Goal: Task Accomplishment & Management: Use online tool/utility

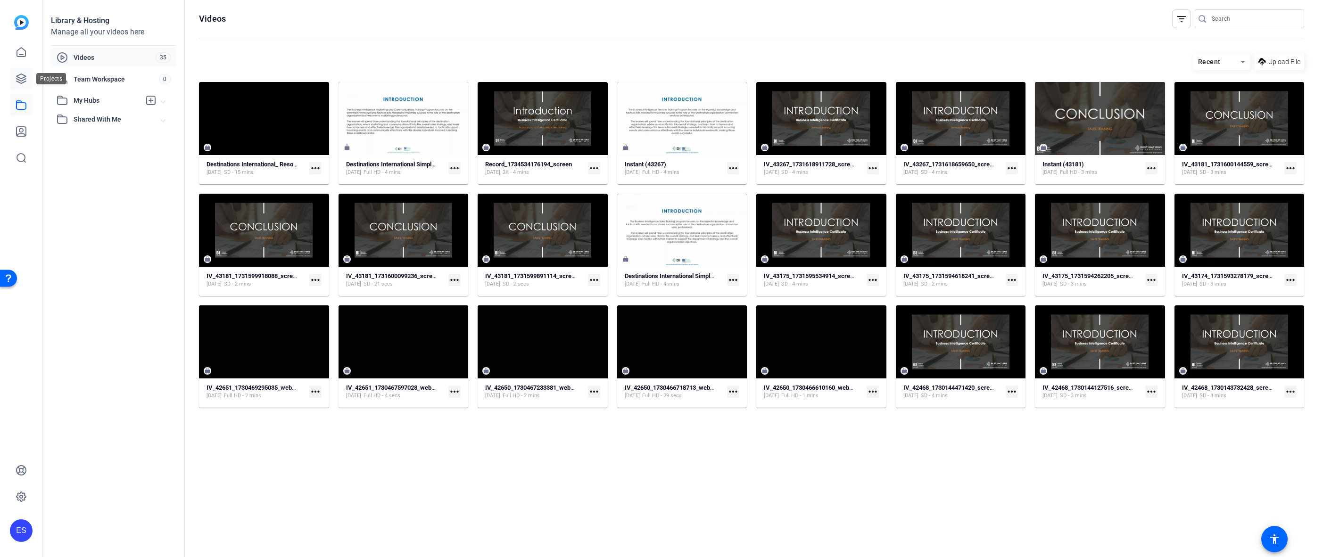
click at [19, 74] on icon at bounding box center [21, 78] width 11 height 11
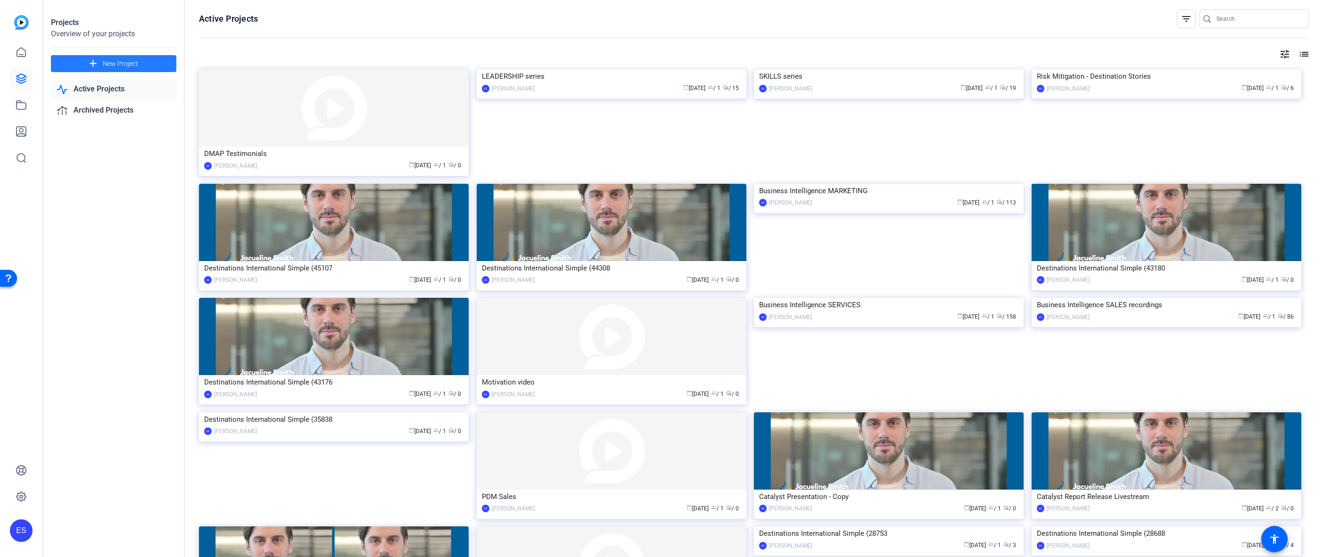
click at [124, 55] on span at bounding box center [113, 63] width 125 height 23
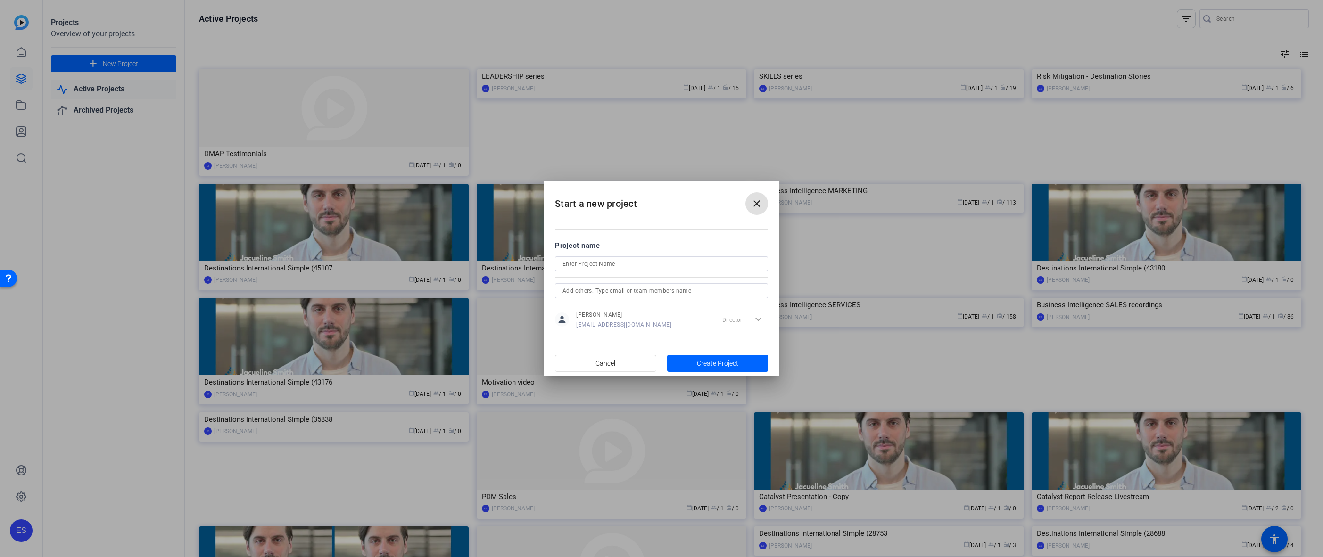
click at [623, 263] on input at bounding box center [662, 263] width 198 height 11
type input "Technology and Innovation Series"
click at [722, 374] on span "button" at bounding box center [717, 363] width 101 height 23
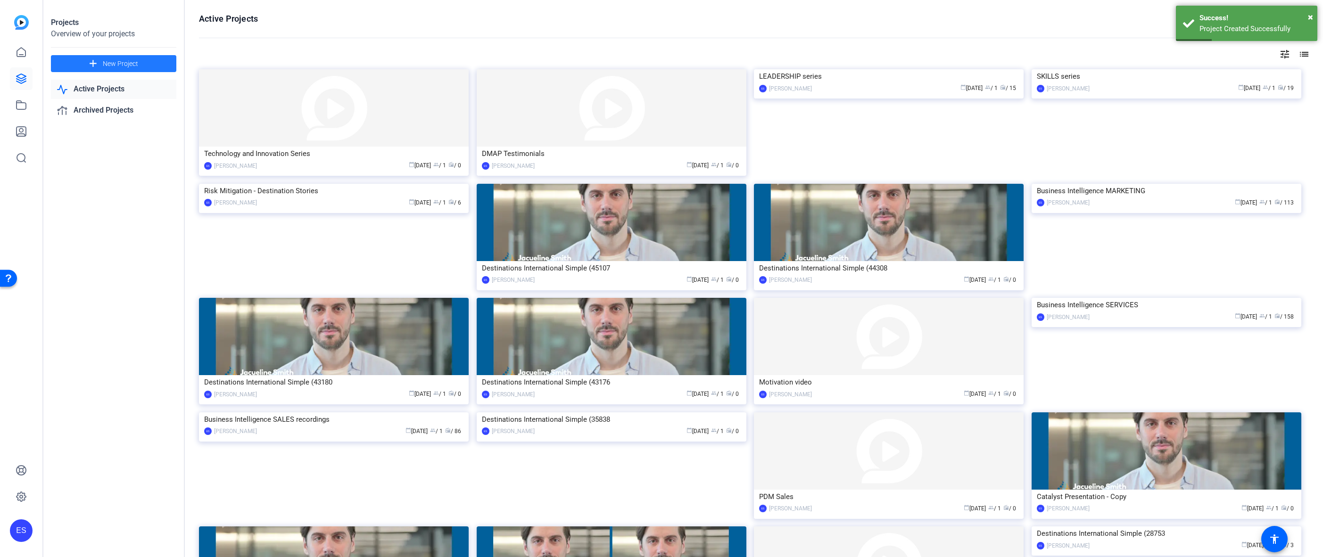
click at [124, 70] on span at bounding box center [113, 63] width 125 height 23
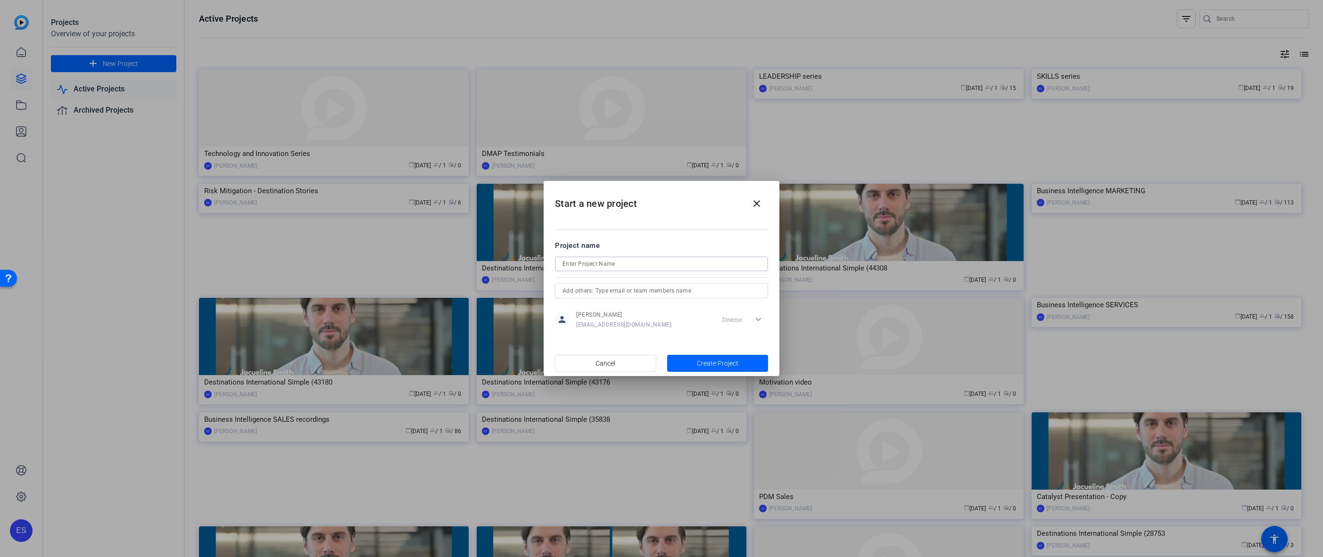
click at [593, 265] on input at bounding box center [662, 263] width 198 height 11
drag, startPoint x: 588, startPoint y: 262, endPoint x: 482, endPoint y: 252, distance: 106.1
click at [482, 252] on div "Start a new project close Project name DI Digest Series person [PERSON_NAME] [E…" at bounding box center [661, 278] width 1323 height 557
type input "DI DIGEST Series"
click at [746, 361] on span "button" at bounding box center [717, 363] width 101 height 23
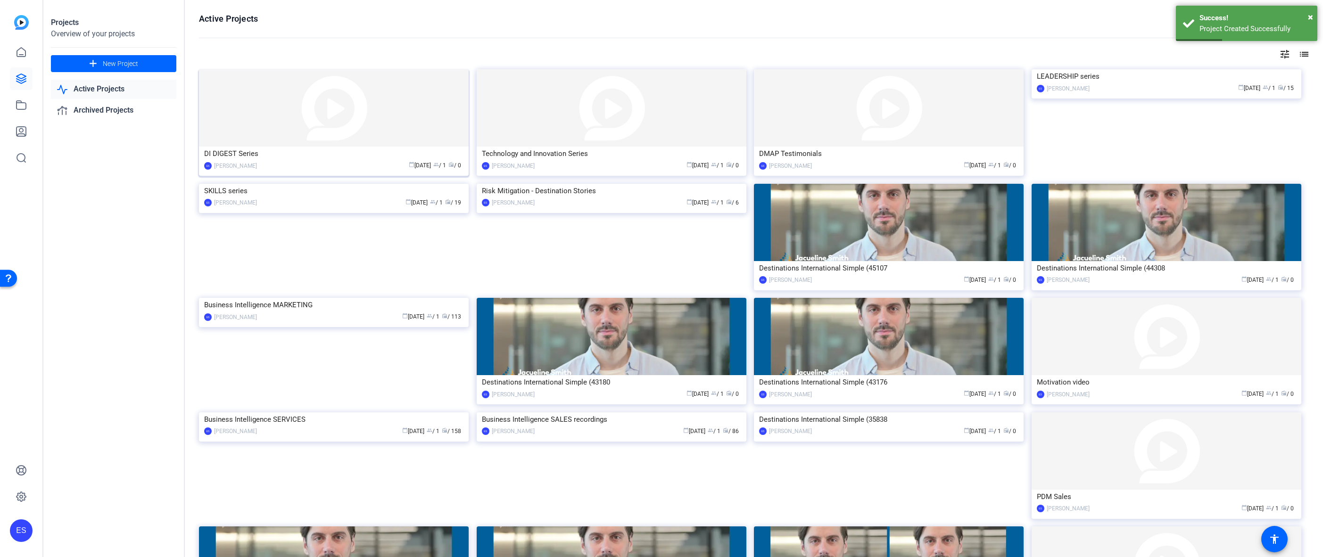
click at [366, 102] on img at bounding box center [334, 107] width 270 height 77
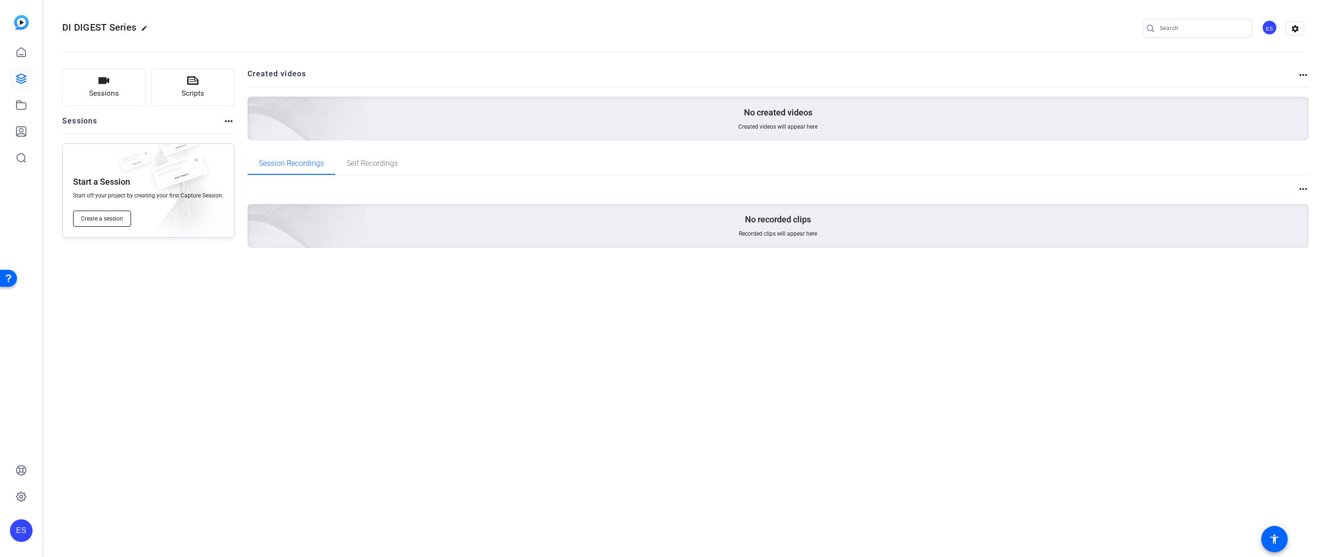
click at [112, 221] on span "Create a session" at bounding box center [102, 219] width 42 height 8
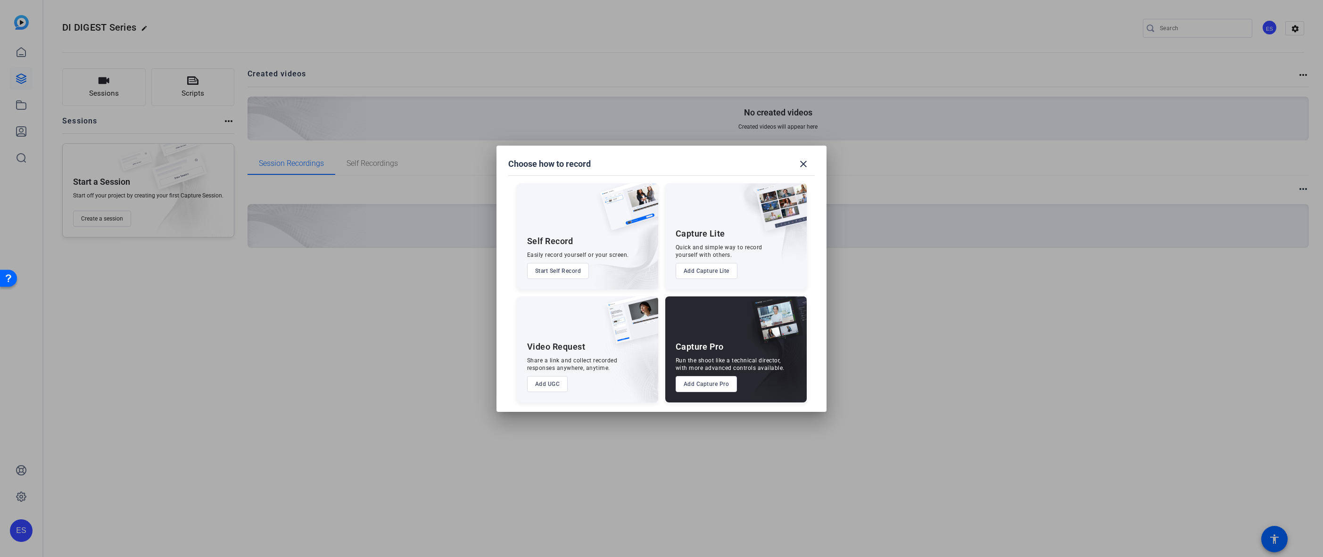
click at [710, 389] on button "Add Capture Pro" at bounding box center [707, 384] width 62 height 16
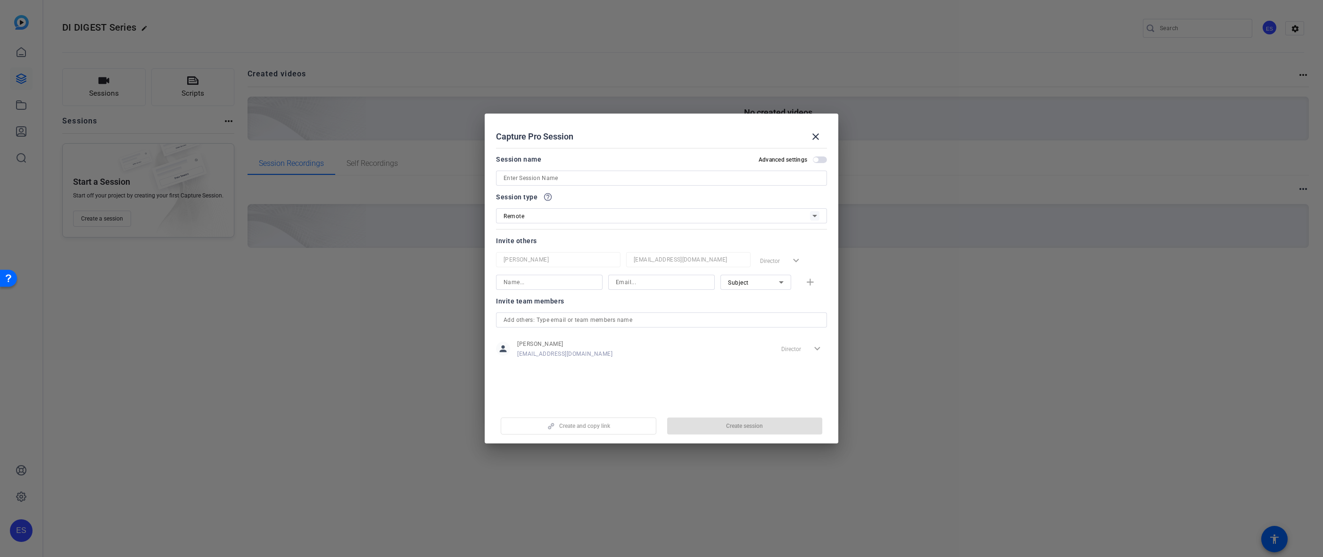
click at [568, 184] on div at bounding box center [662, 178] width 316 height 15
click at [574, 180] on input at bounding box center [662, 178] width 316 height 11
type input "[PERSON_NAME] - Designation Module"
click at [711, 425] on span "button" at bounding box center [745, 426] width 156 height 23
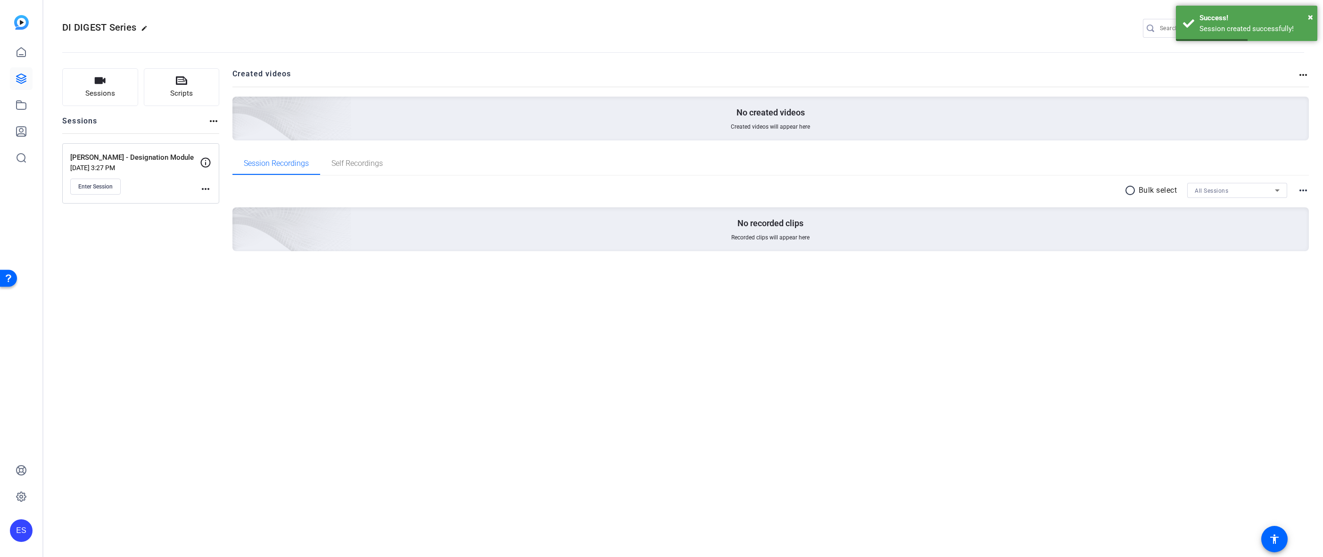
click at [207, 164] on icon at bounding box center [205, 162] width 11 height 11
click at [207, 190] on mat-icon "more_horiz" at bounding box center [205, 188] width 11 height 11
click at [224, 205] on span "Edit Session" at bounding box center [228, 202] width 43 height 11
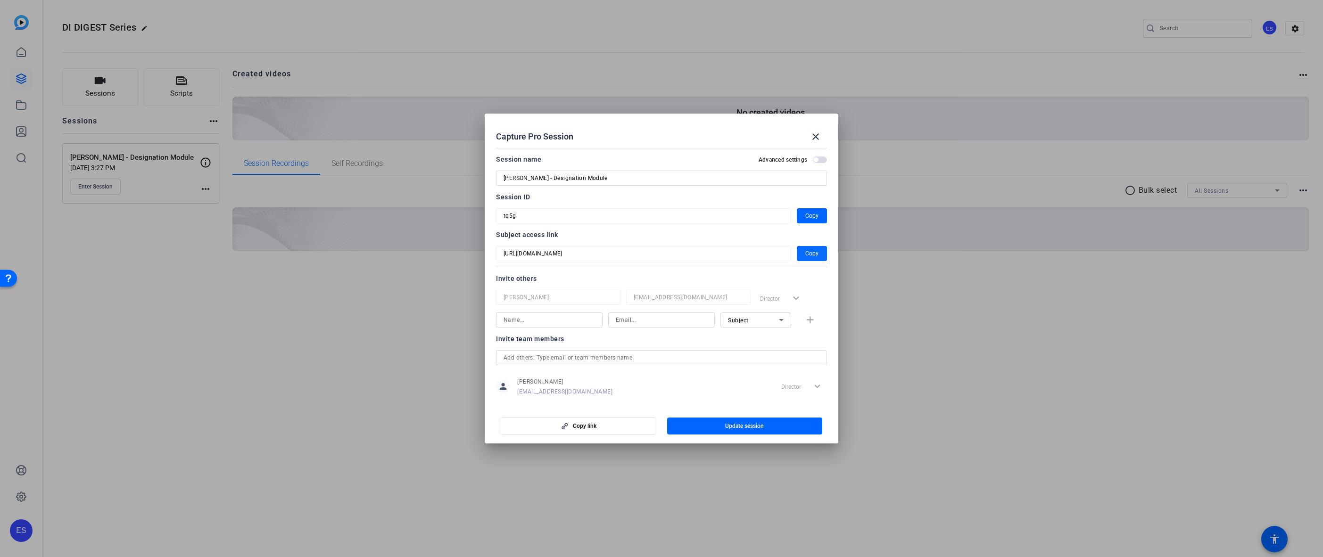
click at [797, 258] on span "button" at bounding box center [812, 253] width 30 height 23
drag, startPoint x: 491, startPoint y: 256, endPoint x: 495, endPoint y: 239, distance: 17.9
click at [491, 256] on mat-dialog-content "Session name Advanced settings [PERSON_NAME] - Designation Module Session ID tq…" at bounding box center [662, 275] width 354 height 262
click at [805, 216] on span "Copy" at bounding box center [811, 215] width 13 height 11
drag, startPoint x: 561, startPoint y: 235, endPoint x: 498, endPoint y: 231, distance: 62.9
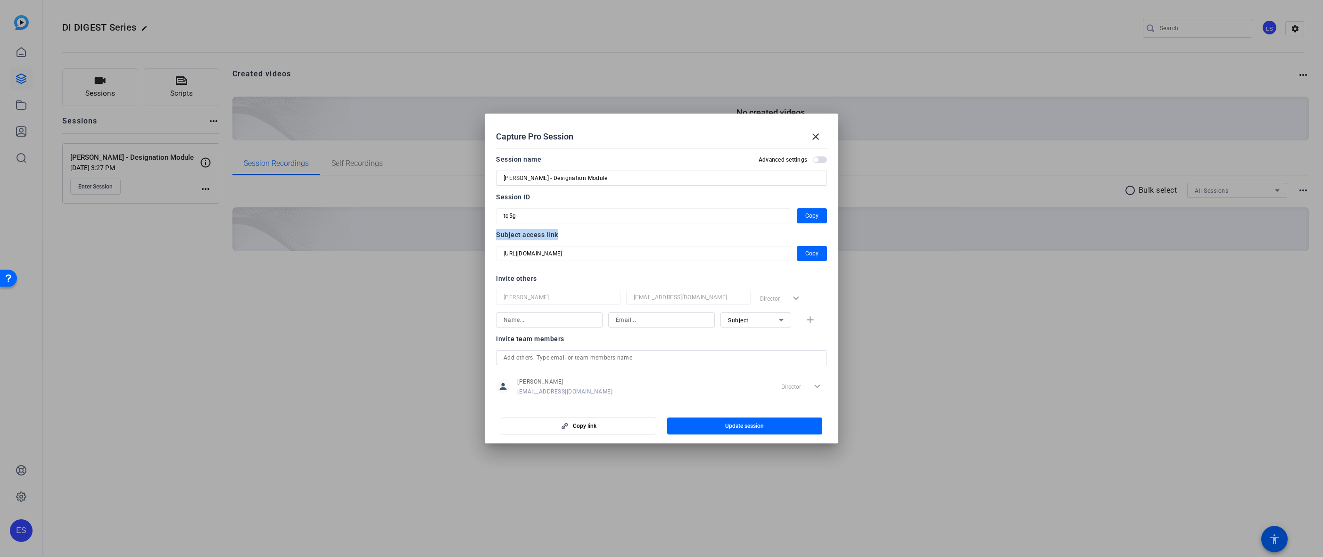
click at [498, 231] on div "Session name Advanced settings [PERSON_NAME] - Designation Module Session ID tq…" at bounding box center [661, 281] width 331 height 254
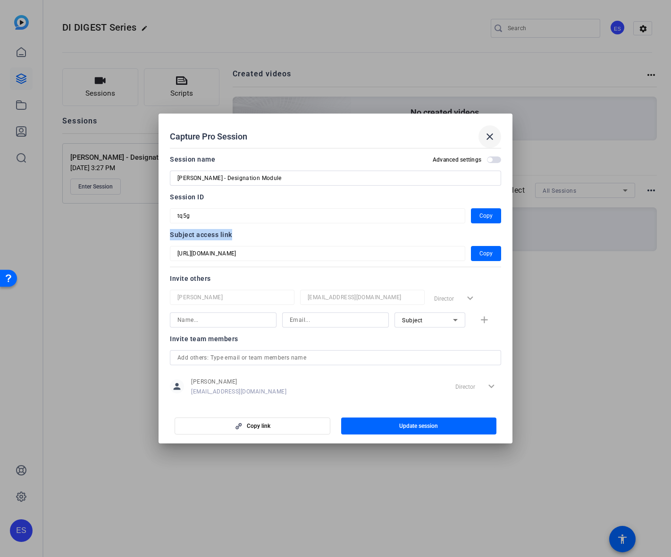
click at [488, 138] on mat-icon "close" at bounding box center [489, 136] width 11 height 11
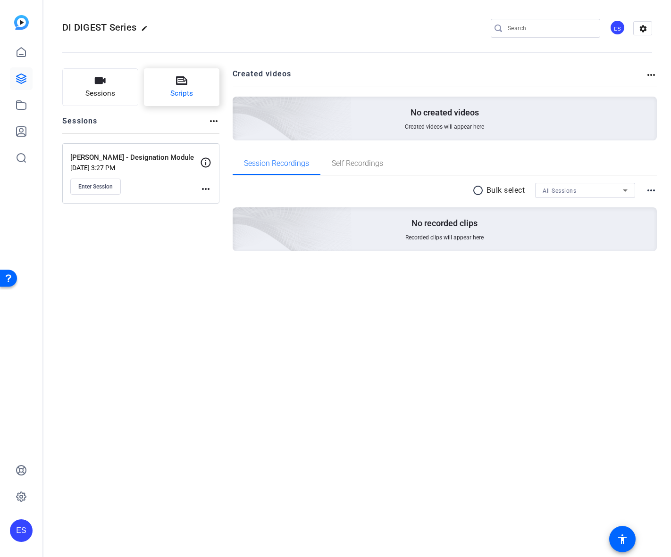
click at [169, 83] on button "Scripts" at bounding box center [182, 87] width 76 height 38
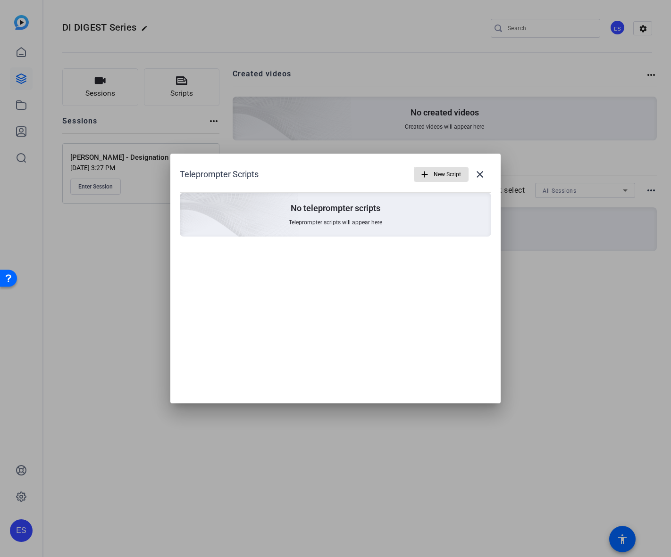
click at [450, 173] on span "New Script" at bounding box center [446, 175] width 27 height 18
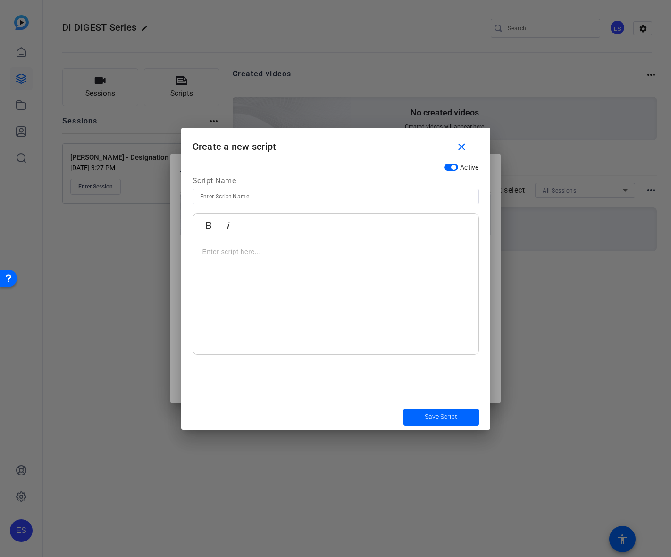
drag, startPoint x: 314, startPoint y: 197, endPoint x: 306, endPoint y: 198, distance: 7.7
click at [312, 196] on input at bounding box center [335, 196] width 271 height 11
type input "[PERSON_NAME] Course"
click at [272, 261] on div at bounding box center [335, 296] width 285 height 118
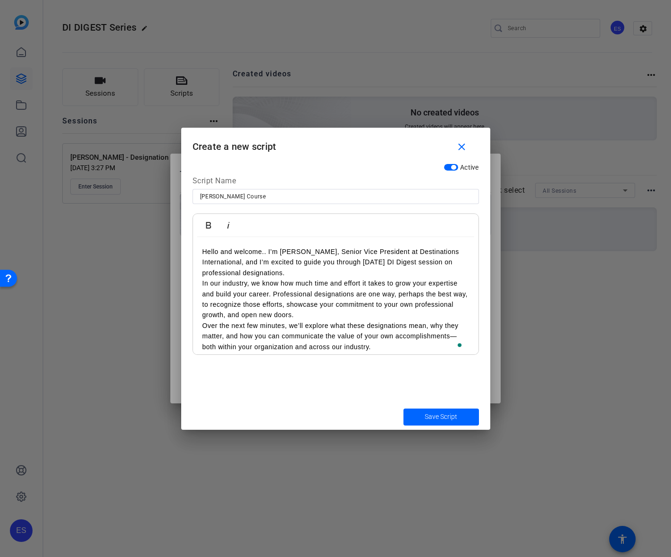
click at [358, 270] on p "Hello and welcome.. I’m [PERSON_NAME], Senior Vice President at Destinations In…" at bounding box center [335, 263] width 266 height 32
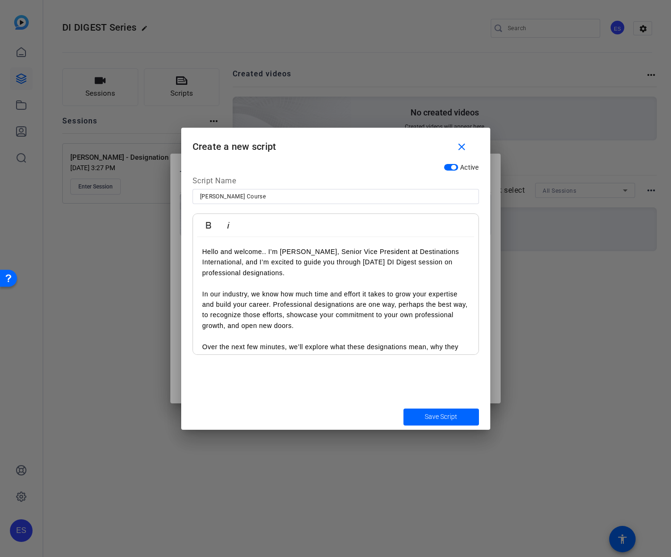
click at [104, 323] on div at bounding box center [335, 278] width 671 height 557
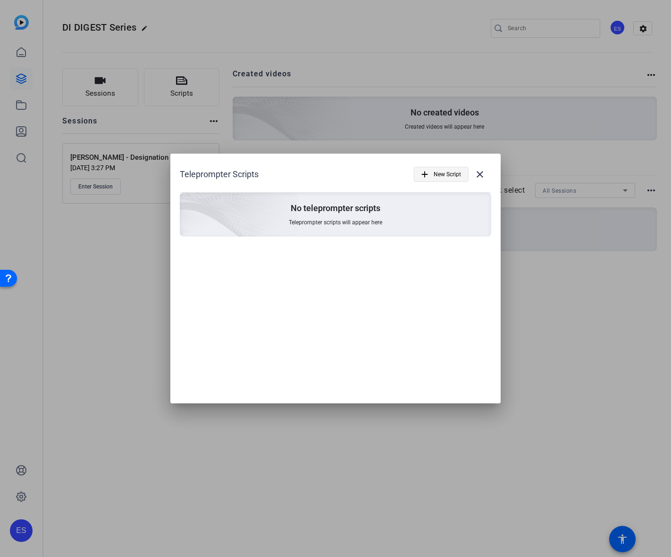
click at [435, 180] on span "New Script" at bounding box center [446, 175] width 27 height 18
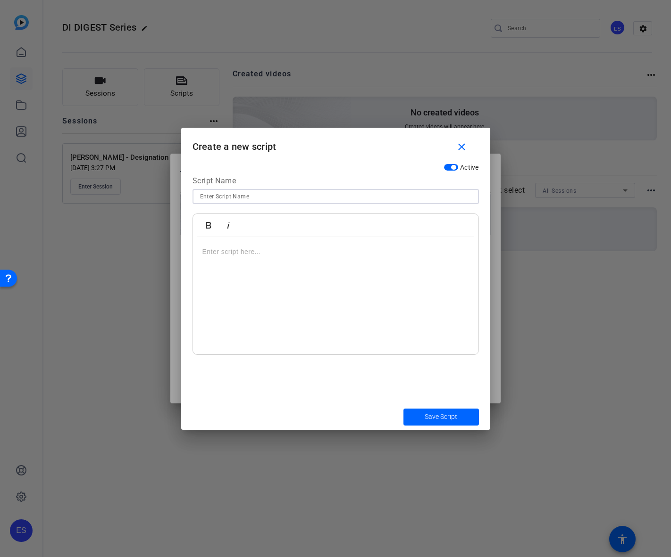
click at [365, 198] on input at bounding box center [335, 196] width 271 height 11
type input "[PERSON_NAME] - Designations Module"
drag, startPoint x: 213, startPoint y: 254, endPoint x: 234, endPoint y: 258, distance: 22.2
click at [213, 254] on p at bounding box center [335, 252] width 266 height 10
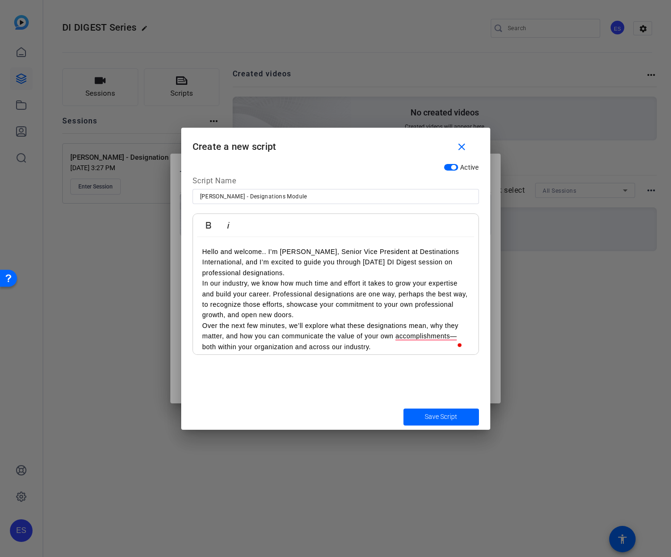
click at [302, 273] on p "Hello and welcome.. I’m [PERSON_NAME], Senior Vice President at Destinations In…" at bounding box center [335, 263] width 266 height 32
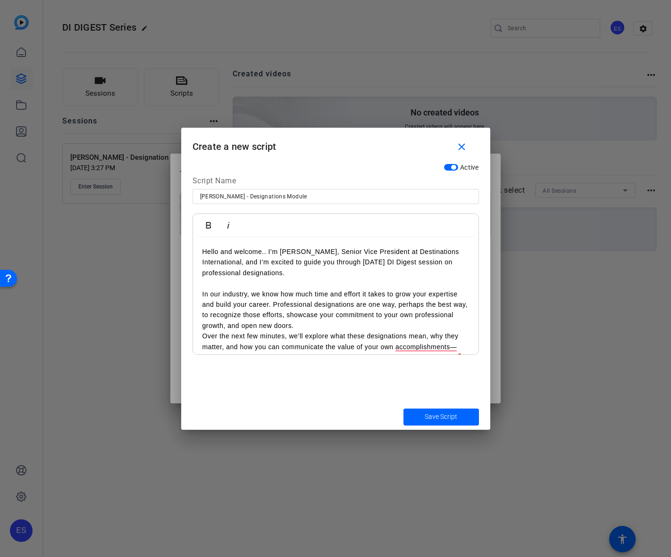
click at [355, 329] on p "In our industry, we know how much time and effort it takes to grow your experti…" at bounding box center [335, 310] width 266 height 42
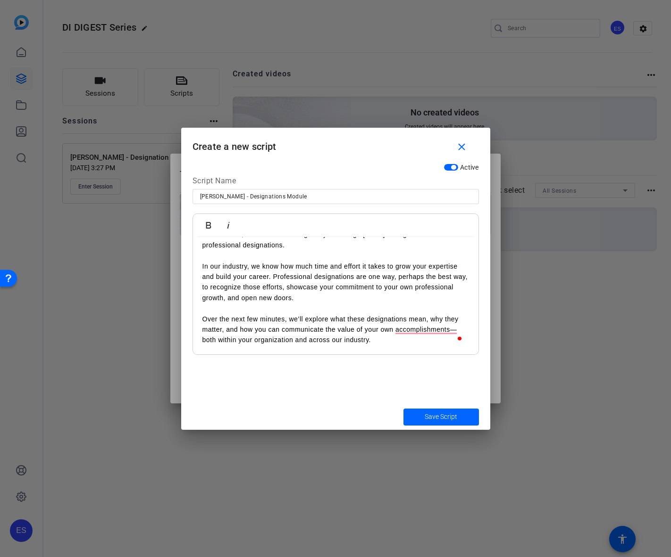
click at [385, 341] on p "Over the next few minutes, we’ll explore what these designations mean, why they…" at bounding box center [335, 330] width 266 height 32
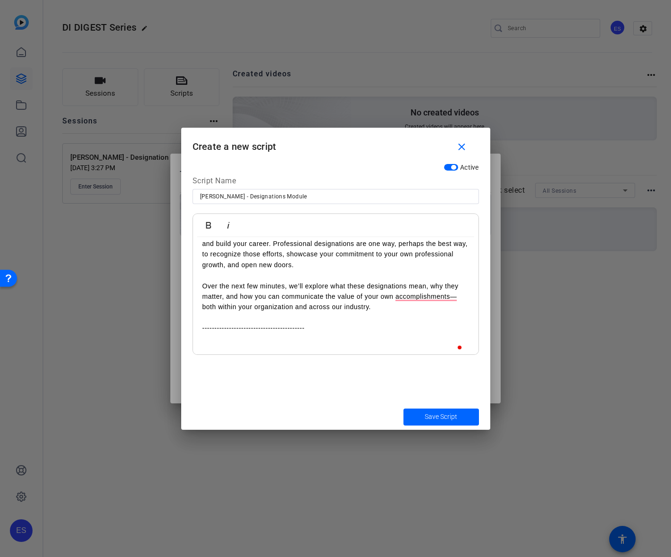
scroll to position [70, 0]
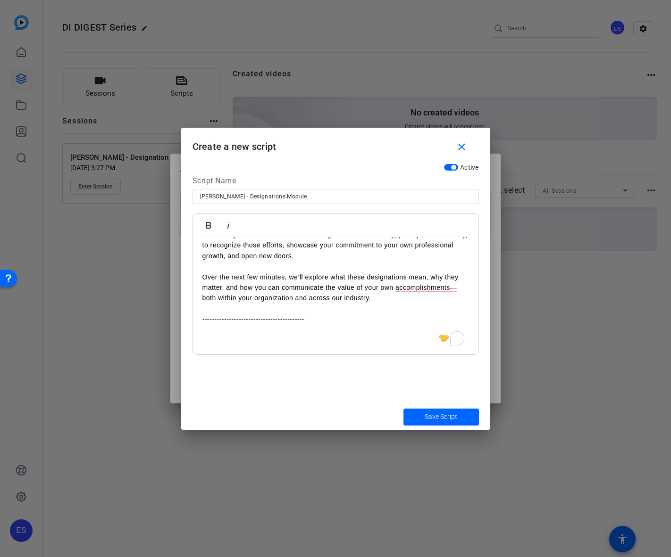
click at [203, 344] on p "To enrich screen reader interactions, please activate Accessibility in Grammarl…" at bounding box center [335, 340] width 266 height 10
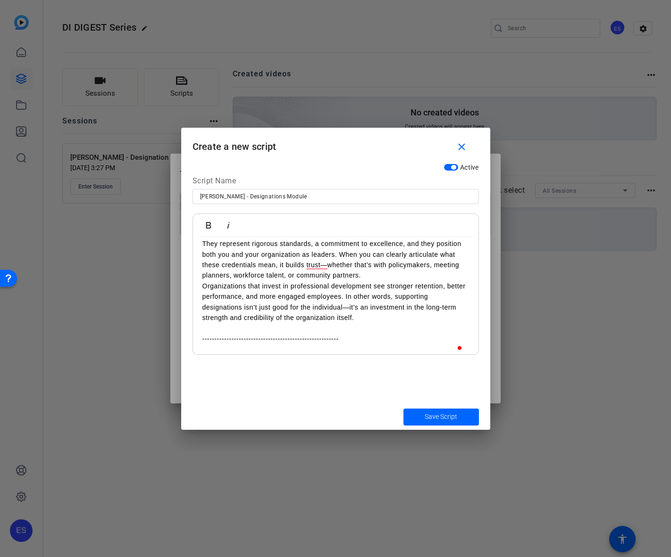
scroll to position [241, 0]
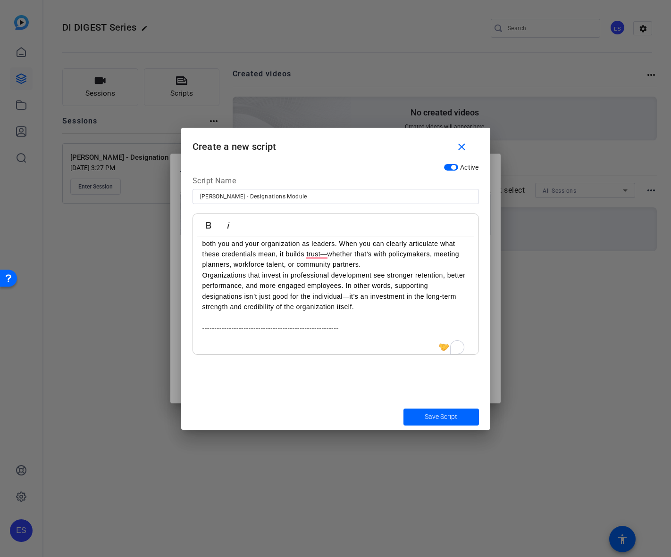
click at [220, 343] on p "To enrich screen reader interactions, please activate Accessibility in Grammarl…" at bounding box center [335, 338] width 266 height 10
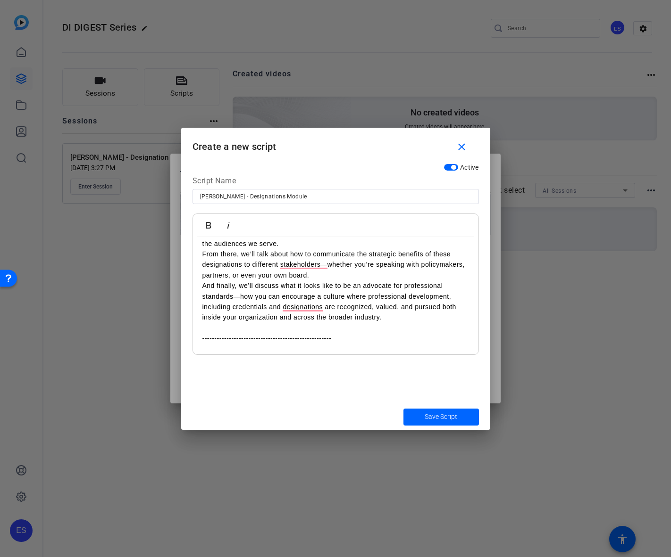
scroll to position [441, 0]
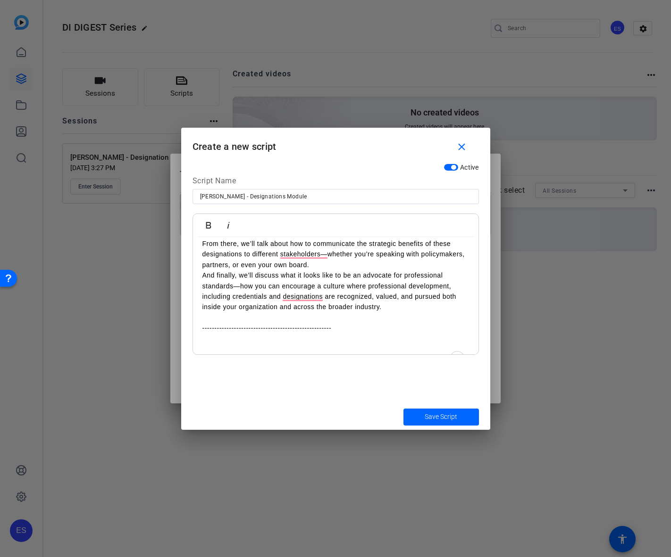
drag, startPoint x: 219, startPoint y: 343, endPoint x: 255, endPoint y: 349, distance: 36.4
click at [219, 343] on p "To enrich screen reader interactions, please activate Accessibility in Grammarl…" at bounding box center [335, 339] width 266 height 10
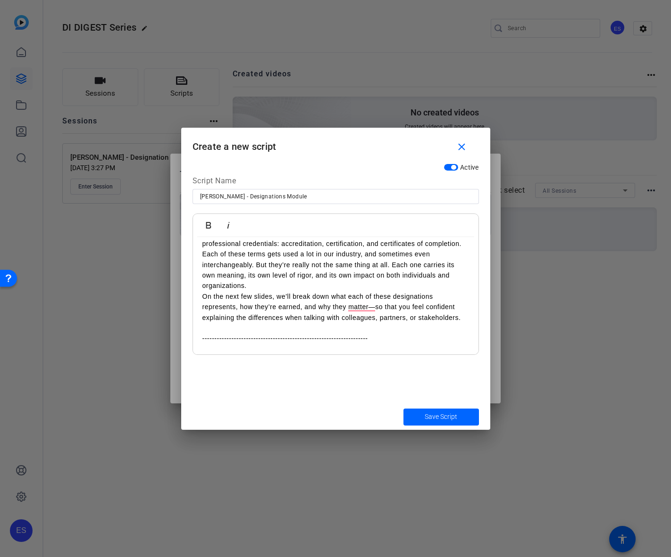
scroll to position [557, 0]
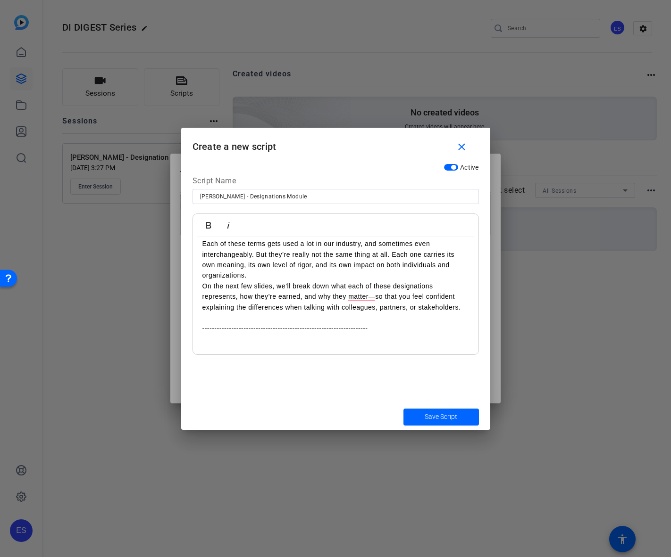
click at [223, 352] on p "To enrich screen reader interactions, please activate Accessibility in Grammarl…" at bounding box center [335, 349] width 266 height 10
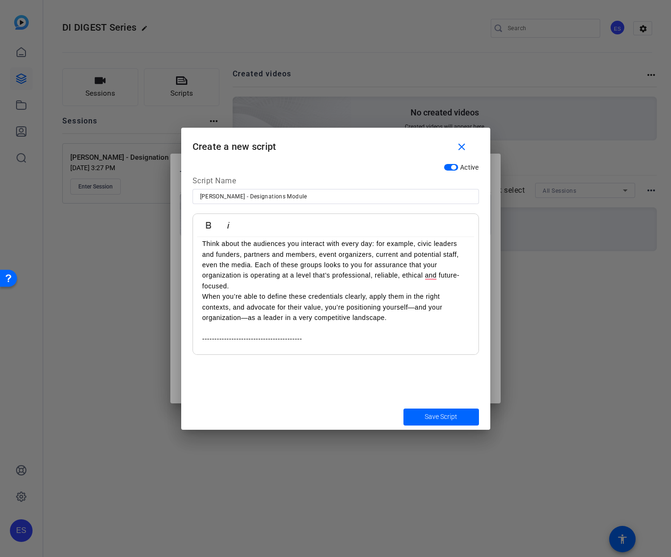
scroll to position [726, 0]
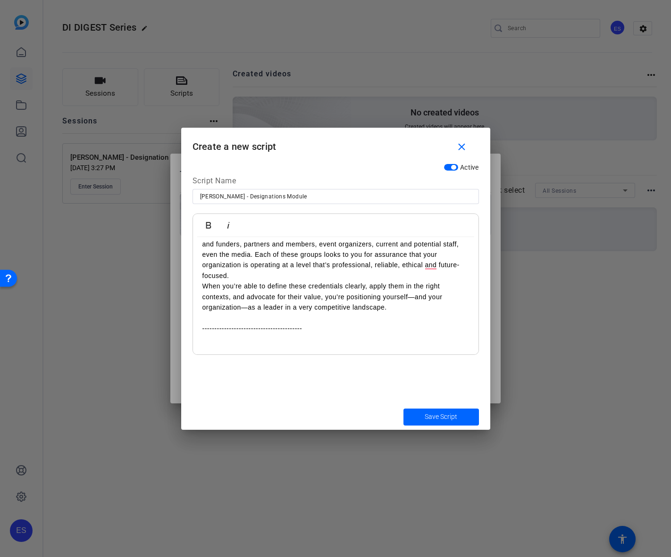
drag, startPoint x: 210, startPoint y: 357, endPoint x: 223, endPoint y: 339, distance: 22.6
click at [210, 357] on div "Active Script Name [PERSON_NAME] - Designations Module Bold Italic Hello and we…" at bounding box center [335, 281] width 309 height 245
click at [241, 349] on p "To enrich screen reader interactions, please activate Accessibility in Grammarl…" at bounding box center [335, 349] width 266 height 10
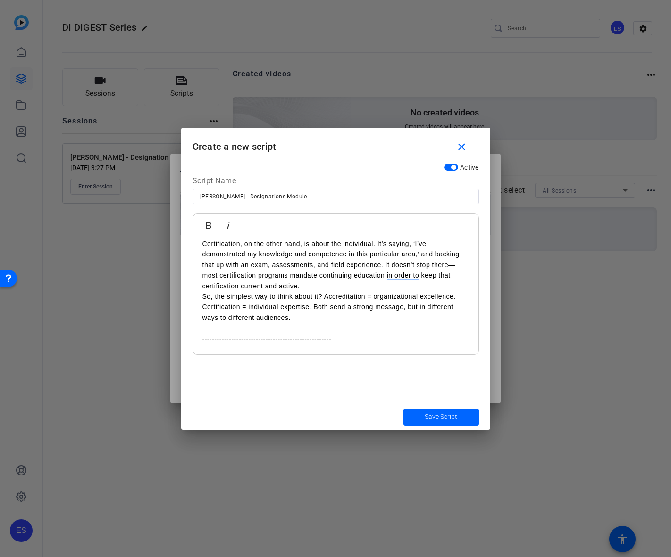
scroll to position [937, 0]
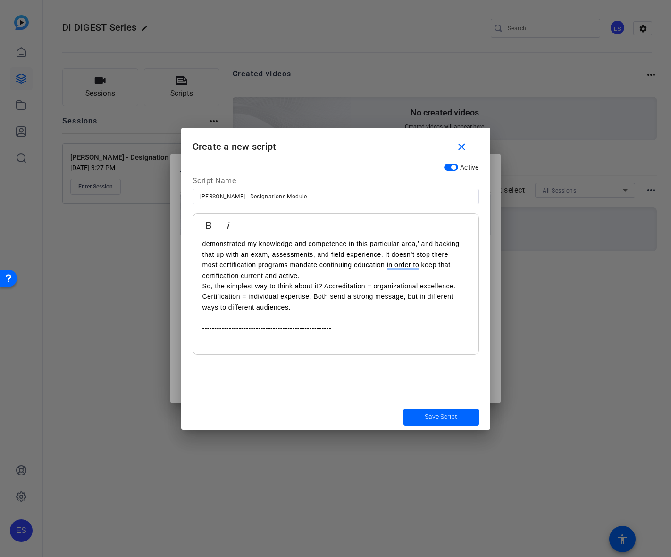
drag, startPoint x: 199, startPoint y: 349, endPoint x: 204, endPoint y: 349, distance: 5.2
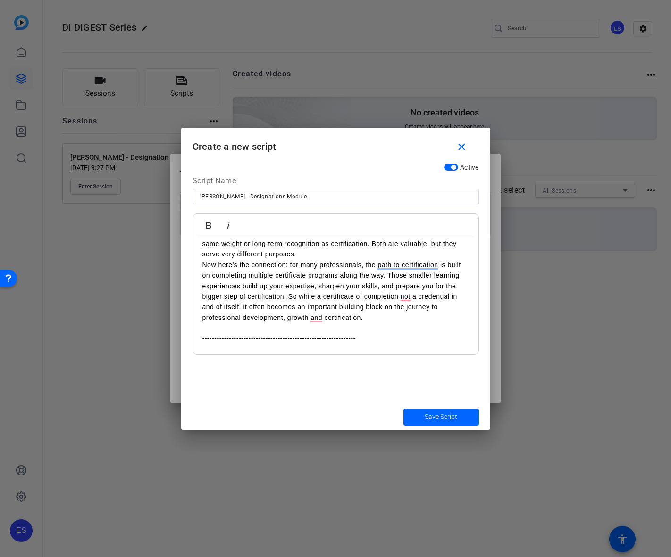
scroll to position [1180, 0]
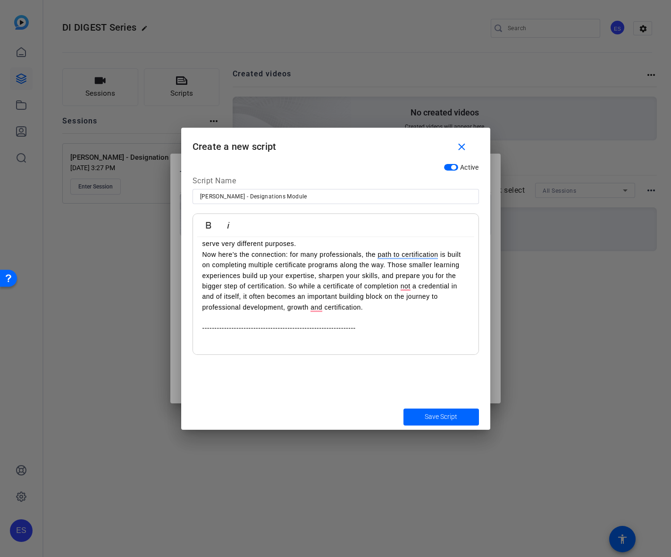
click at [219, 349] on p "To enrich screen reader interactions, please activate Accessibility in Grammarl…" at bounding box center [335, 349] width 266 height 10
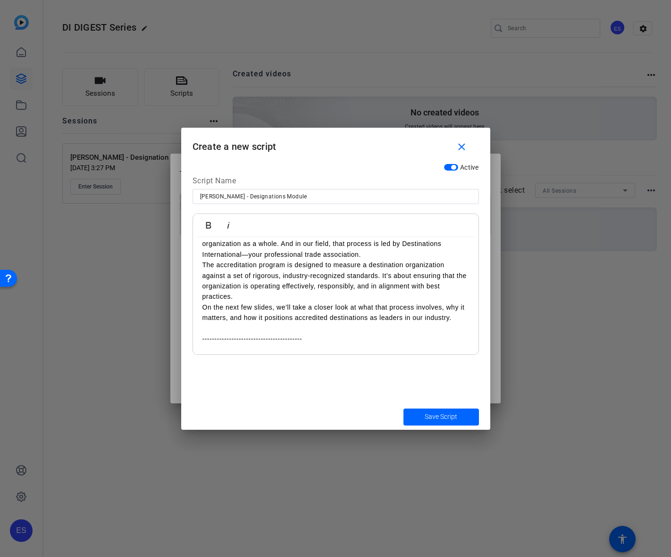
scroll to position [1328, 0]
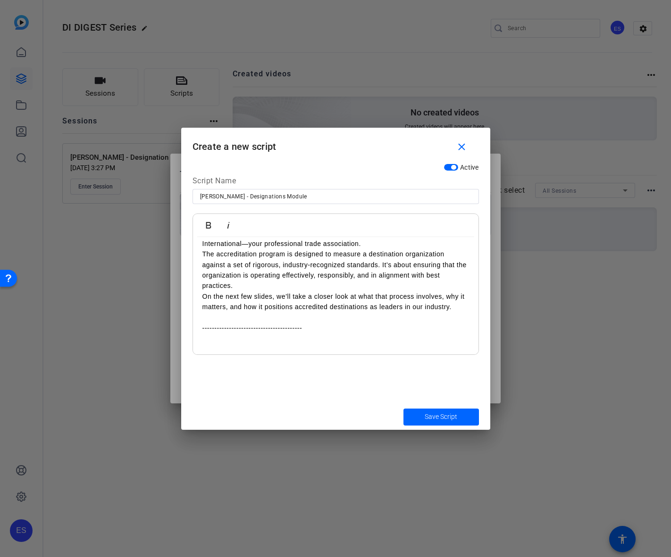
click at [228, 335] on p "To enrich screen reader interactions, please activate Accessibility in Grammarl…" at bounding box center [335, 338] width 266 height 10
click at [227, 345] on p "To enrich screen reader interactions, please activate Accessibility in Grammarl…" at bounding box center [335, 349] width 266 height 10
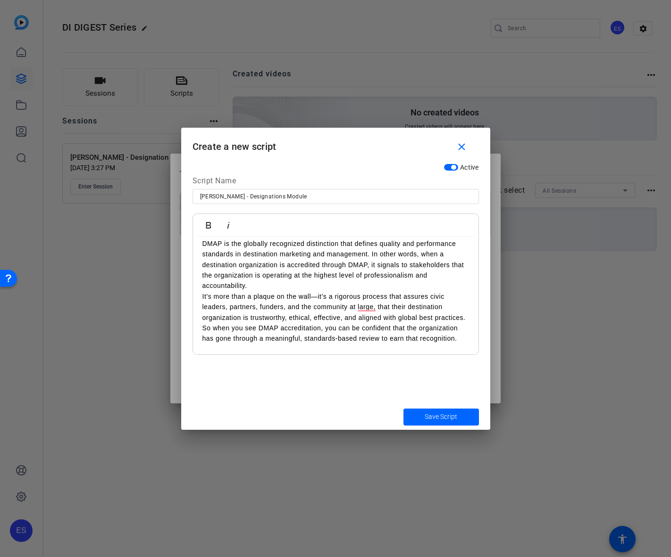
drag, startPoint x: 206, startPoint y: 338, endPoint x: 385, endPoint y: 365, distance: 180.9
click at [206, 338] on p "So when you see DMAP accreditation, you can be confident that the organization …" at bounding box center [335, 333] width 266 height 21
click at [460, 344] on p "So when you see DMAP accreditation, you can be confident that the organization …" at bounding box center [335, 333] width 266 height 21
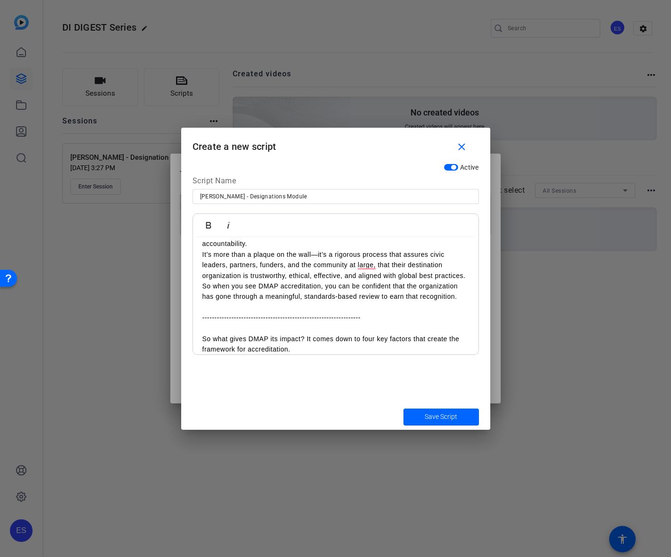
scroll to position [1676, 0]
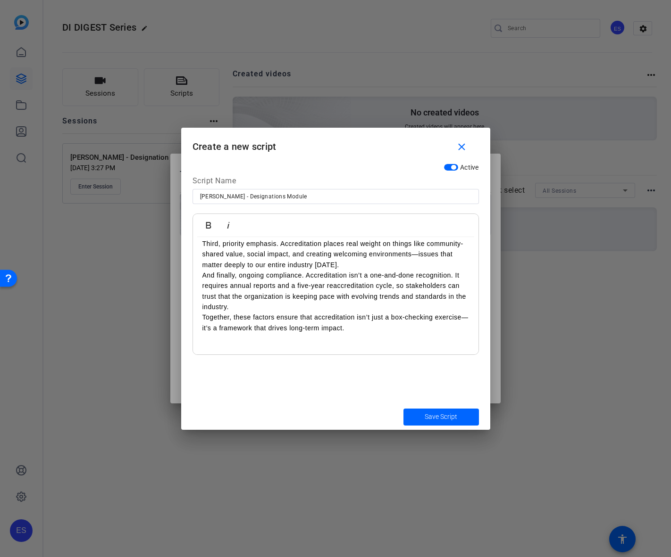
drag, startPoint x: 225, startPoint y: 340, endPoint x: 246, endPoint y: 346, distance: 21.8
click at [225, 333] on p "Together, these factors ensure that accreditation isn’t just a box-checking exe…" at bounding box center [335, 322] width 266 height 21
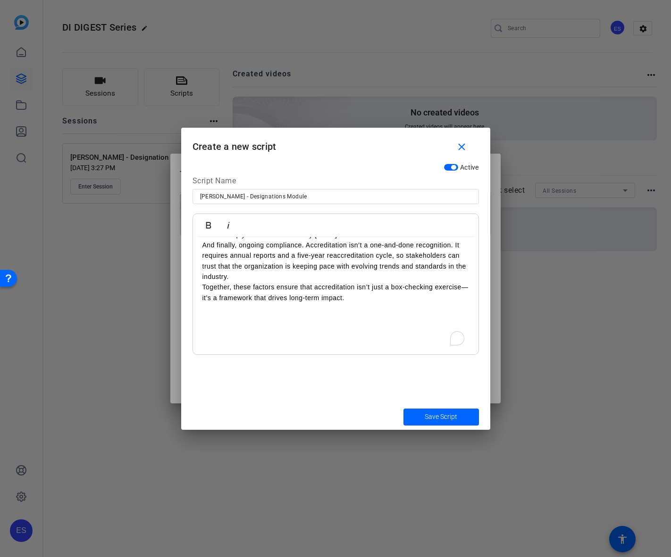
click at [394, 314] on p "To enrich screen reader interactions, please activate Accessibility in Grammarl…" at bounding box center [335, 308] width 266 height 10
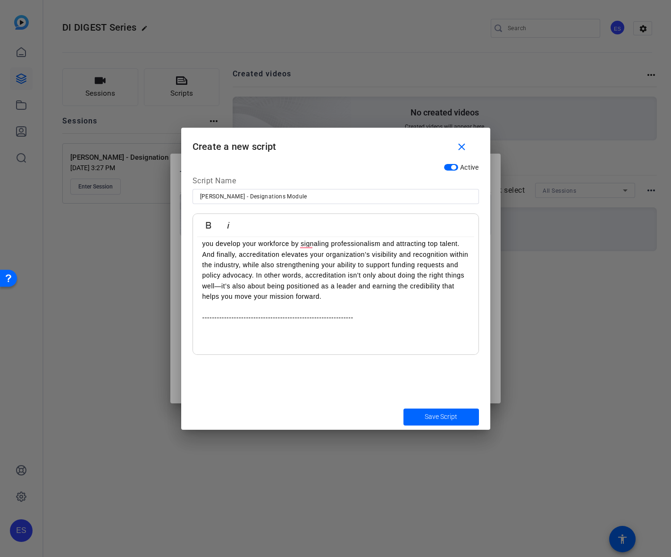
scroll to position [1930, 0]
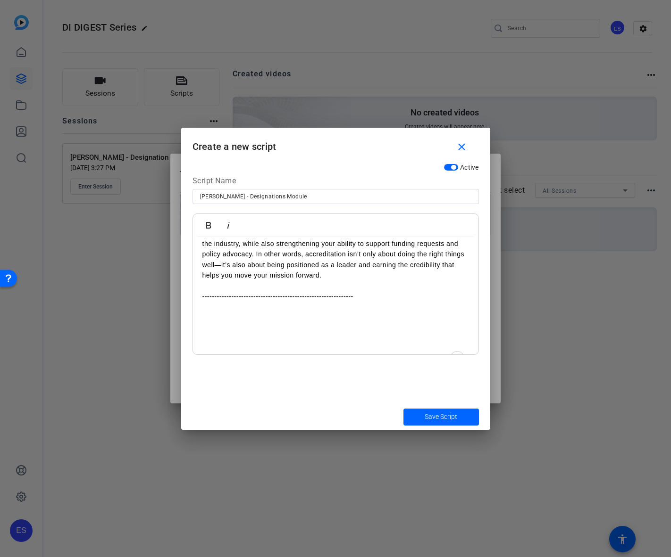
click at [225, 312] on p "To enrich screen reader interactions, please activate Accessibility in Grammarl…" at bounding box center [335, 307] width 266 height 10
drag, startPoint x: 222, startPoint y: 348, endPoint x: 227, endPoint y: 348, distance: 5.2
click at [222, 323] on p "To enrich screen reader interactions, please activate Accessibility in Grammarl…" at bounding box center [335, 318] width 266 height 10
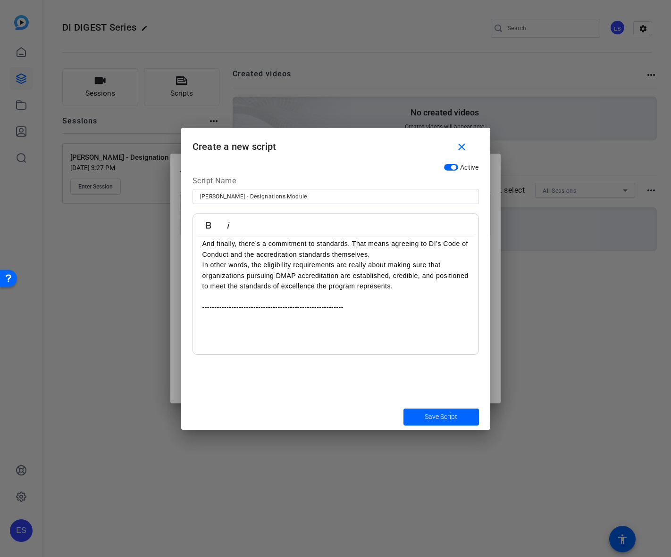
scroll to position [2109, 0]
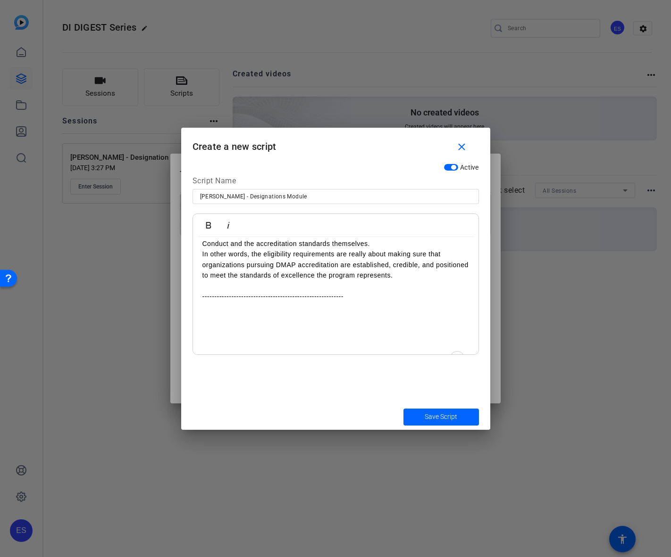
click at [223, 323] on p "To enrich screen reader interactions, please activate Accessibility in Grammarl…" at bounding box center [335, 317] width 266 height 10
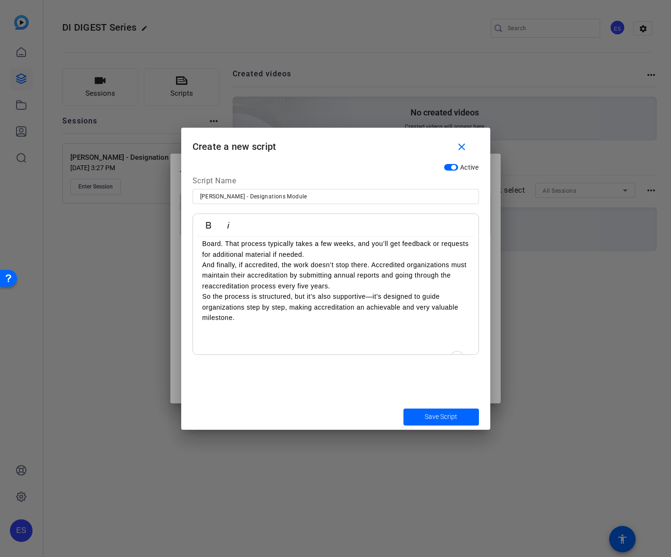
drag, startPoint x: 225, startPoint y: 342, endPoint x: 236, endPoint y: 348, distance: 12.1
click at [225, 323] on p "So the process is structured, but it’s also supportive—it’s designed to guide o…" at bounding box center [335, 307] width 266 height 32
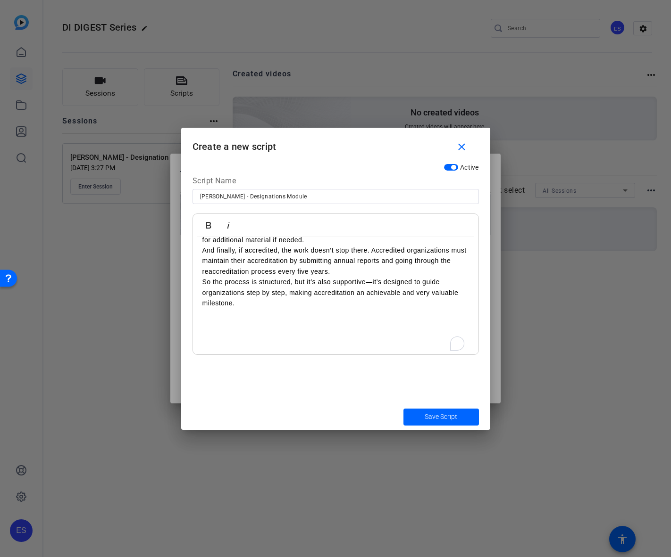
scroll to position [2330, 0]
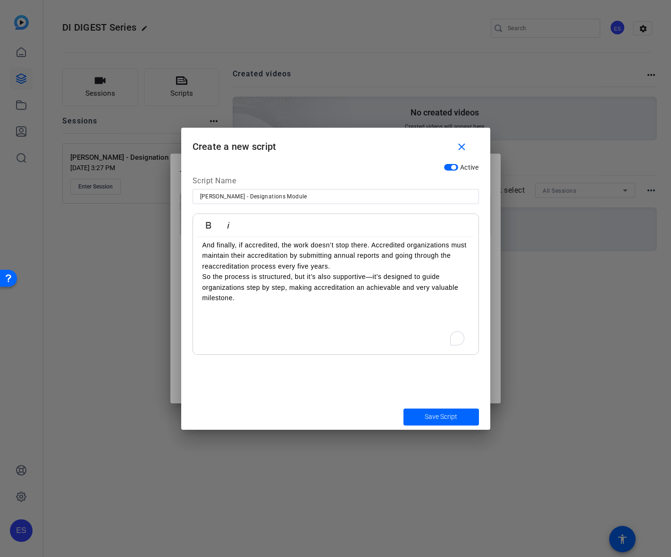
click at [337, 314] on p "To enrich screen reader interactions, please activate Accessibility in Grammarl…" at bounding box center [335, 308] width 266 height 10
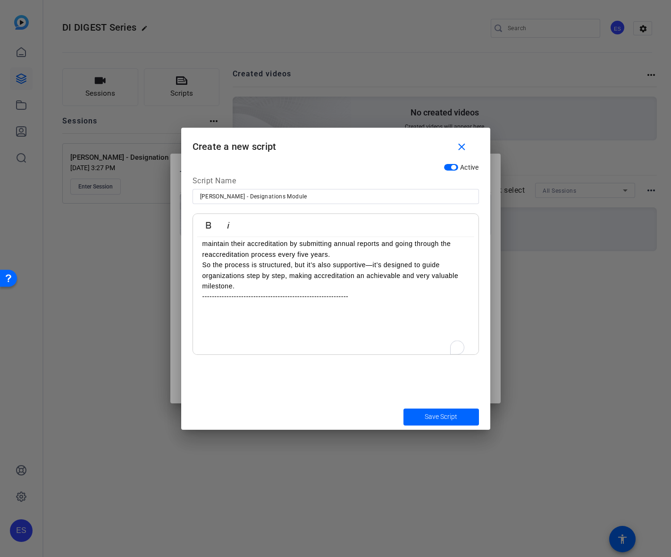
click at [204, 323] on p "To enrich screen reader interactions, please activate Accessibility in Grammarl…" at bounding box center [335, 318] width 266 height 10
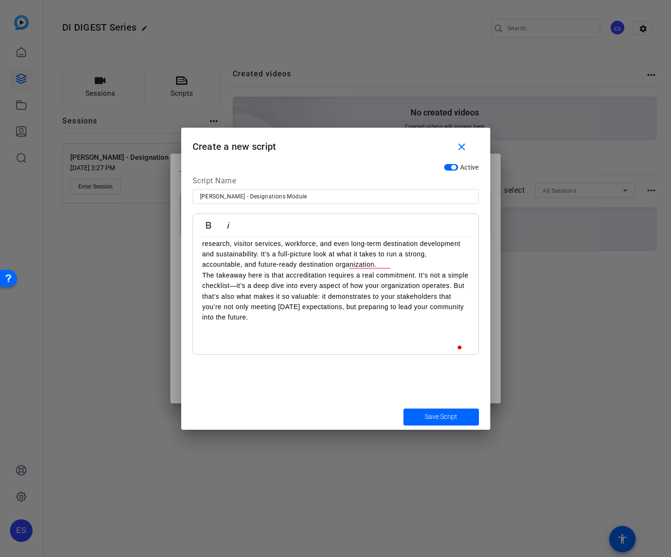
drag, startPoint x: 211, startPoint y: 336, endPoint x: 456, endPoint y: 357, distance: 245.6
click at [211, 323] on p "The takeaway here is that accreditation requires a real commitment. It’s not a …" at bounding box center [335, 296] width 266 height 53
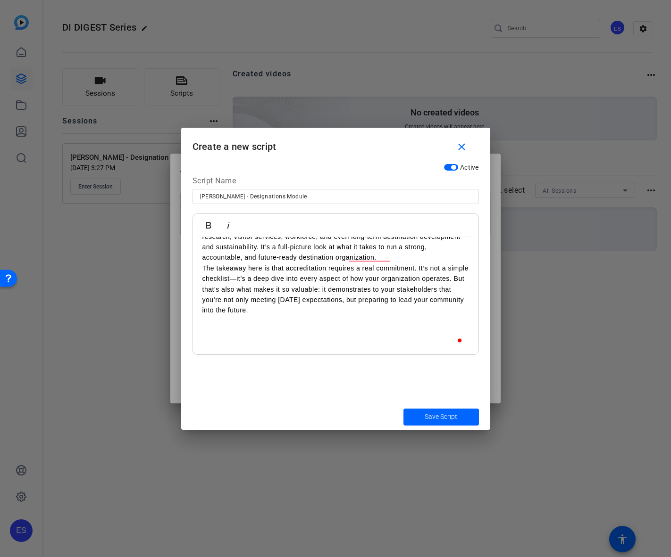
scroll to position [2467, 0]
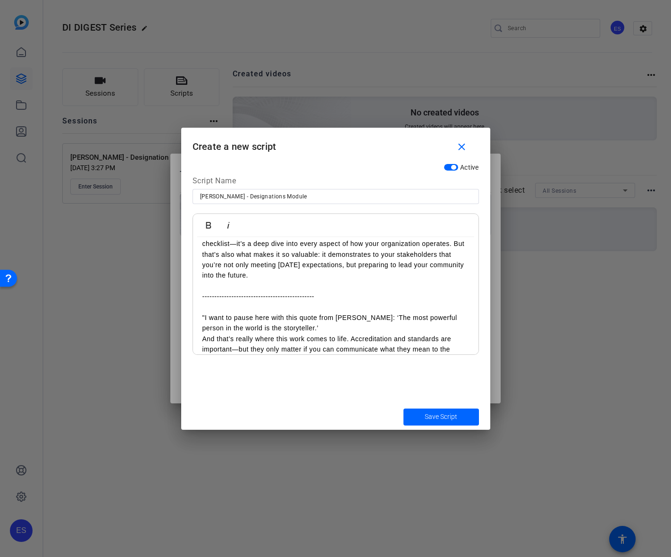
scroll to position [2574, 0]
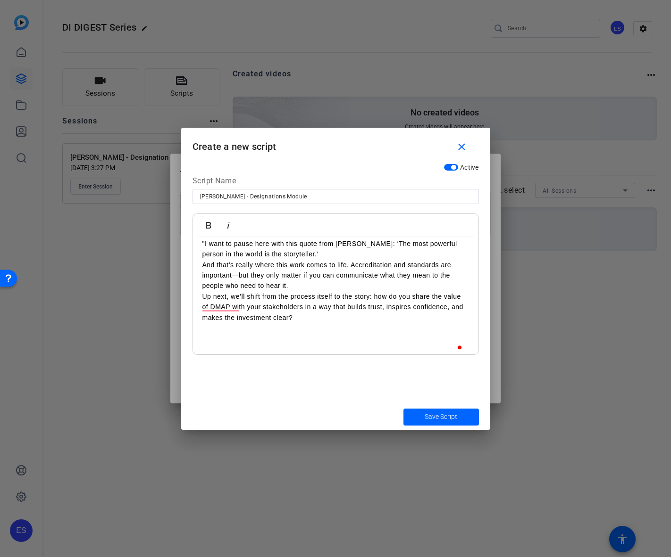
click at [207, 323] on p "Up next, we’ll shift from the process itself to the story: how do you share the…" at bounding box center [335, 307] width 266 height 32
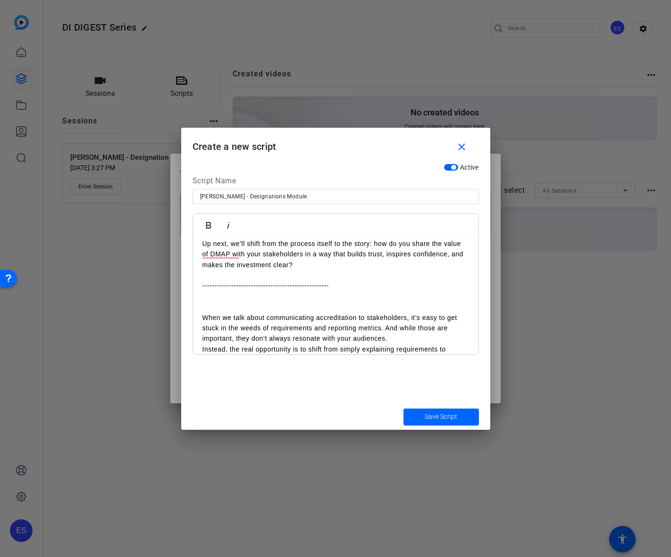
scroll to position [2774, 0]
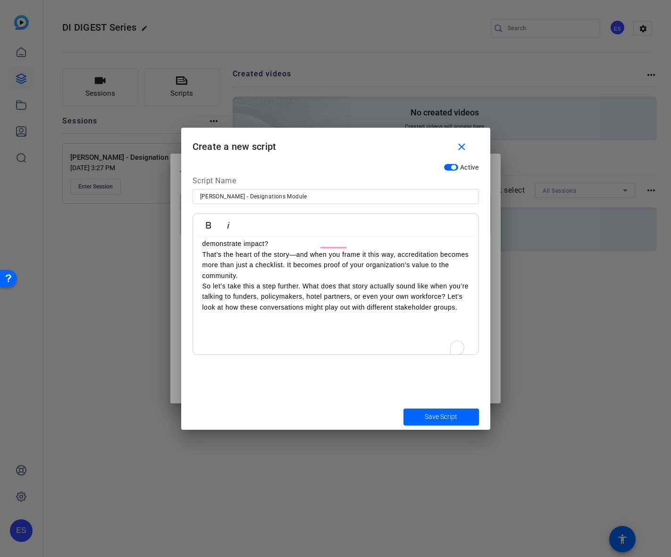
click at [221, 313] on p "So let’s take this a step further. What does that story actually sound like whe…" at bounding box center [335, 297] width 266 height 32
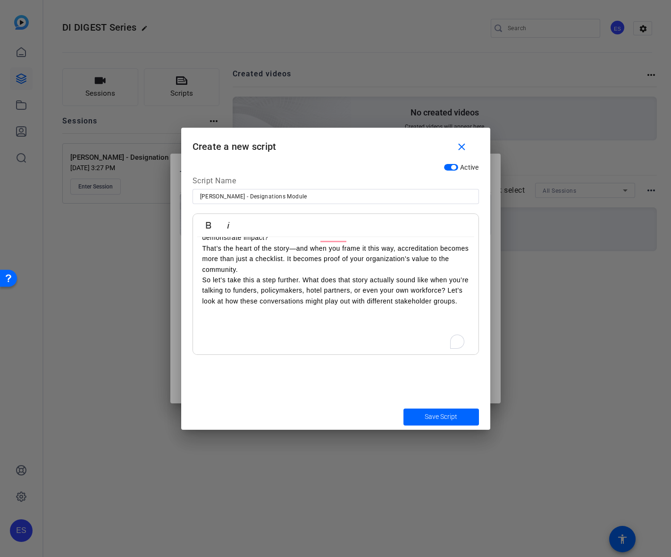
scroll to position [2784, 0]
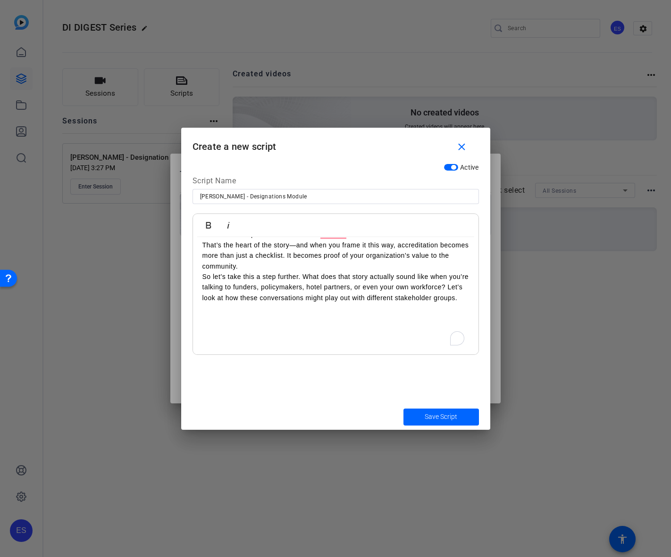
click at [291, 303] on p "So let’s take this a step further. What does that story actually sound like whe…" at bounding box center [335, 288] width 266 height 32
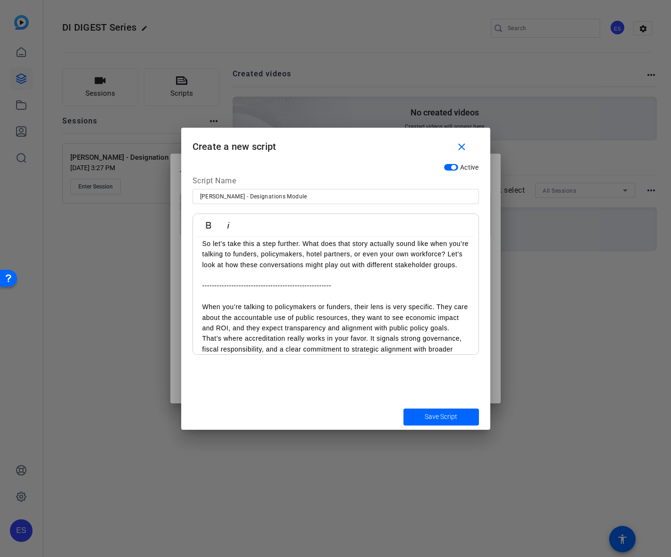
scroll to position [2975, 0]
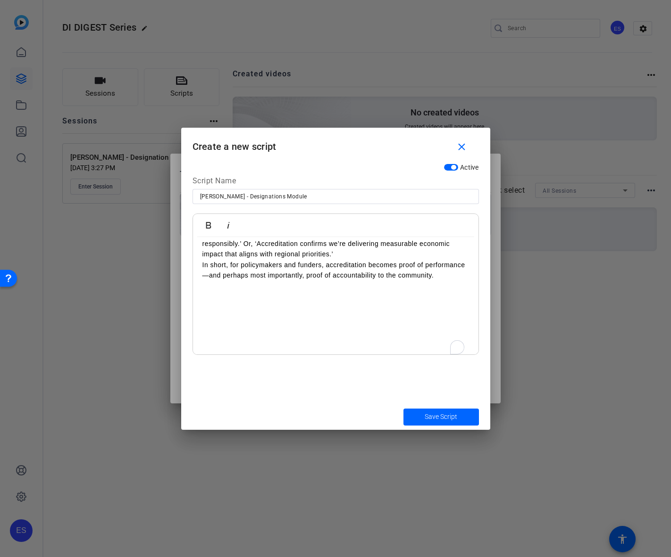
click at [221, 281] on p "In short, for policymakers and funders, accreditation becomes proof of performa…" at bounding box center [335, 270] width 266 height 21
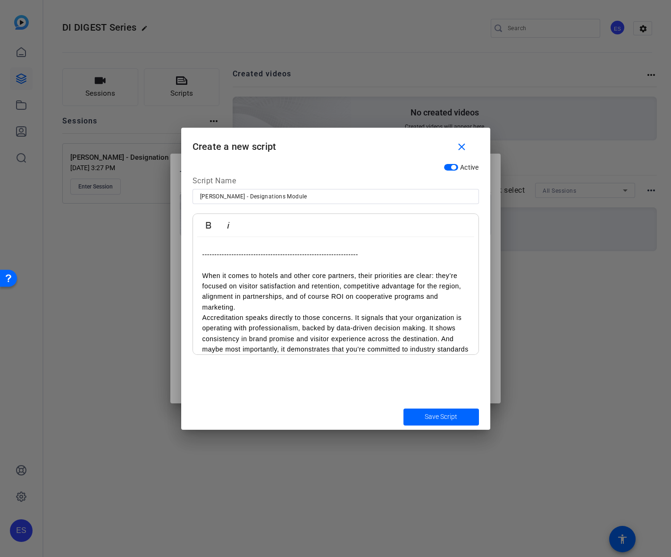
scroll to position [3165, 0]
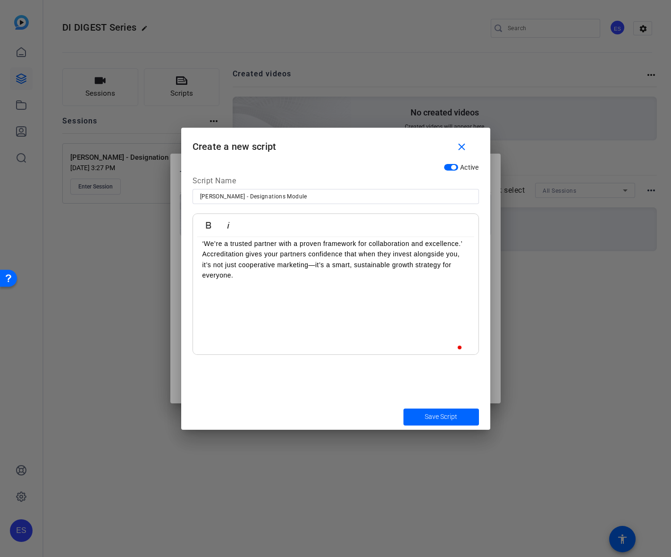
drag, startPoint x: 222, startPoint y: 337, endPoint x: 245, endPoint y: 339, distance: 22.7
click at [222, 281] on p "Accreditation gives your partners confidence that when they invest alongside yo…" at bounding box center [335, 265] width 266 height 32
click at [274, 272] on p "Accreditation gives your partners confidence that when they invest alongside yo…" at bounding box center [335, 256] width 266 height 32
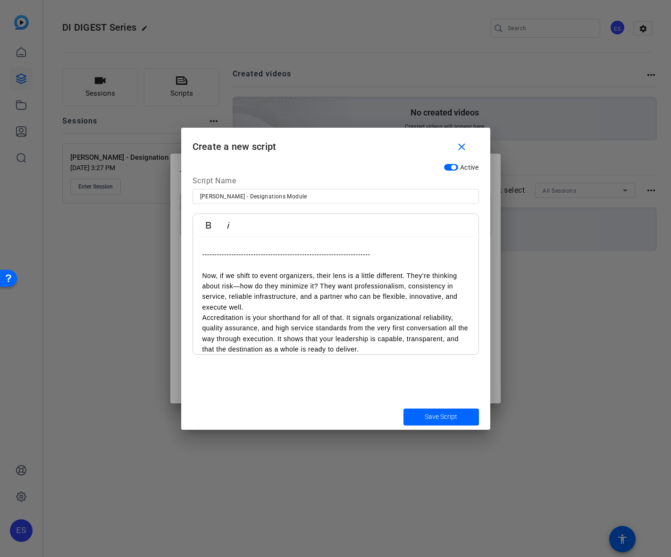
scroll to position [3334, 0]
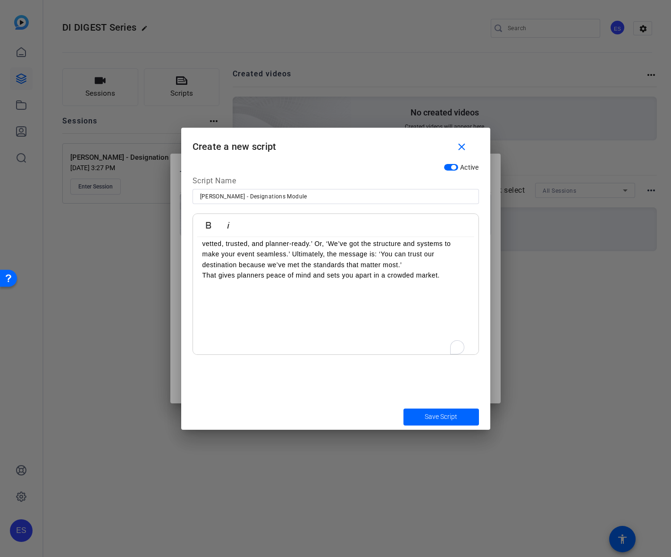
drag, startPoint x: 208, startPoint y: 313, endPoint x: 235, endPoint y: 327, distance: 30.2
click at [208, 271] on p "So when you’re framing the story, it sounds like: ‘Accreditation tells you we’r…" at bounding box center [335, 249] width 266 height 42
click at [445, 272] on p "That gives planners peace of mind and sets you apart in a crowded market." at bounding box center [335, 266] width 266 height 10
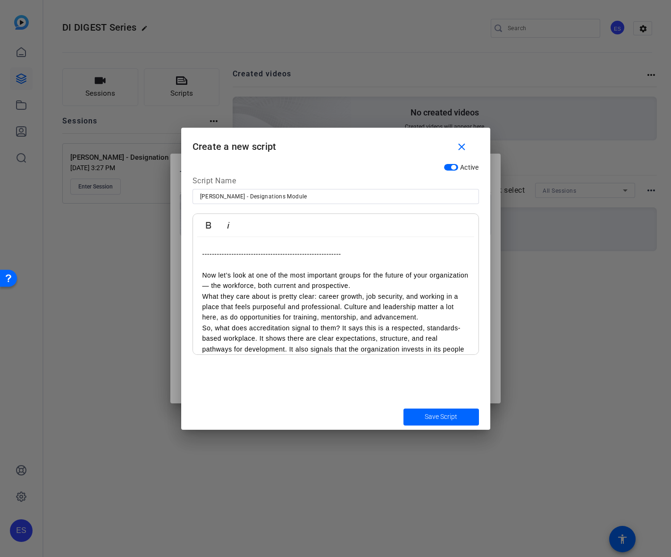
scroll to position [3524, 0]
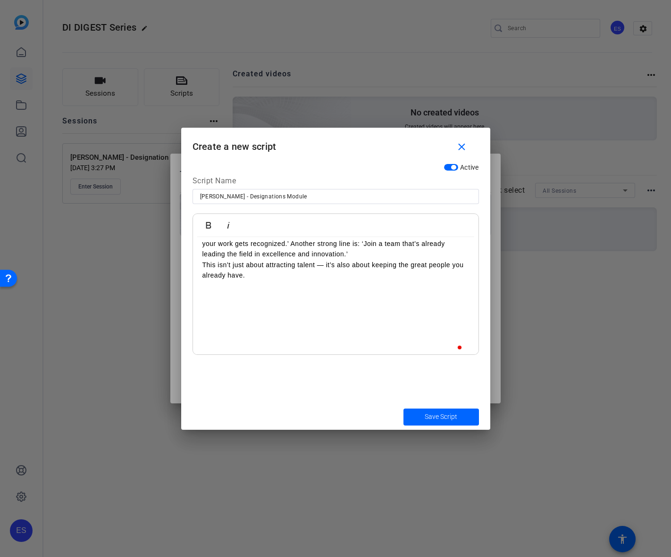
click at [217, 260] on p "The way you frame this can sound like: ‘We’re building careers, not just fillin…" at bounding box center [335, 238] width 266 height 42
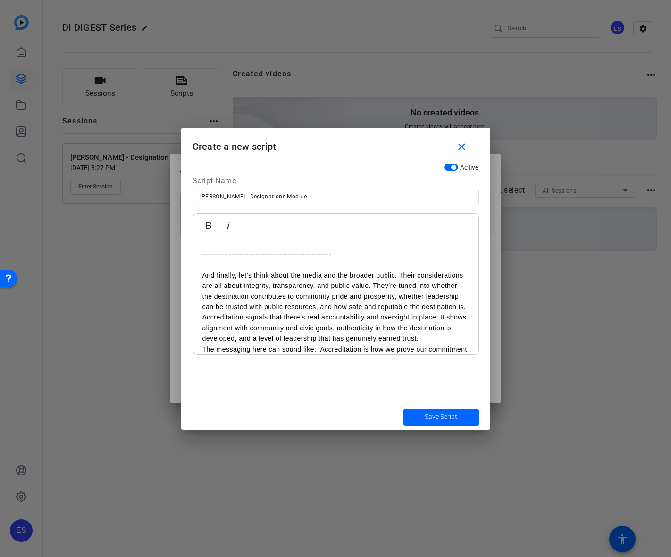
scroll to position [3704, 0]
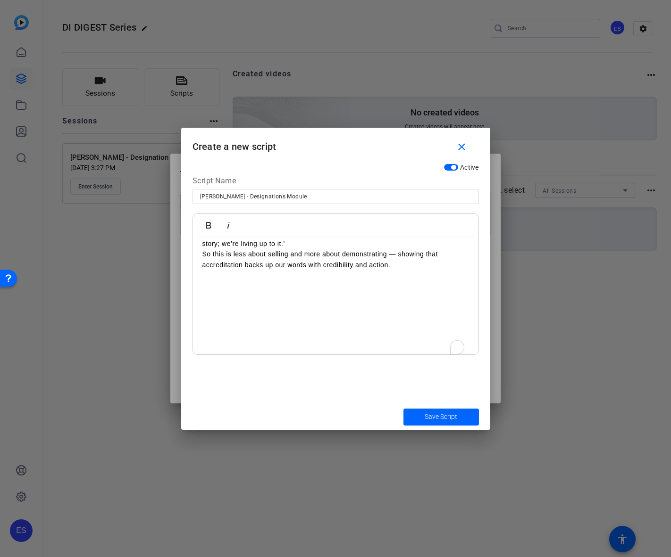
drag, startPoint x: 222, startPoint y: 319, endPoint x: 262, endPoint y: 314, distance: 40.4
click at [222, 249] on p "The messaging here can sound like: ‘Accreditation is how we prove our commitmen…" at bounding box center [335, 228] width 266 height 42
click at [414, 270] on p "So this is less about selling and more about demonstrating — showing that accre…" at bounding box center [335, 259] width 266 height 21
click at [211, 249] on p "This quote captures it perfectly: ‘An organization’s success begins with empowe…" at bounding box center [335, 228] width 266 height 42
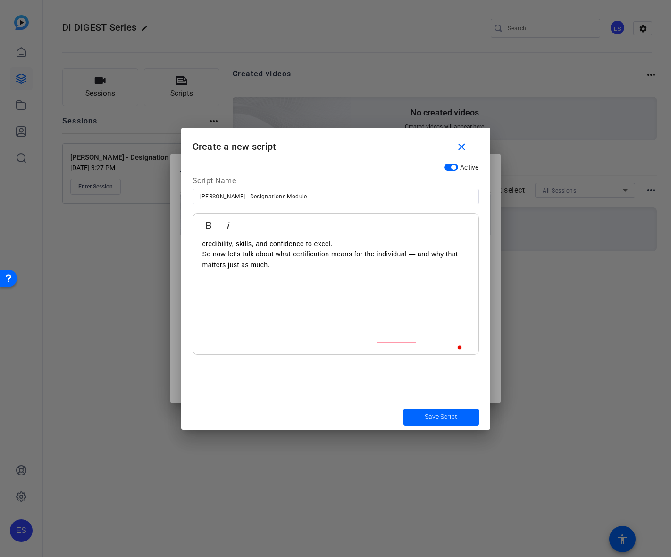
scroll to position [3850, 0]
click at [321, 355] on div "Active Script Name [PERSON_NAME] - Designations Module Bold Italic Hello and we…" at bounding box center [335, 281] width 309 height 245
click at [217, 270] on p "So whether you’re advancing in your career, expanding your knowledge base, or s…" at bounding box center [335, 255] width 266 height 32
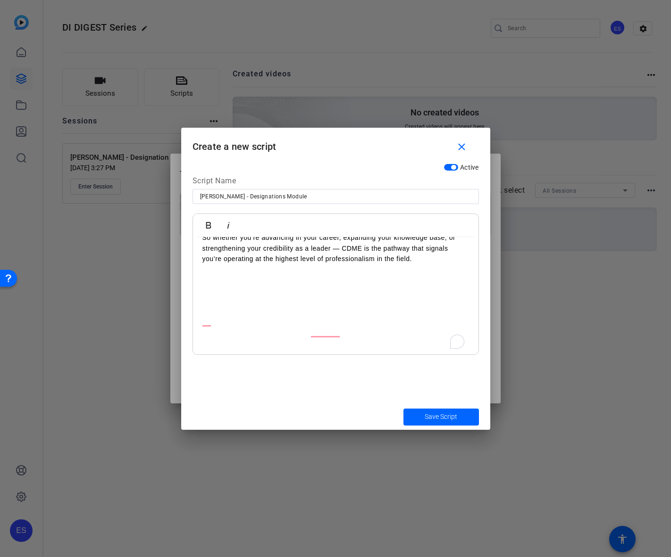
scroll to position [3998, 0]
click at [437, 261] on p "So whether you’re advancing in your career, expanding your knowledge base, or s…" at bounding box center [335, 245] width 266 height 32
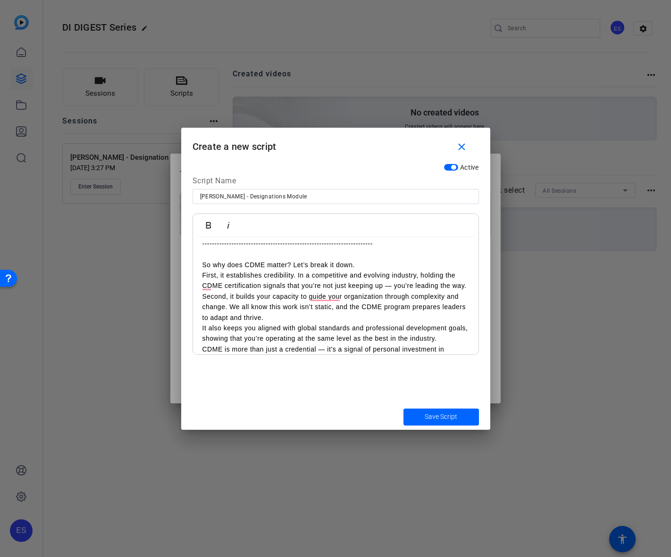
scroll to position [4168, 0]
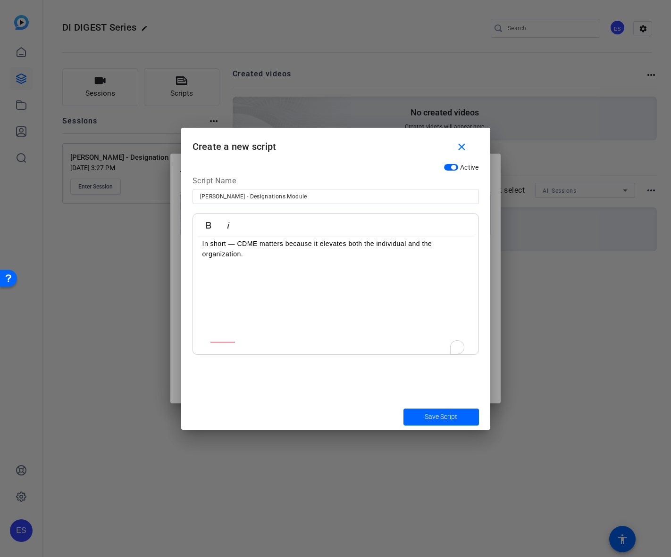
click at [208, 239] on p "CDME is more than just a credential — it’s a signal of personal investment in e…" at bounding box center [335, 223] width 266 height 32
click at [315, 251] on p "In short — CDME matters because it elevates both the individual and the organiz…" at bounding box center [335, 240] width 266 height 21
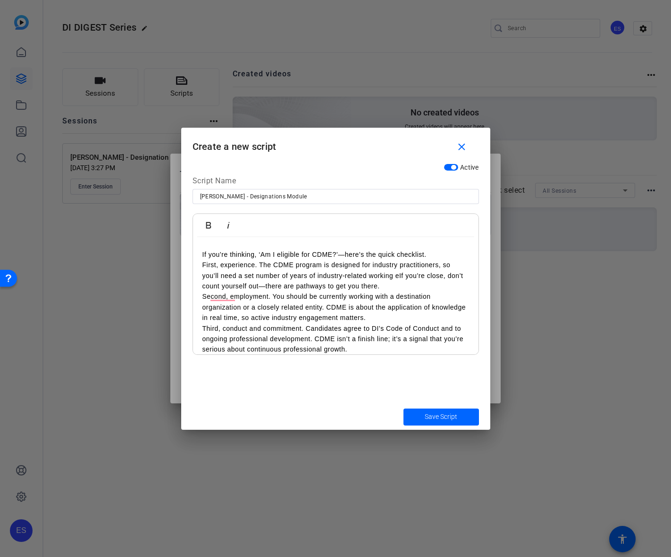
scroll to position [4327, 0]
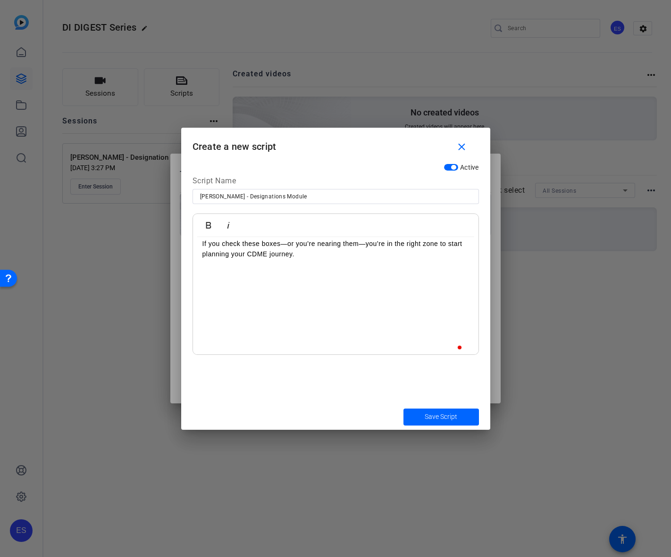
drag, startPoint x: 210, startPoint y: 318, endPoint x: 238, endPoint y: 326, distance: 29.1
click at [210, 239] on p "Third, conduct and commitment. Candidates agree to DI’s Code of Conduct and to …" at bounding box center [335, 223] width 266 height 32
click at [315, 251] on p "If you check these boxes—or you’re nearing them—you’re in the right zone to sta…" at bounding box center [335, 240] width 266 height 21
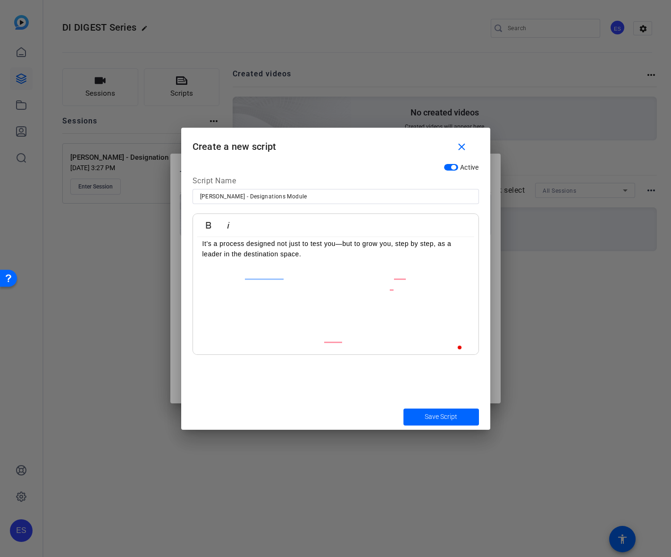
click at [204, 239] on p "And, like any meaningful credential, it doesn’t stop there. CDME requires recer…" at bounding box center [335, 223] width 266 height 32
click at [328, 251] on p "It’s a process designed not just to test you—but to grow you, step by step, as …" at bounding box center [335, 240] width 266 height 21
drag, startPoint x: 223, startPoint y: 301, endPoint x: 215, endPoint y: 313, distance: 14.1
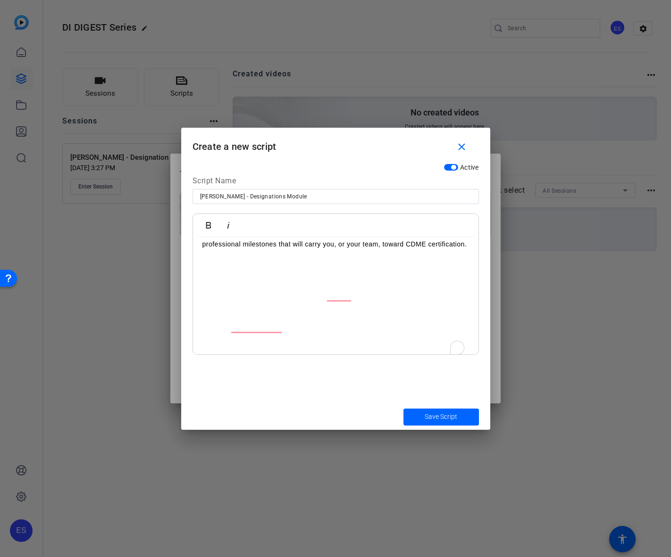
click at [222, 218] on p "What’s especially helpful here is that we’ve included specific DI and industry …" at bounding box center [335, 202] width 266 height 32
click at [318, 240] on p "This is a great slide to print and use during your own budgeting and strategic …" at bounding box center [335, 224] width 266 height 32
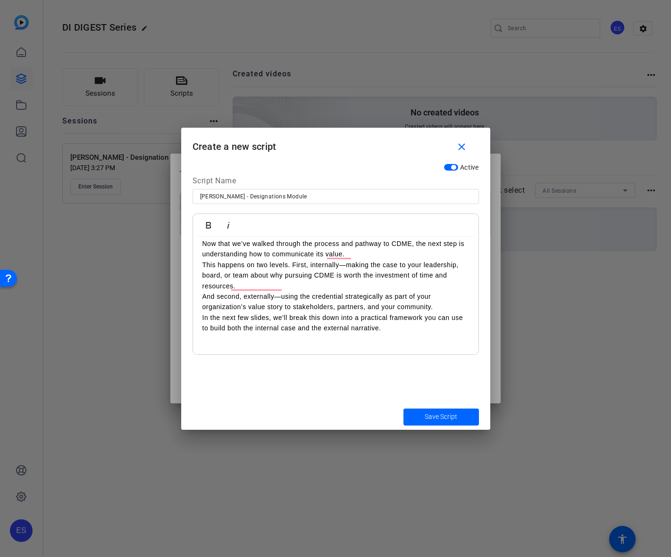
scroll to position [4960, 0]
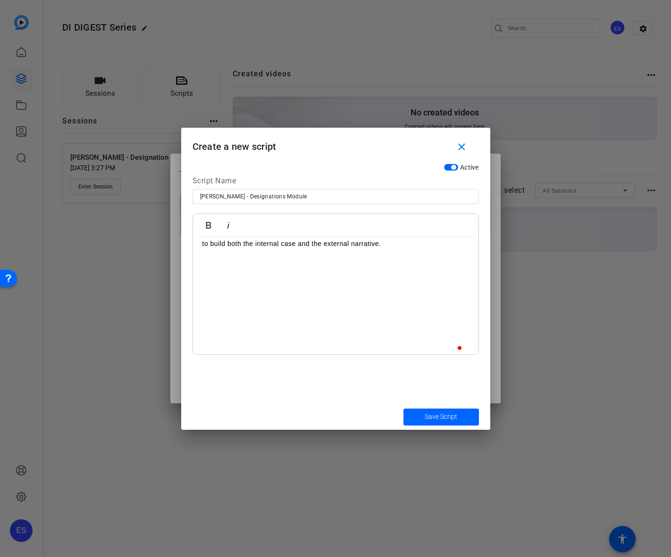
click at [219, 207] on p "This happens on two levels. First, internally—making the case to your leadershi…" at bounding box center [335, 191] width 266 height 32
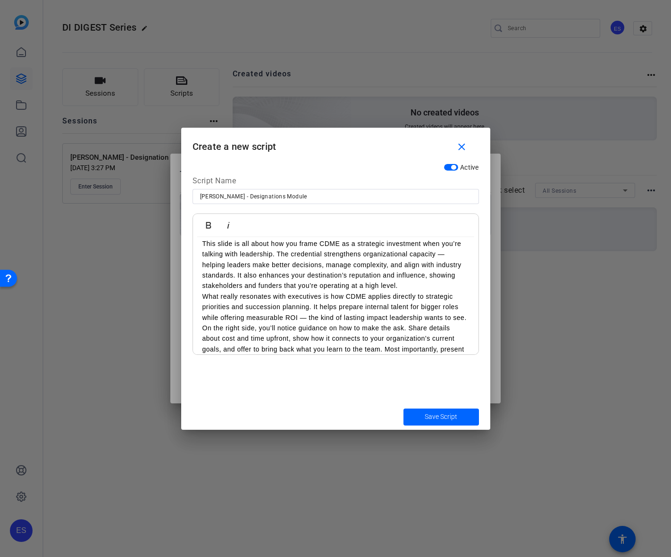
scroll to position [5171, 0]
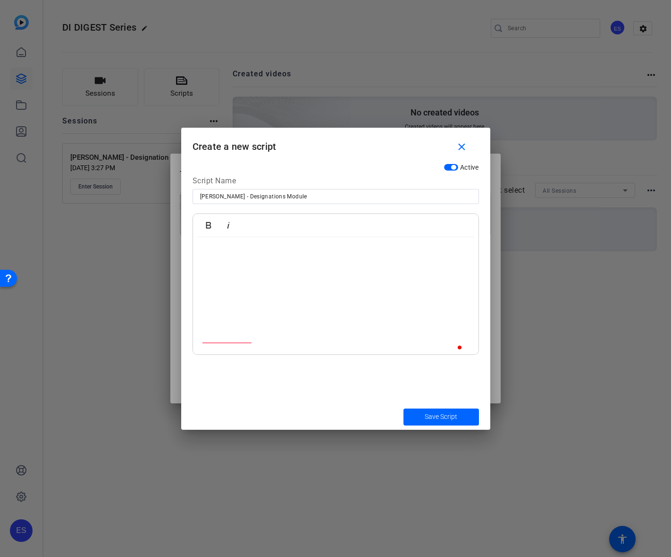
drag, startPoint x: 199, startPoint y: 301, endPoint x: 257, endPoint y: 312, distance: 58.0
click at [298, 230] on p "At the bottom, you’ll see some sample language you can use to frame the convers…" at bounding box center [335, 214] width 266 height 32
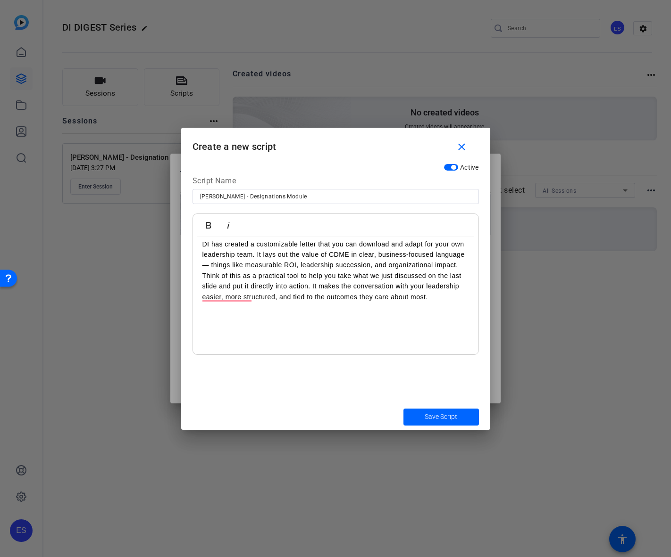
scroll to position [5287, 0]
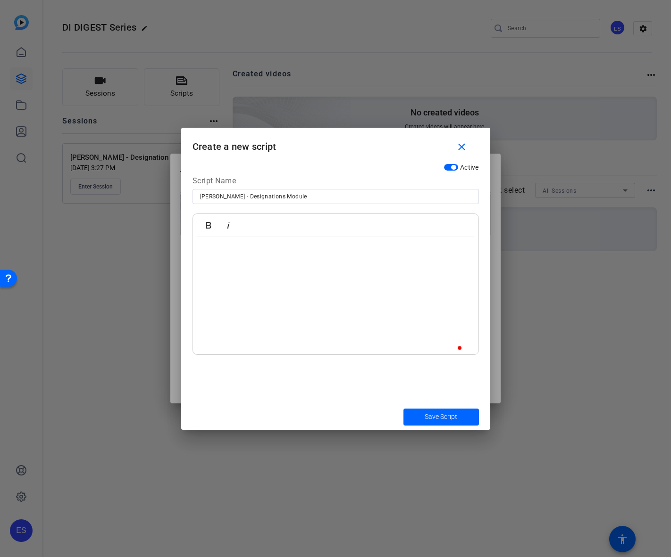
drag, startPoint x: 212, startPoint y: 276, endPoint x: 236, endPoint y: 296, distance: 31.5
click at [212, 197] on p "Once you’re ready to make the case internally, you don’t have to start from scr…" at bounding box center [335, 175] width 266 height 42
click at [440, 219] on p "Think of this as a practical tool to help you take what we just discussed on th…" at bounding box center [335, 203] width 266 height 32
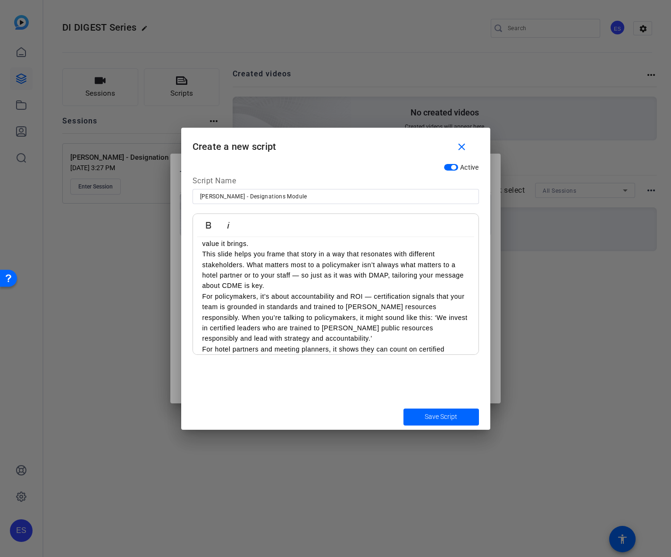
scroll to position [5667, 0]
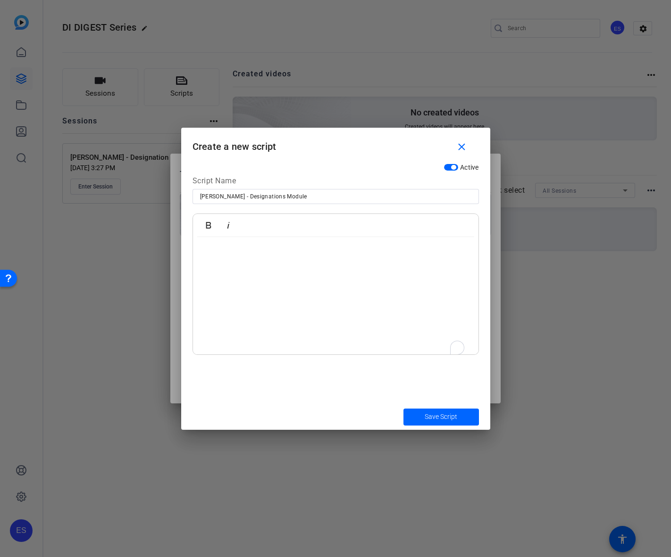
drag, startPoint x: 217, startPoint y: 306, endPoint x: 226, endPoint y: 309, distance: 9.4
click at [217, 228] on p "These kinds of messages help you tell the story of CDME’s impact in language th…" at bounding box center [335, 201] width 266 height 53
click at [375, 219] on p "These kinds of messages help you tell the story of CDME’s impact in language th…" at bounding box center [335, 192] width 266 height 53
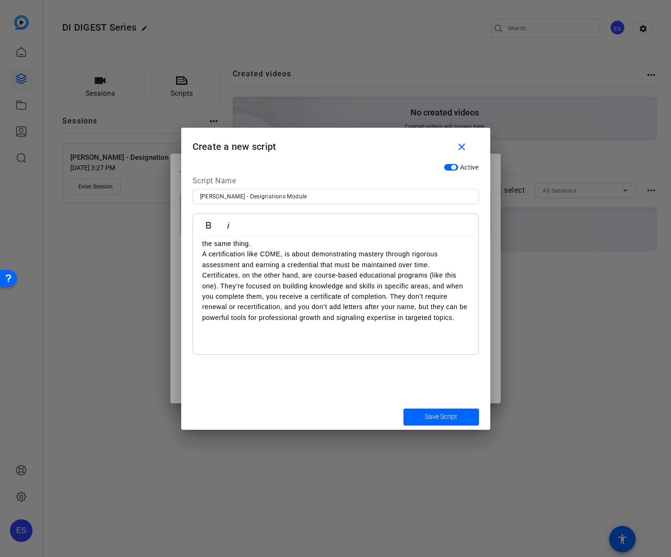
scroll to position [5815, 0]
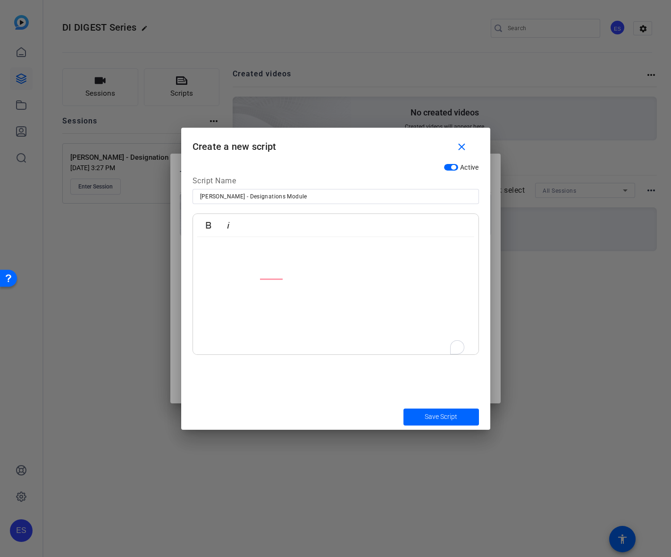
click at [221, 217] on p "Certificates, on the other hand, are course-based educational programs (like th…" at bounding box center [335, 191] width 266 height 53
drag, startPoint x: 219, startPoint y: 276, endPoint x: 291, endPoint y: 324, distance: 87.4
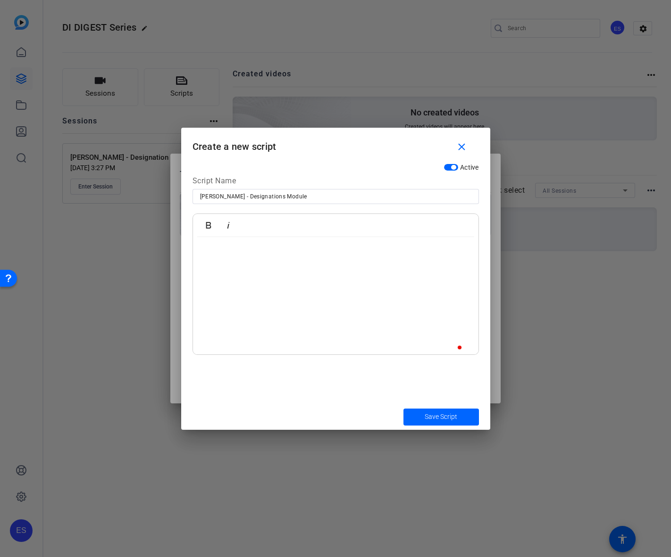
click at [218, 154] on p "The Intellectual Capital certificate program is a great fit for sales and servi…" at bounding box center [335, 133] width 266 height 42
click at [424, 208] on p "Together, these certificate programs provide accessible, flexible, targeted lea…" at bounding box center [335, 197] width 266 height 21
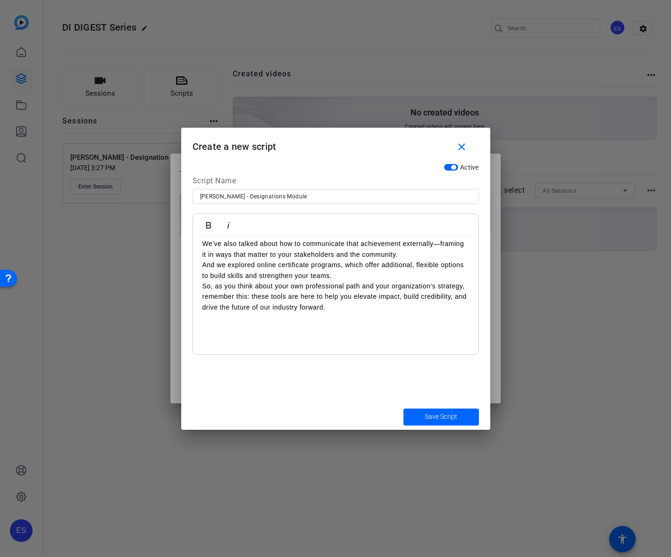
scroll to position [6143, 0]
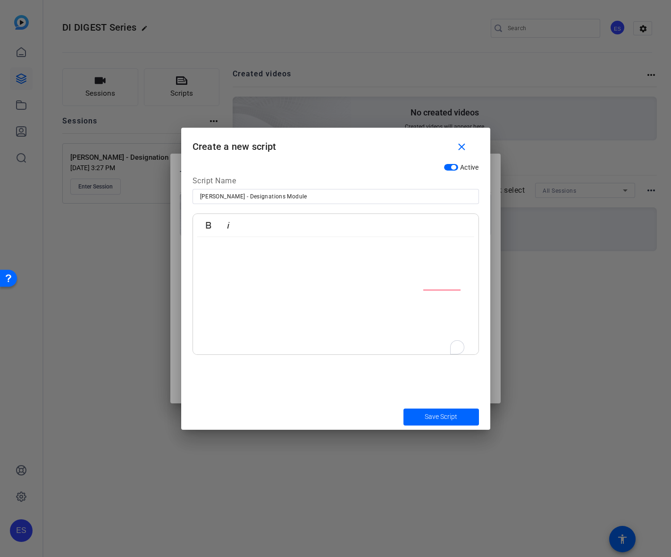
drag, startPoint x: 220, startPoint y: 320, endPoint x: 326, endPoint y: 347, distance: 109.5
click at [220, 186] on p "And we explored online certificate programs, which offer additional, flexible o…" at bounding box center [335, 175] width 266 height 21
click at [400, 217] on p "So, as you think about your own professional path and your organization’s strat…" at bounding box center [335, 202] width 266 height 32
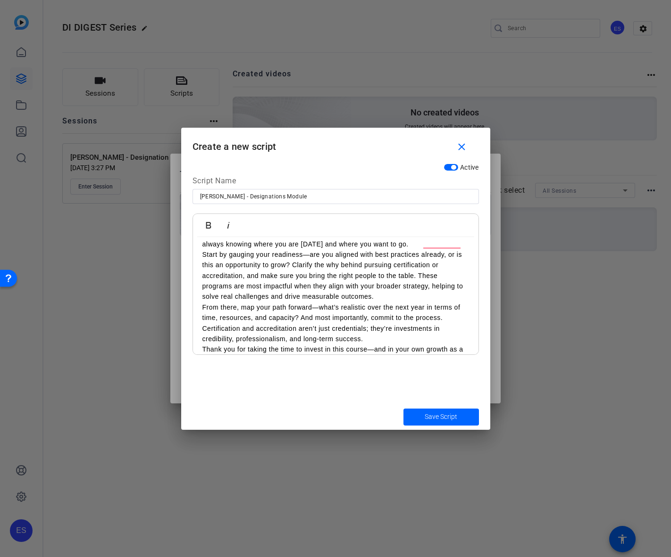
scroll to position [6364, 0]
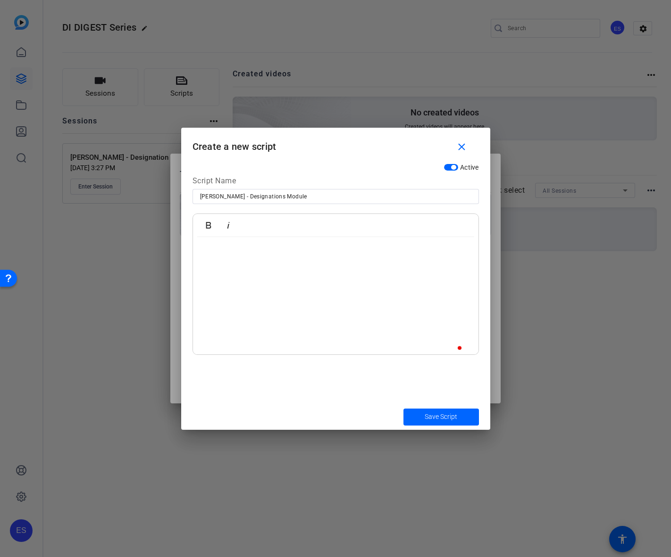
click at [393, 165] on p "From there, map your path forward—what’s realistic over the next year in terms …" at bounding box center [335, 144] width 266 height 42
click at [388, 123] on p "Start by gauging your readiness—are you aligned with best practices already, or…" at bounding box center [335, 96] width 266 height 53
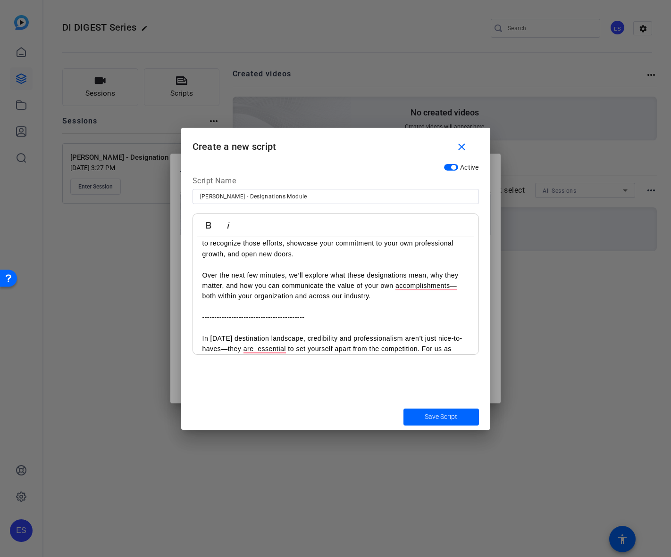
scroll to position [141, 0]
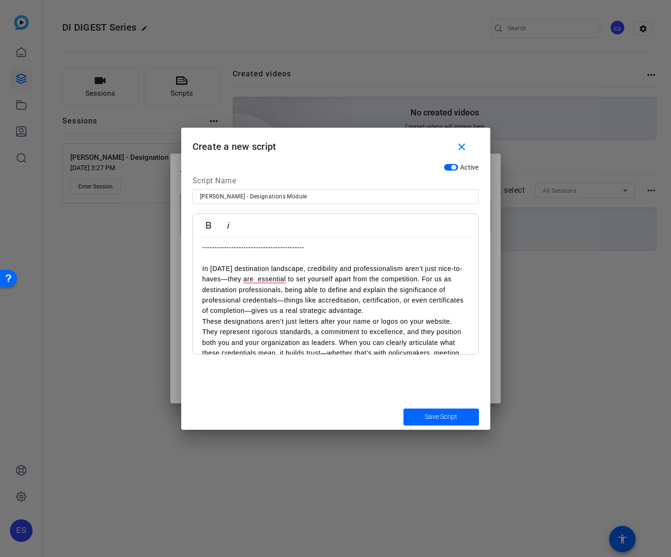
click at [398, 309] on p "In [DATE] destination landscape, credibility and professionalism aren’t just ni…" at bounding box center [335, 290] width 266 height 53
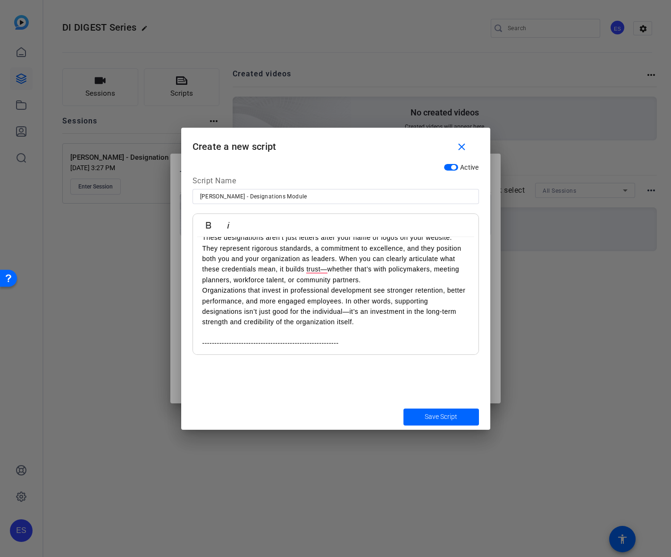
click at [396, 282] on p "These designations aren’t just letters after your name or logos on your website…" at bounding box center [335, 258] width 266 height 53
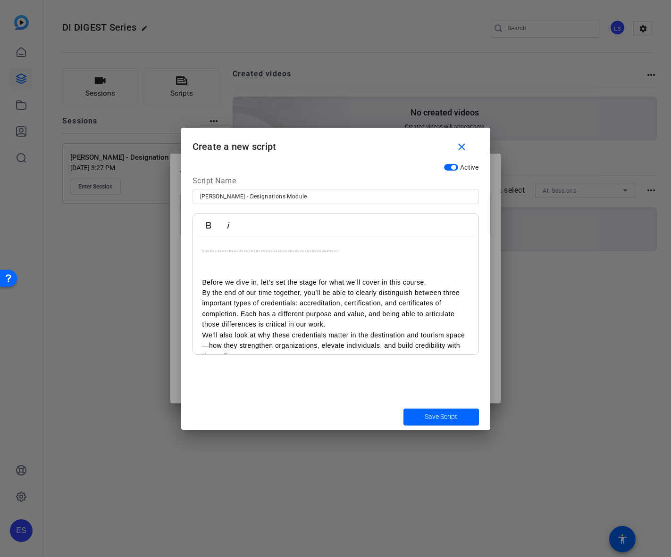
scroll to position [341, 0]
click at [371, 324] on p "By the end of our time together, you’ll be able to clearly distinguish between …" at bounding box center [335, 307] width 266 height 42
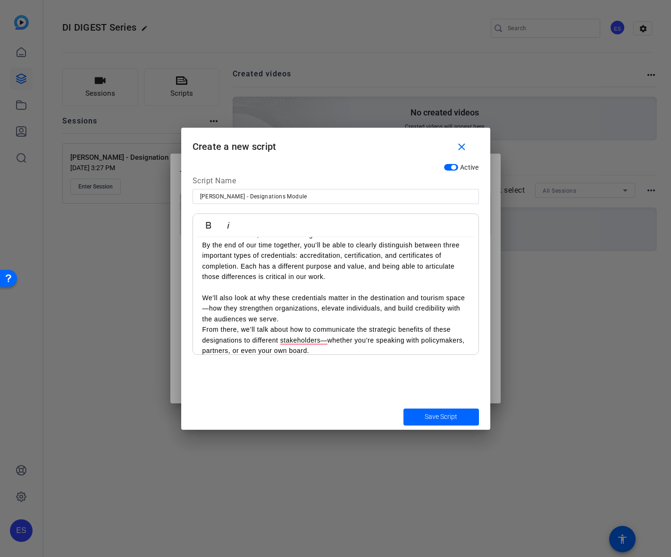
scroll to position [435, 0]
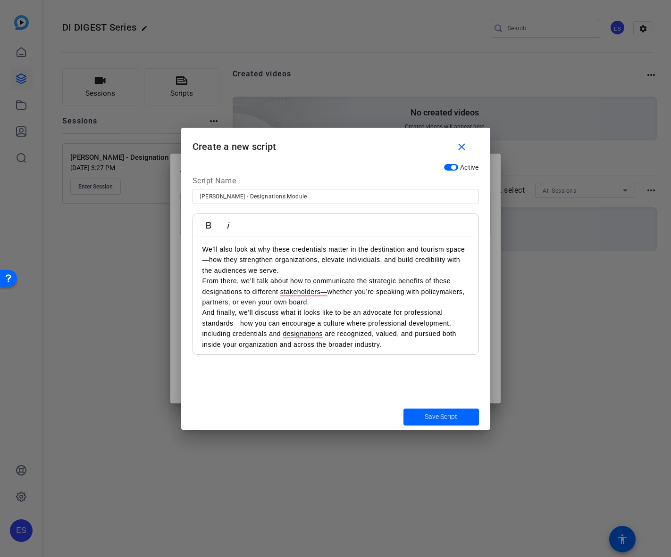
click at [362, 269] on p "We’ll also look at why these credentials matter in the destination and tourism …" at bounding box center [335, 260] width 266 height 32
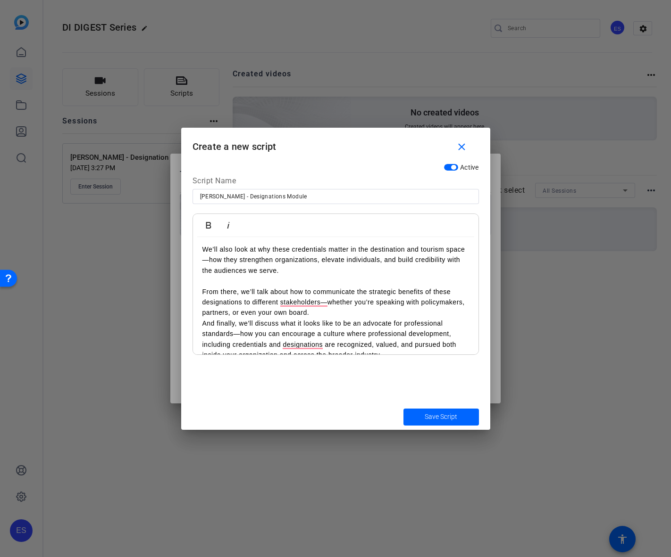
click at [365, 315] on p "From there, we’ll talk about how to communicate the strategic benefits of these…" at bounding box center [335, 303] width 266 height 32
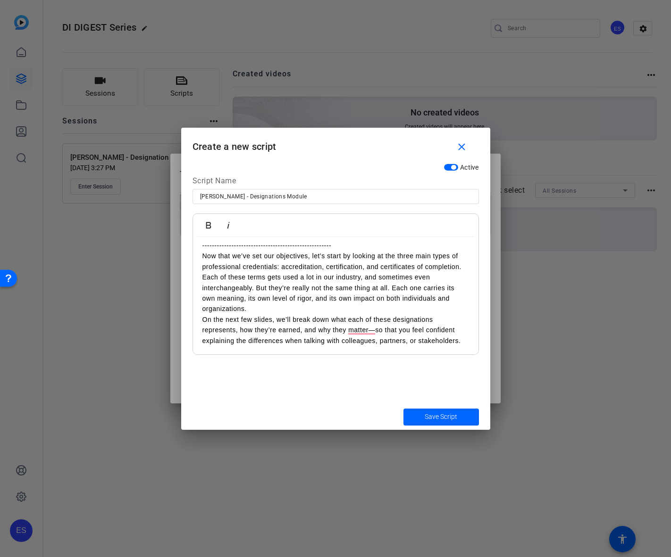
scroll to position [577, 0]
click at [349, 247] on p "-----------------------------------------------------" at bounding box center [335, 245] width 266 height 10
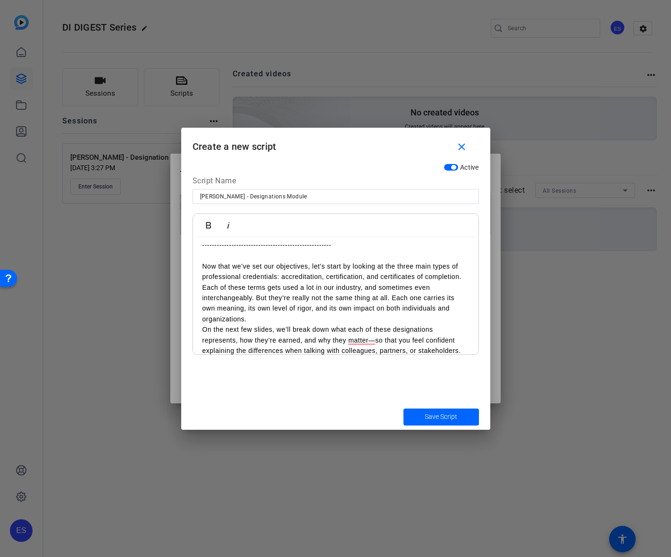
click at [334, 317] on p "Each of these terms gets used a lot in our industry, and sometimes even interch…" at bounding box center [335, 303] width 266 height 42
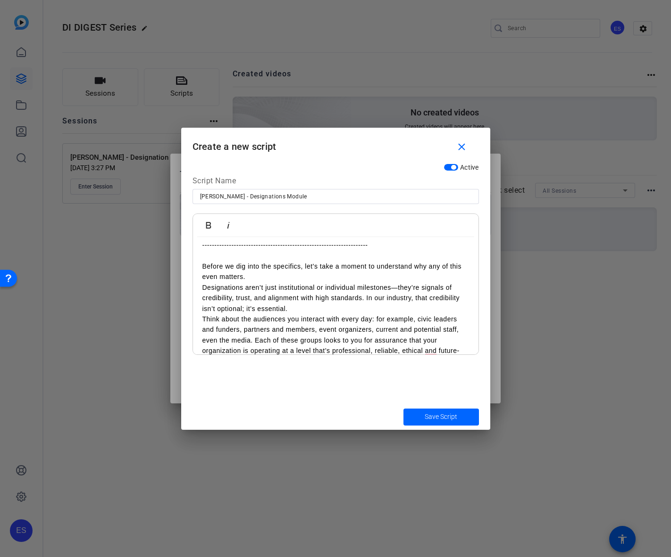
scroll to position [718, 0]
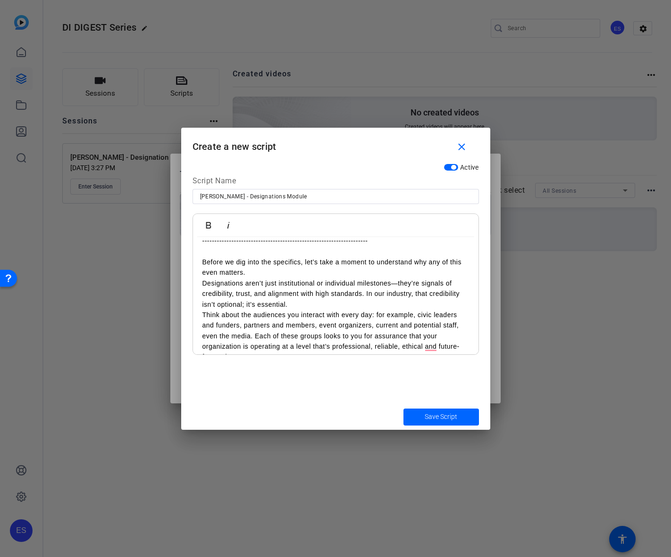
click at [314, 271] on p "Before we dig into the specifics, let’s take a moment to understand why any of …" at bounding box center [335, 267] width 266 height 21
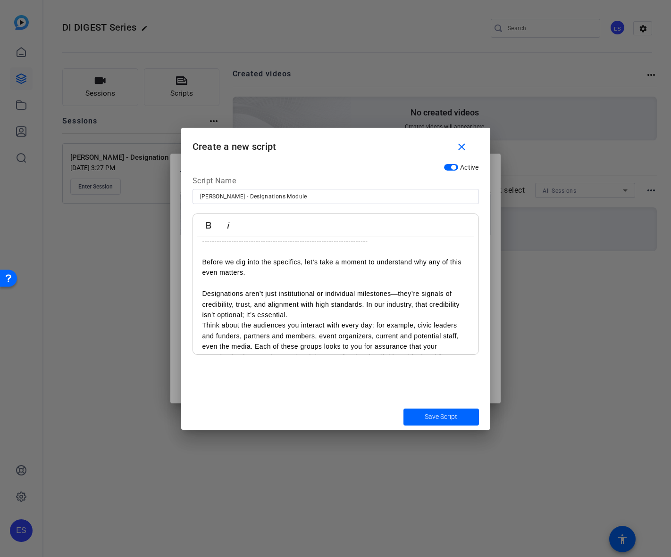
click at [313, 318] on p "Designations aren’t just institutional or individual milestones—they’re signals…" at bounding box center [335, 305] width 266 height 32
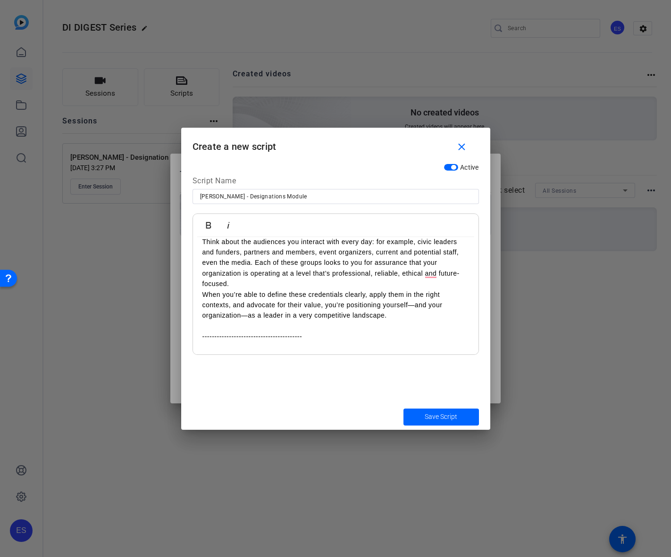
click at [323, 282] on p "Think about the audiences you interact with every day: for example, civic leade…" at bounding box center [335, 263] width 266 height 53
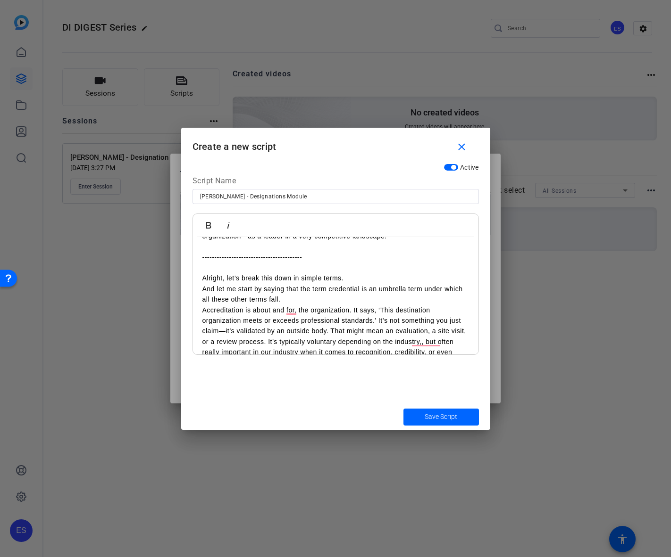
scroll to position [917, 0]
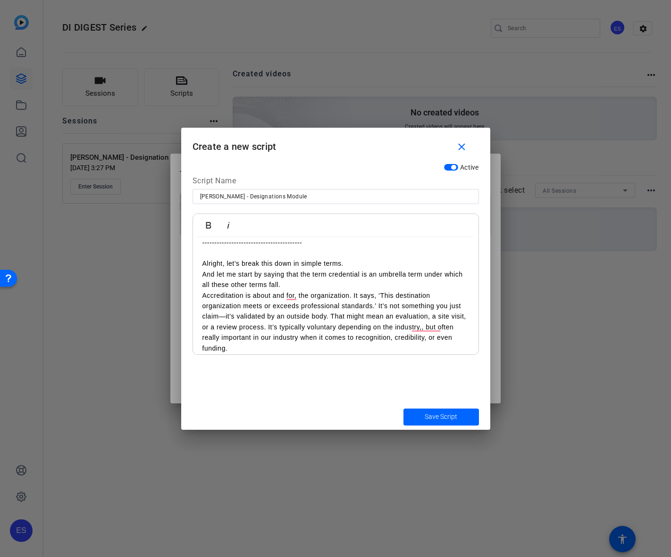
click at [362, 263] on p "Alright, let’s break this down in simple terms." at bounding box center [335, 263] width 266 height 10
click at [330, 286] on p "And let me start by saying that the term credential is an umbrella term under w…" at bounding box center [335, 279] width 266 height 21
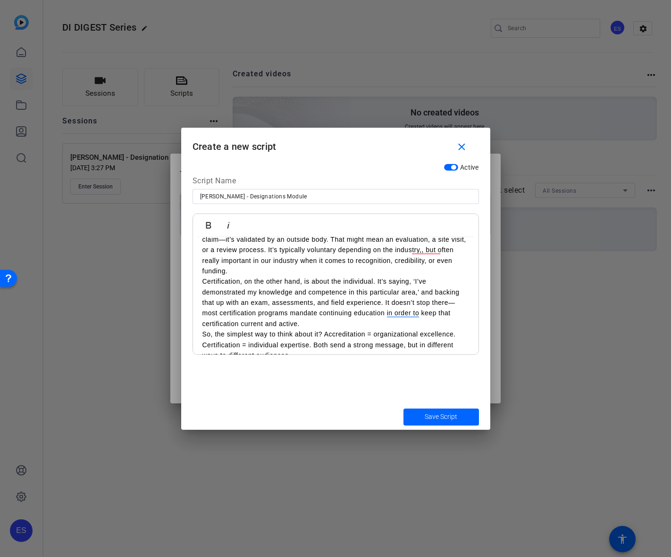
scroll to position [1012, 0]
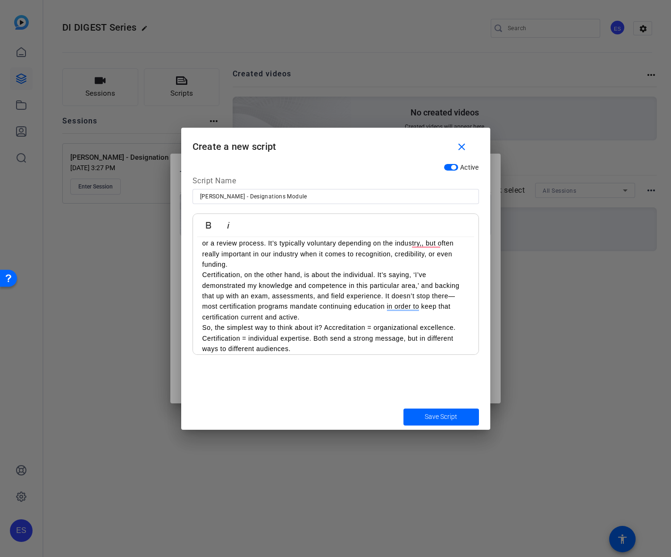
click at [332, 260] on p "Accreditation is about and for, the organization. It says, ‘This destination or…" at bounding box center [335, 238] width 266 height 63
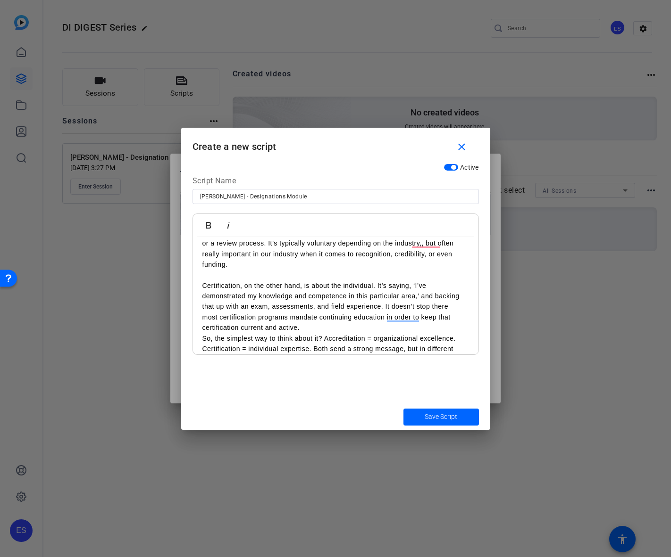
scroll to position [1022, 0]
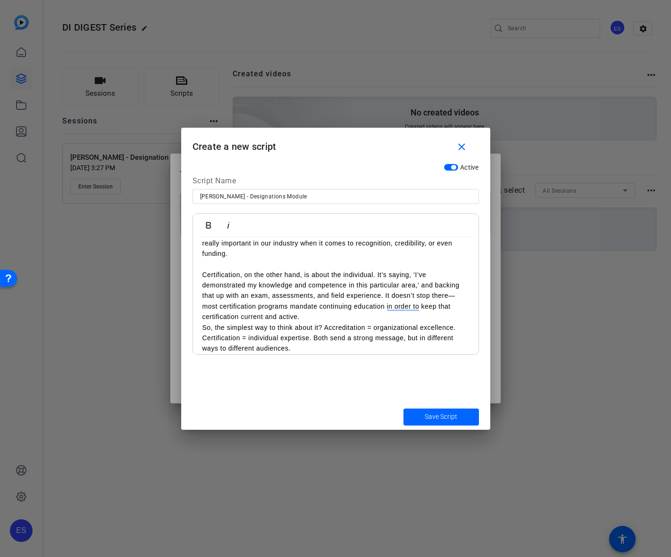
click at [353, 315] on p "Certification, on the other hand, is about the individual. It’s saying, ‘I’ve d…" at bounding box center [335, 296] width 266 height 53
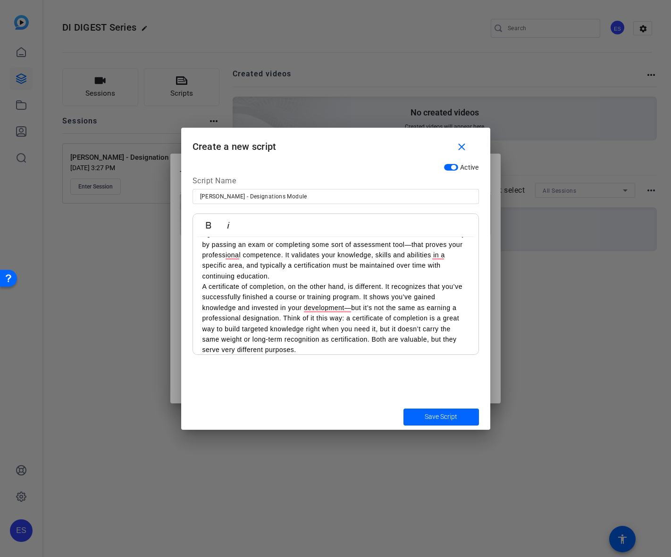
scroll to position [1164, 0]
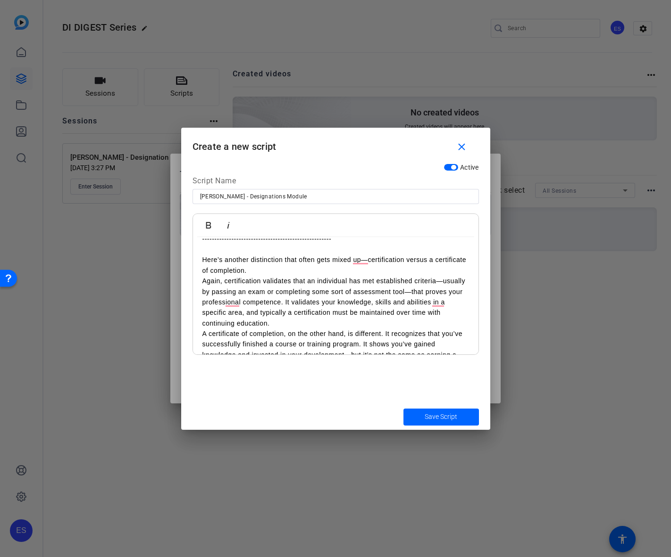
click at [315, 275] on p "Here’s another distinction that often gets mixed up—certification versus a cert…" at bounding box center [335, 265] width 266 height 21
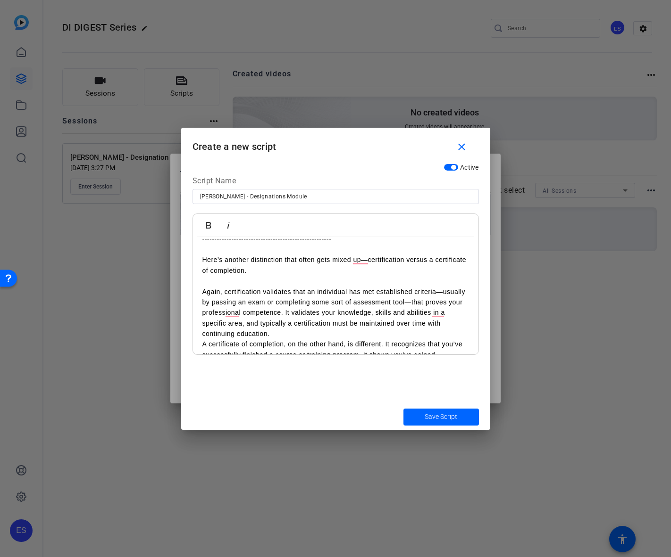
click at [309, 331] on p "Again, certification validates that an individual has met established criteria—…" at bounding box center [335, 313] width 266 height 53
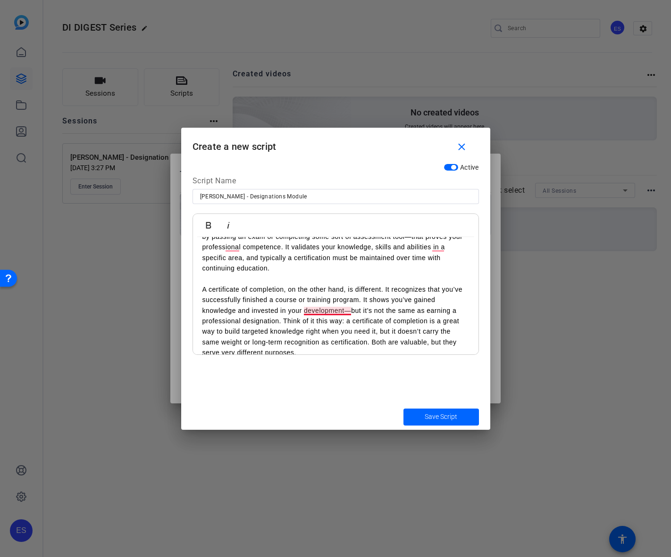
scroll to position [1258, 0]
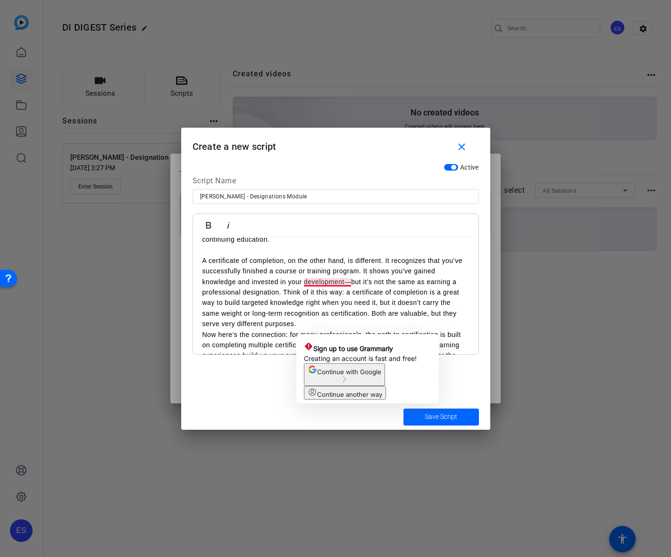
click at [343, 320] on p "A certificate of completion, on the other hand, is different. It recognizes tha…" at bounding box center [335, 293] width 266 height 74
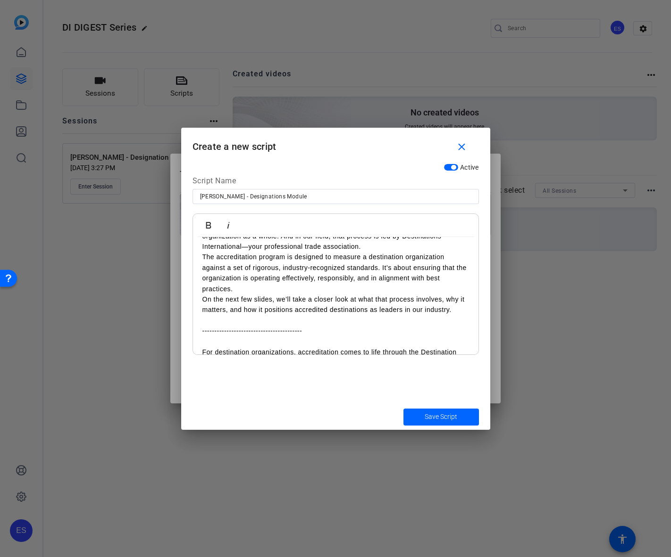
scroll to position [1447, 0]
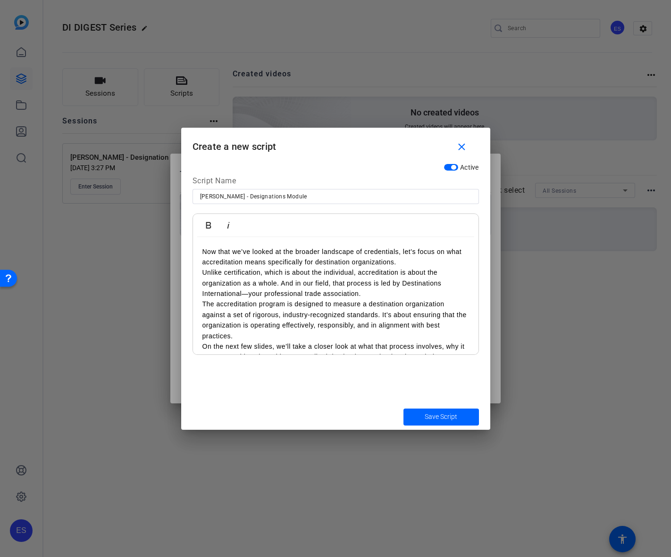
click at [411, 261] on p "Now that we’ve looked at the broader landscape of credentials, let’s focus on w…" at bounding box center [335, 257] width 266 height 21
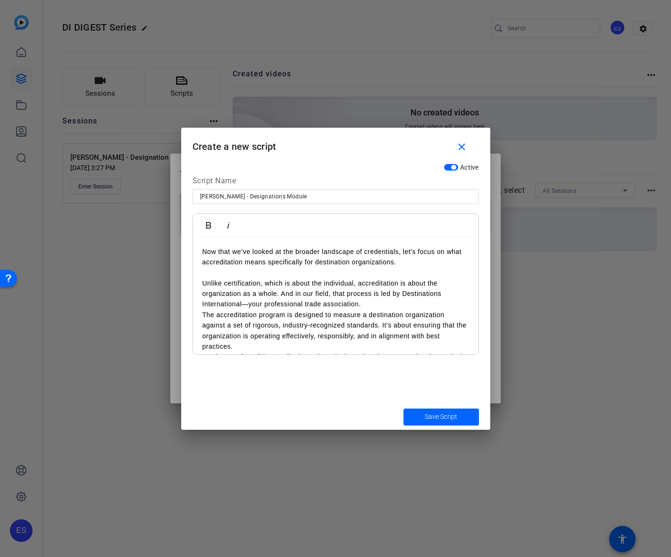
click at [385, 307] on p "Unlike certification, which is about the individual, accreditation is about the…" at bounding box center [335, 294] width 266 height 32
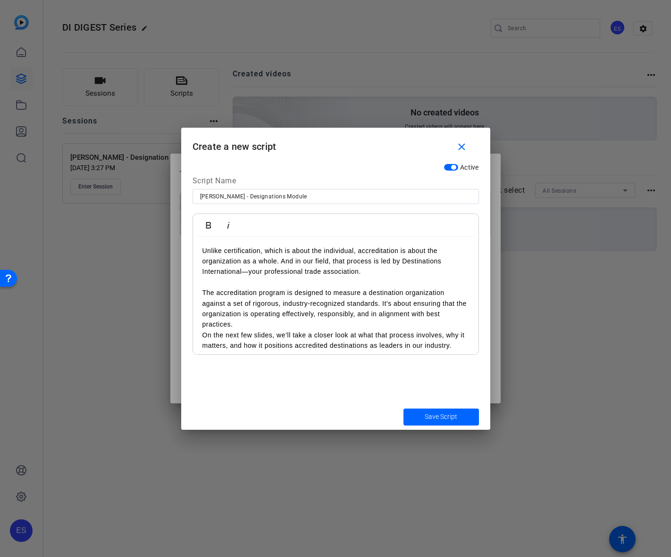
scroll to position [1494, 0]
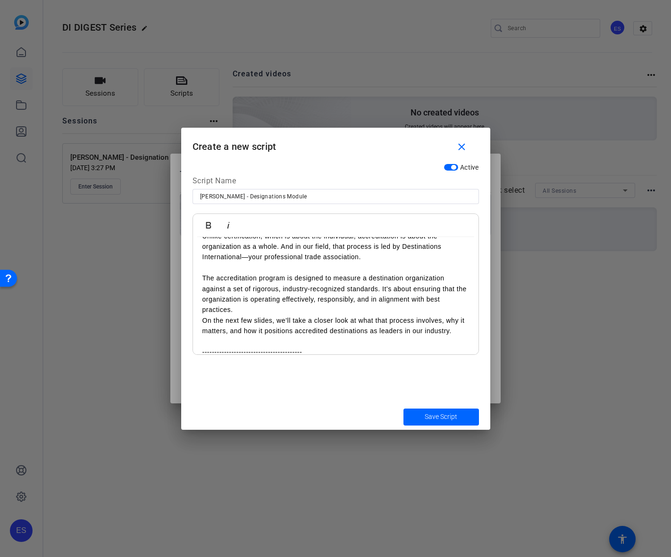
click at [338, 308] on p "The accreditation program is designed to measure a destination organization aga…" at bounding box center [335, 294] width 266 height 42
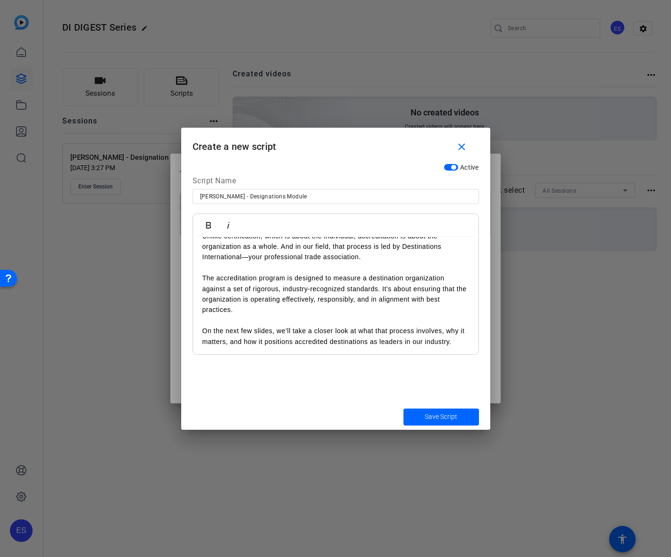
scroll to position [1588, 0]
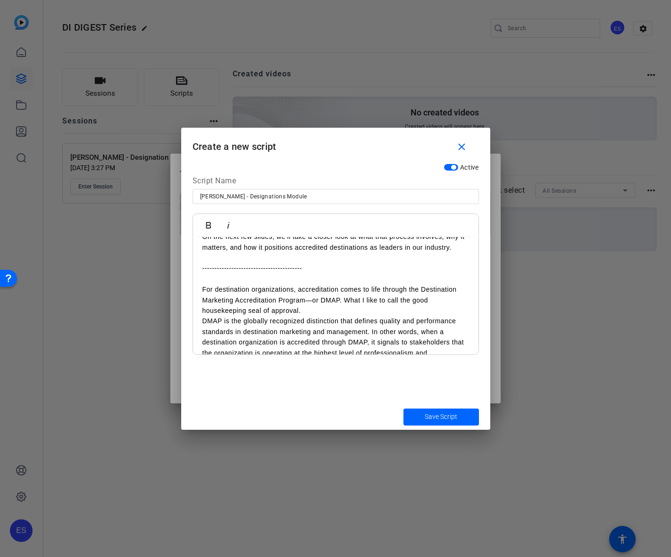
click at [314, 313] on p "For destination organizations, accreditation comes to life through the Destinat…" at bounding box center [335, 300] width 266 height 32
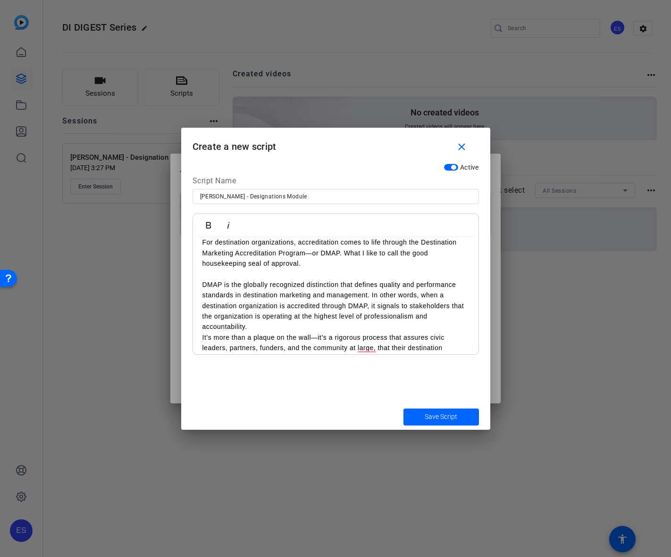
click at [296, 329] on p "DMAP is the globally recognized distinction that defines quality and performanc…" at bounding box center [335, 306] width 266 height 53
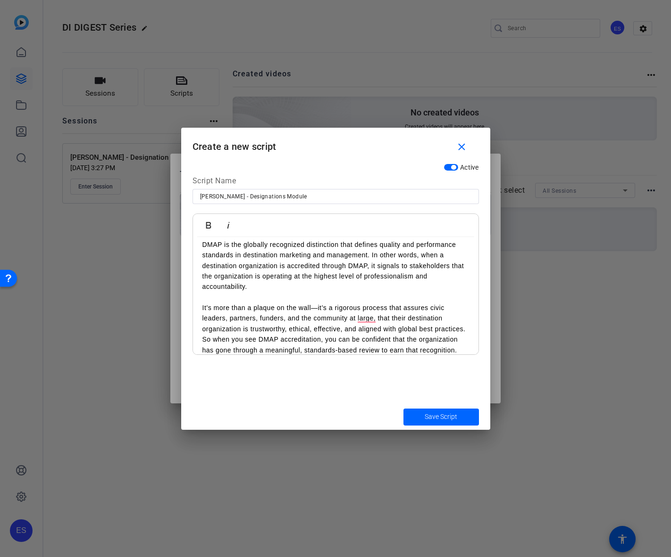
scroll to position [1730, 0]
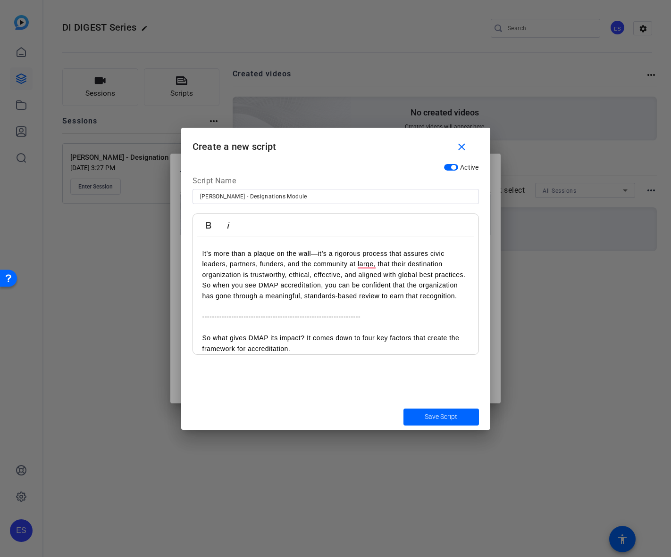
click at [341, 280] on p "It’s more than a plaque on the wall—it’s a rigorous process that assures civic …" at bounding box center [335, 265] width 266 height 32
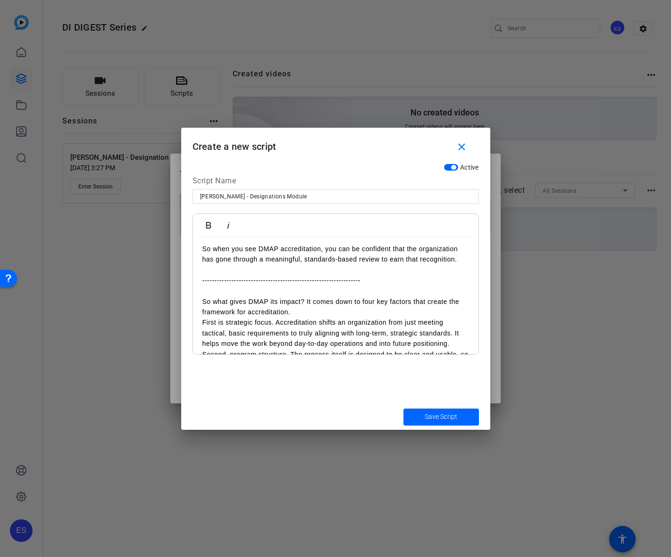
scroll to position [1824, 0]
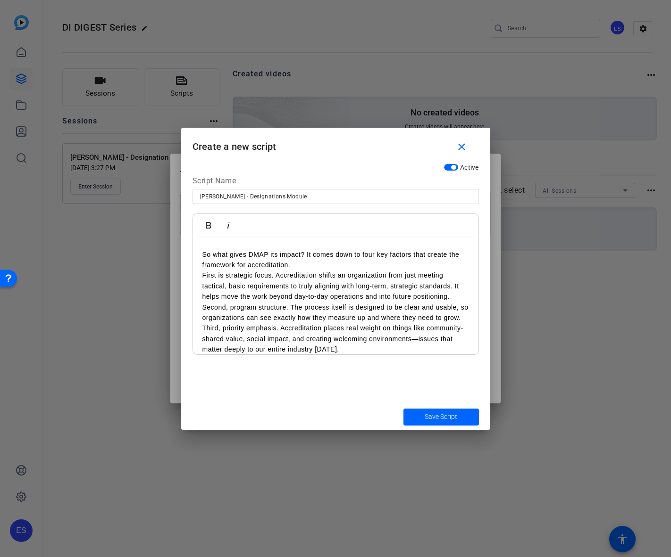
click at [323, 271] on p "So what gives DMAP its impact? It comes down to four key factors that create th…" at bounding box center [335, 259] width 266 height 21
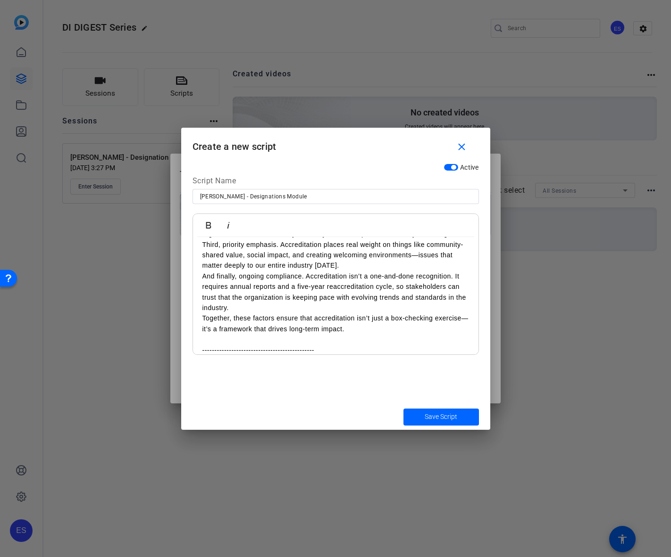
click at [310, 240] on p "Second, program structure. The process itself is designed to be clear and usabl…" at bounding box center [335, 228] width 266 height 21
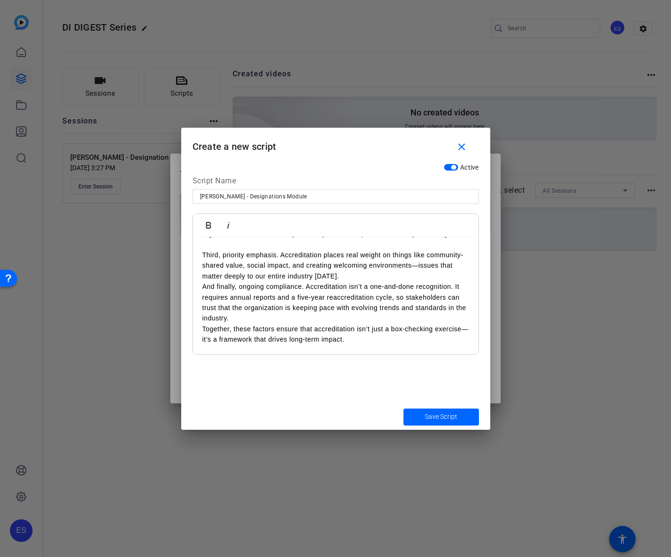
scroll to position [1929, 0]
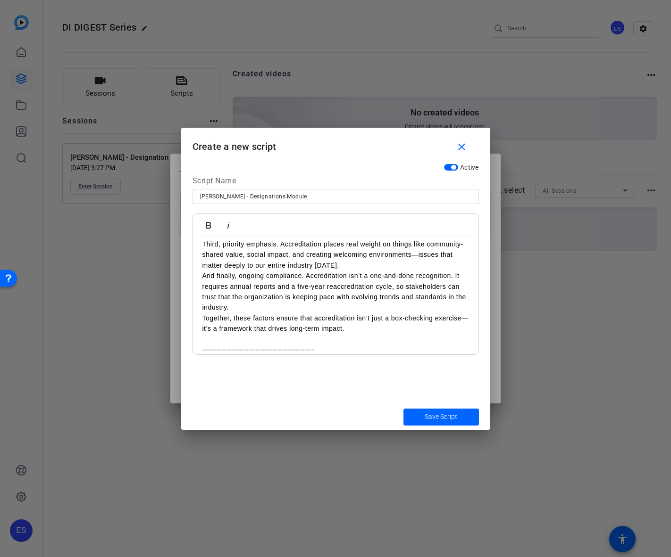
click at [348, 271] on p "Third, priority emphasis. Accreditation places real weight on things like commu…" at bounding box center [335, 255] width 266 height 32
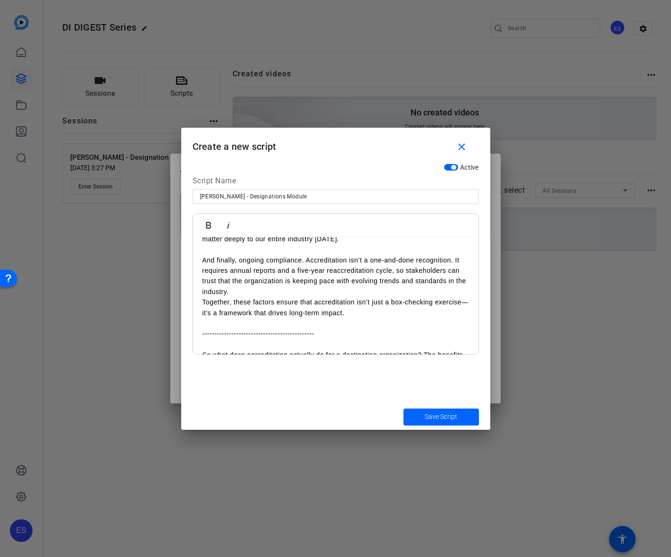
scroll to position [1976, 0]
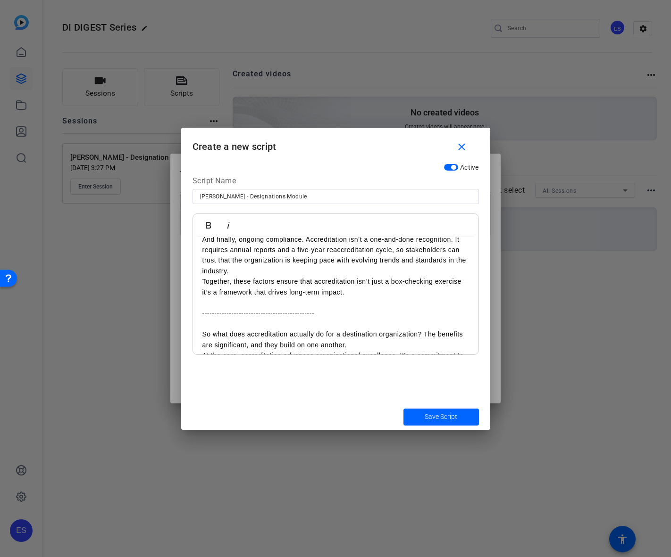
click at [330, 277] on p "And finally, ongoing compliance. Accreditation isn’t a one-and-done recognition…" at bounding box center [335, 255] width 266 height 42
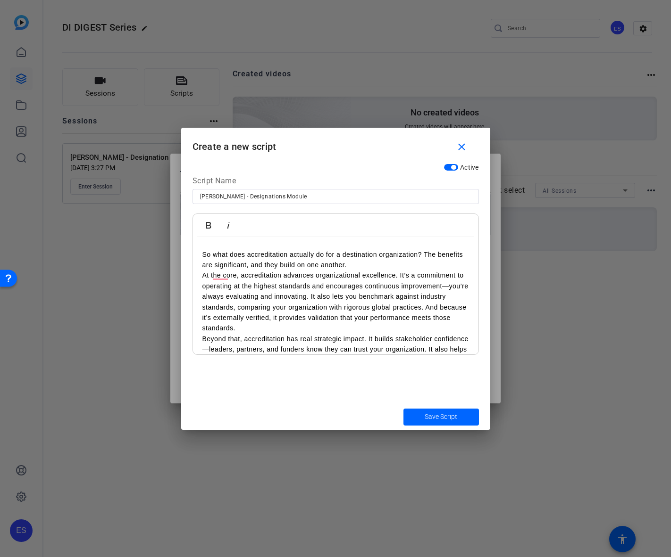
scroll to position [2071, 0]
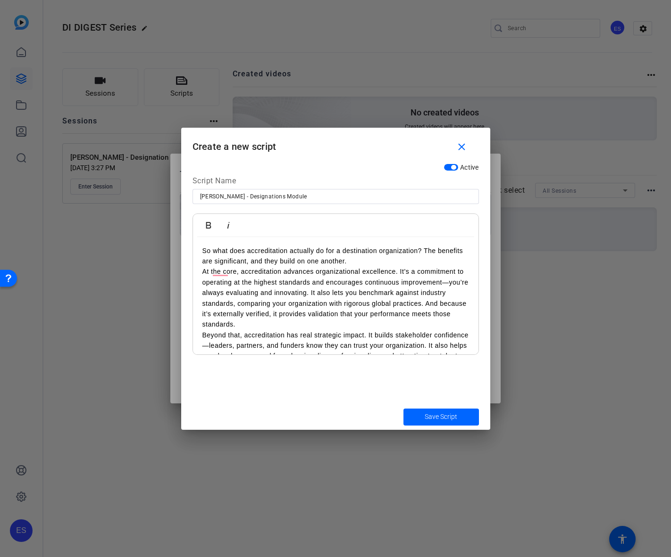
click at [371, 267] on p "So what does accreditation actually do for a destination organization? The bene…" at bounding box center [335, 256] width 266 height 21
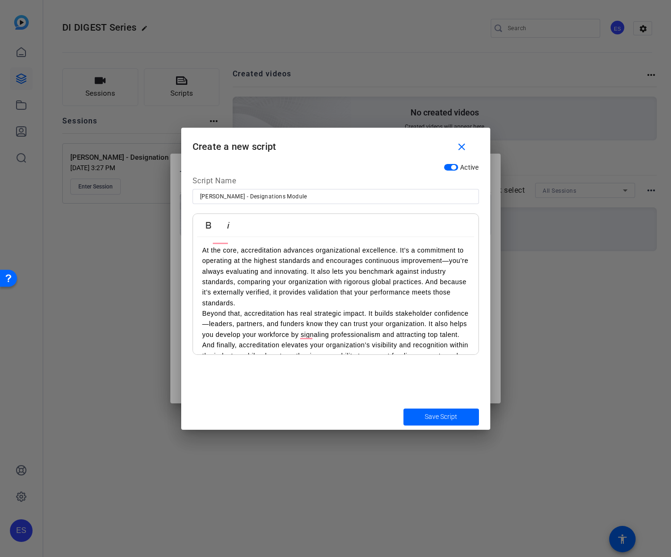
scroll to position [2118, 0]
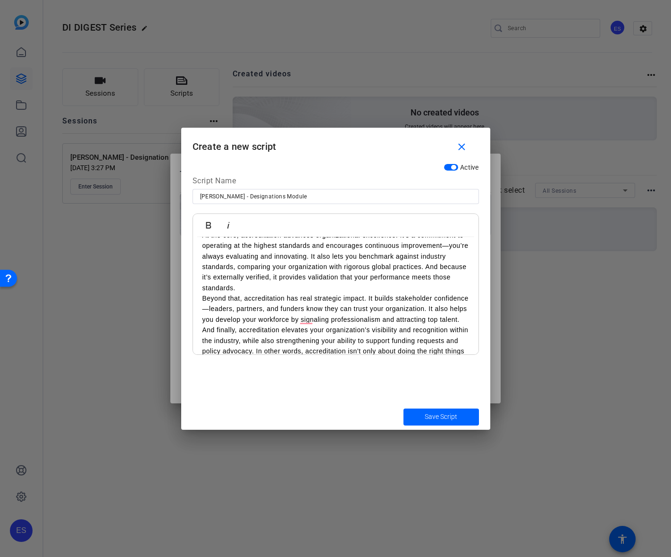
click at [329, 293] on p "At the core, accreditation advances organizational excellence. It’s a commitmen…" at bounding box center [335, 261] width 266 height 63
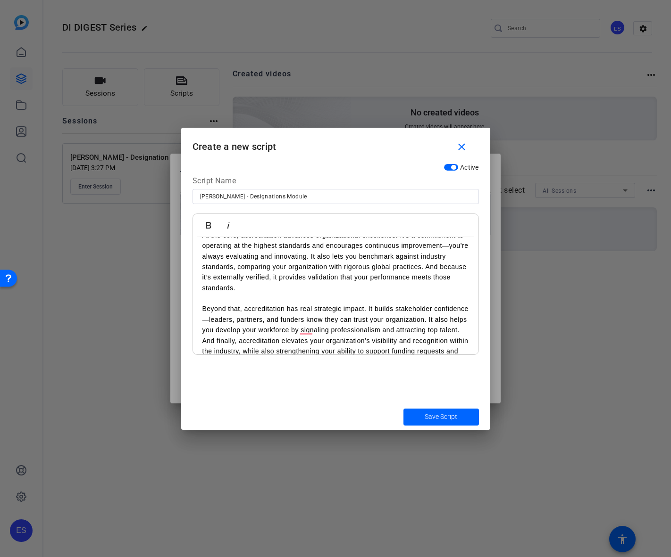
scroll to position [2165, 0]
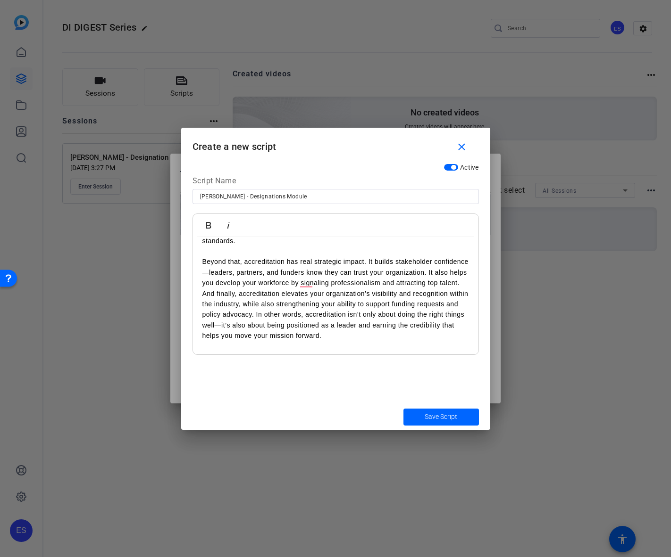
click at [325, 288] on p "Beyond that, accreditation has real strategic impact. It builds stakeholder con…" at bounding box center [335, 273] width 266 height 32
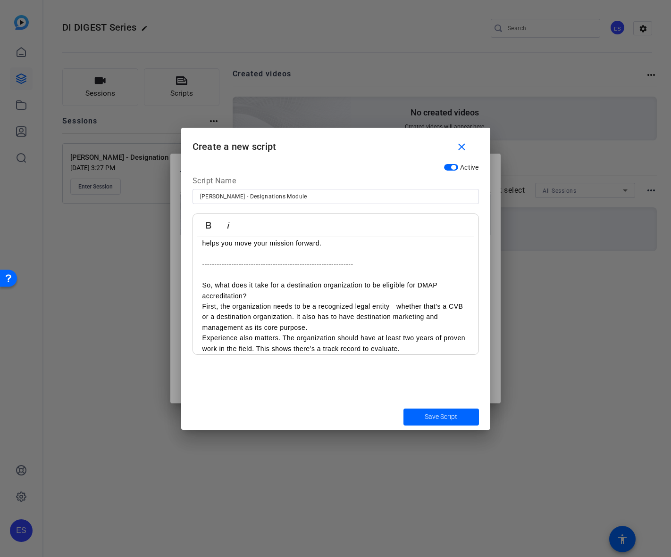
scroll to position [2306, 0]
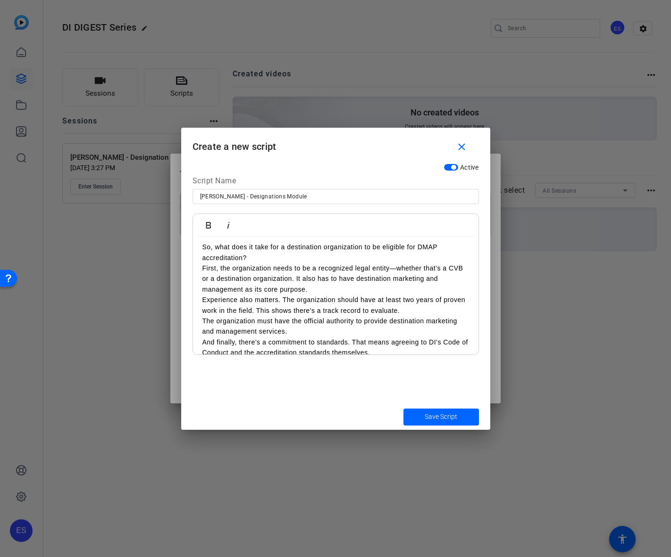
click at [357, 263] on p "So, what does it take for a destination organization to be eligible for DMAP ac…" at bounding box center [335, 252] width 266 height 21
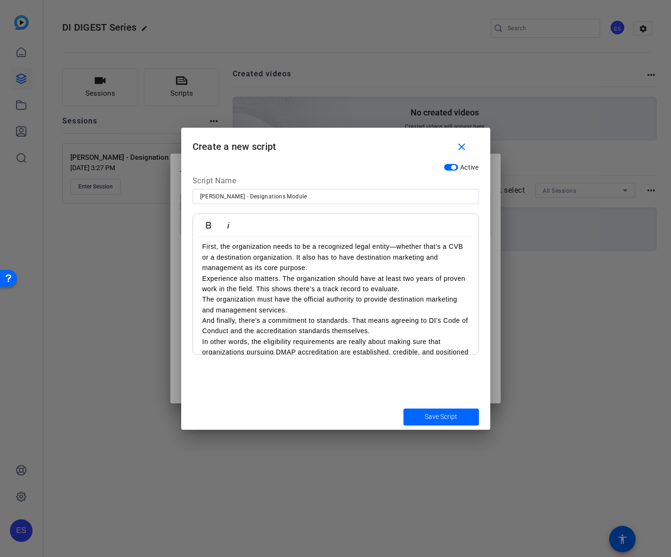
scroll to position [2354, 0]
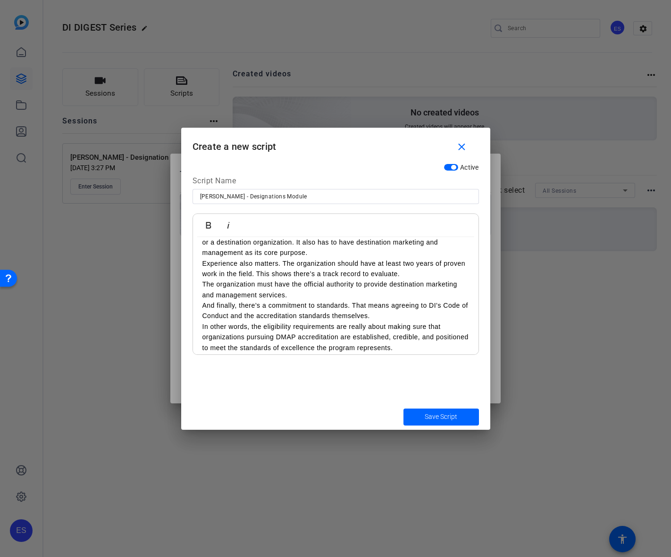
click at [332, 258] on p "First, the organization needs to be a recognized legal entity—whether that’s a …" at bounding box center [335, 242] width 266 height 32
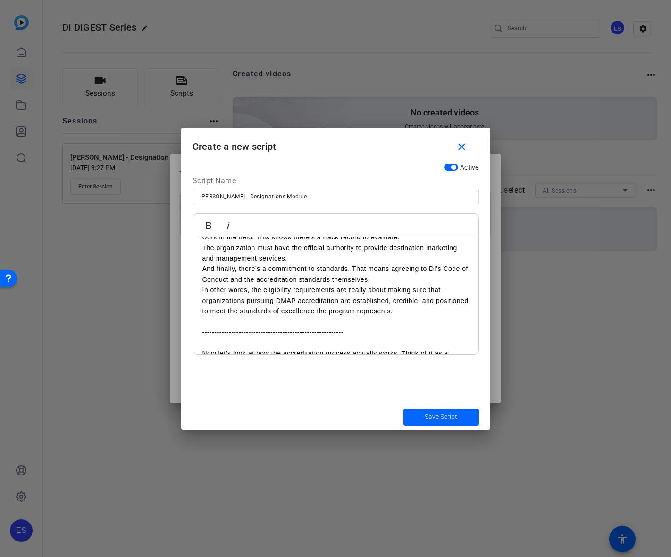
click at [319, 264] on p "The organization must have the official authority to provide destination market…" at bounding box center [335, 253] width 266 height 21
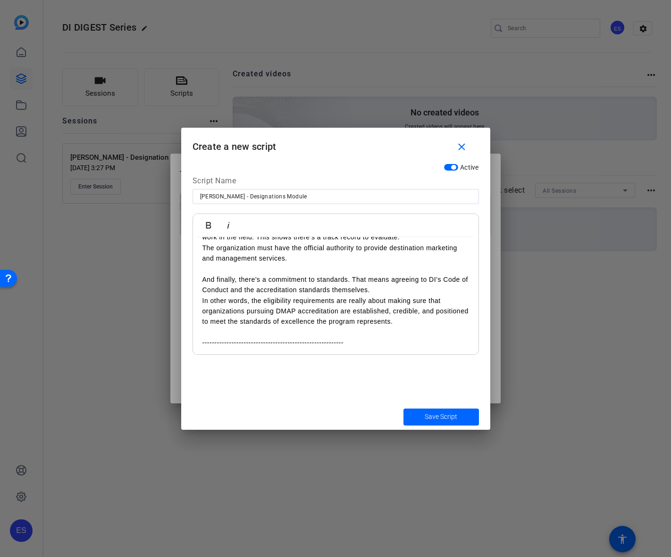
scroll to position [2448, 0]
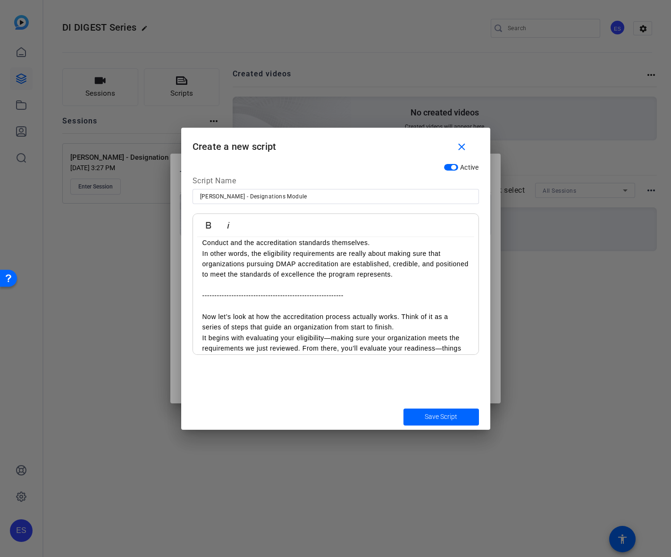
click at [388, 249] on p "And finally, there’s a commitment to standards. That means agreeing to DI’s Cod…" at bounding box center [335, 237] width 266 height 21
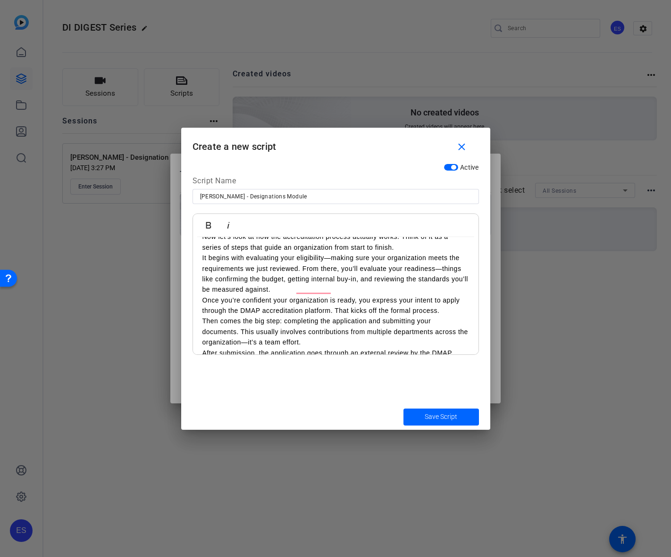
scroll to position [2542, 0]
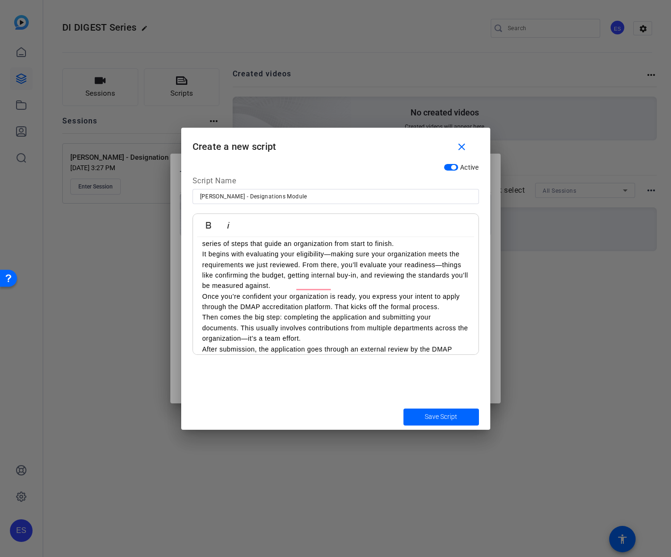
click at [402, 249] on p "Now let’s look at how the accreditation process actually works. Think of it as …" at bounding box center [335, 238] width 266 height 21
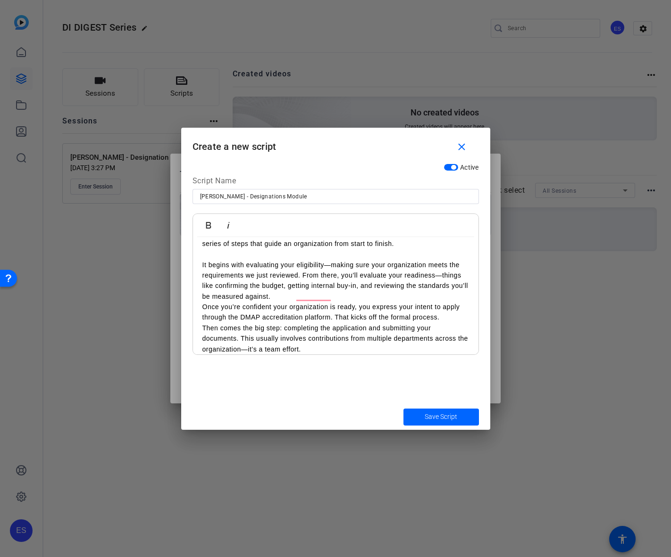
click at [325, 302] on p "It begins with evaluating your eligibility—making sure your organization meets …" at bounding box center [335, 281] width 266 height 42
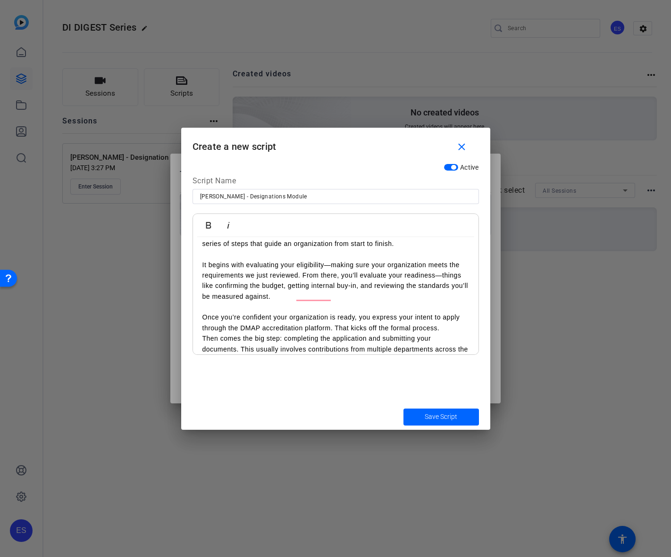
scroll to position [2637, 0]
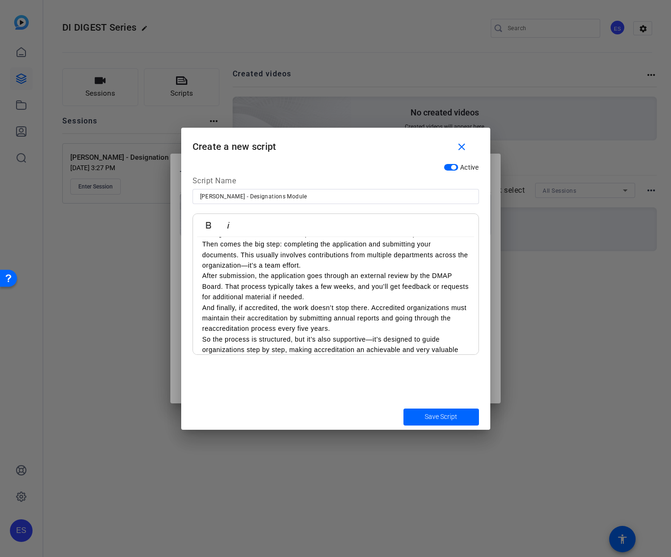
click at [364, 271] on p "Then comes the big step: completing the application and submitting your documen…" at bounding box center [335, 255] width 266 height 32
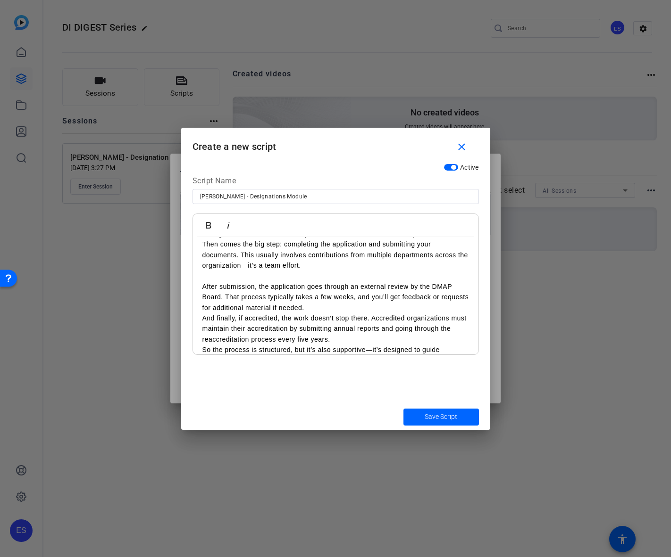
click at [343, 313] on p "After submission, the application goes through an external review by the DMAP B…" at bounding box center [335, 298] width 266 height 32
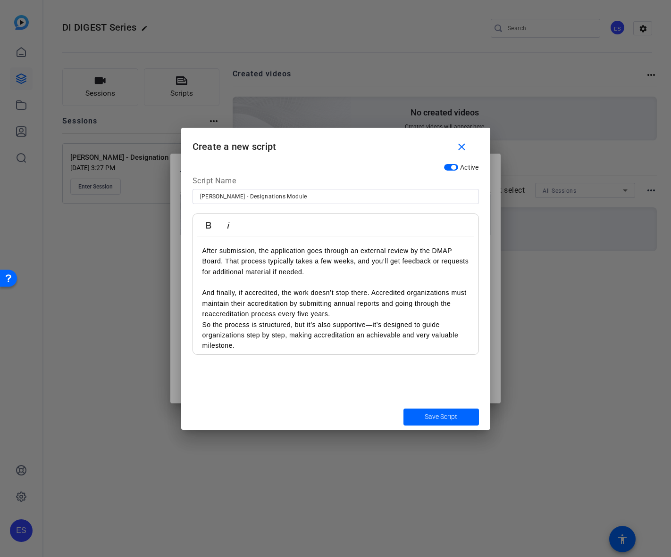
scroll to position [2731, 0]
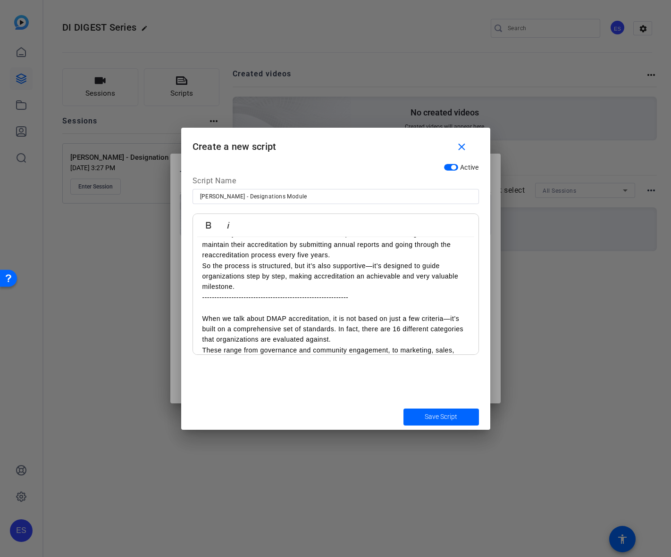
click at [357, 260] on p "And finally, if accredited, the work doesn’t stop there. Accredited organizatio…" at bounding box center [335, 245] width 266 height 32
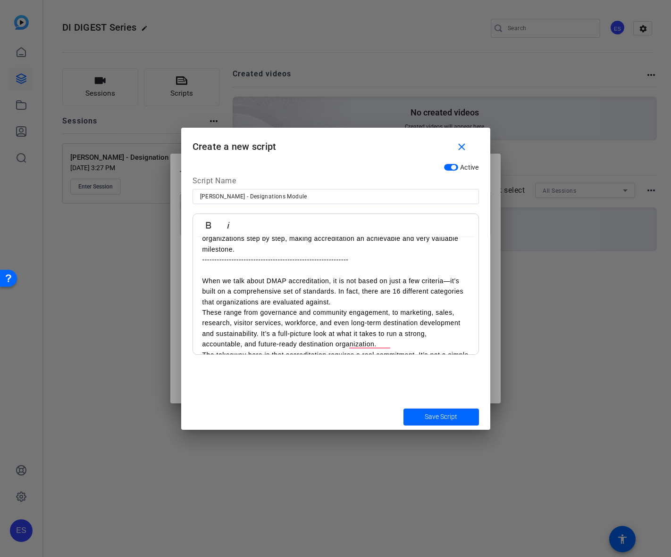
scroll to position [2826, 0]
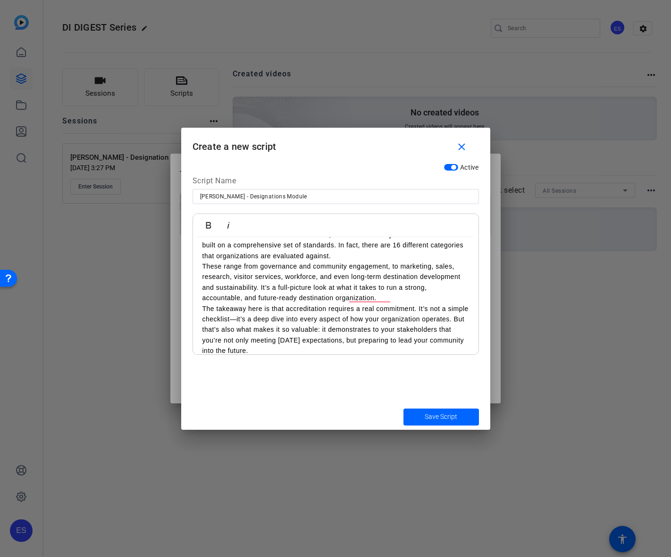
click at [346, 261] on p "When we talk about DMAP accreditation, it is not based on just a few criteria—i…" at bounding box center [335, 246] width 266 height 32
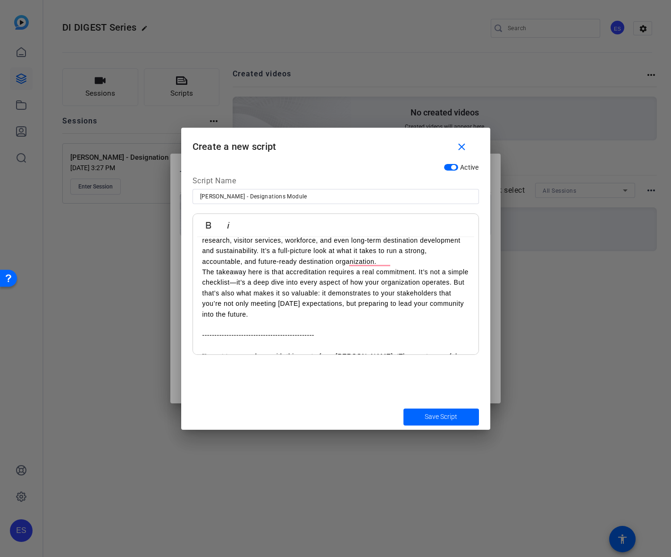
click at [391, 267] on p "These range from governance and community engagement, to marketing, sales, rese…" at bounding box center [335, 245] width 266 height 42
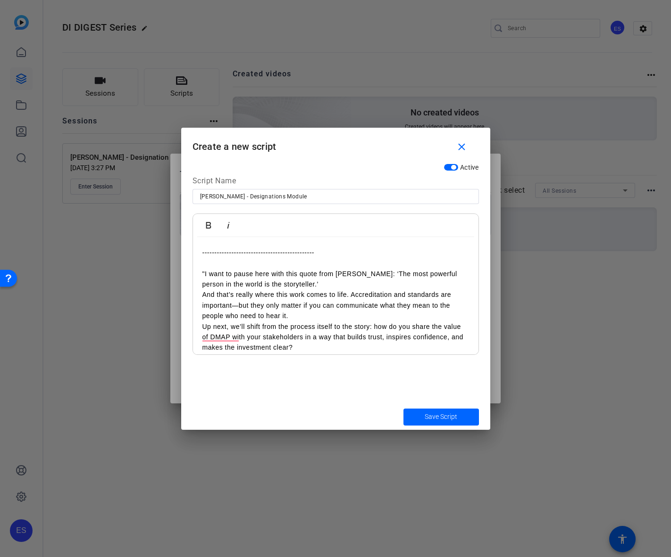
scroll to position [2967, 0]
click at [335, 289] on p ""I want to pause here with this quote from [PERSON_NAME]: ‘The most powerful pe…" at bounding box center [335, 278] width 266 height 21
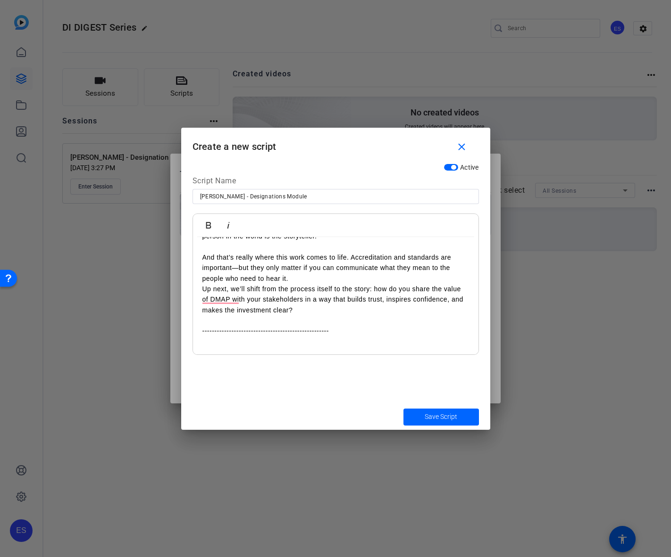
click at [329, 284] on p "And that’s really where this work comes to life. Accreditation and standards ar…" at bounding box center [335, 268] width 266 height 32
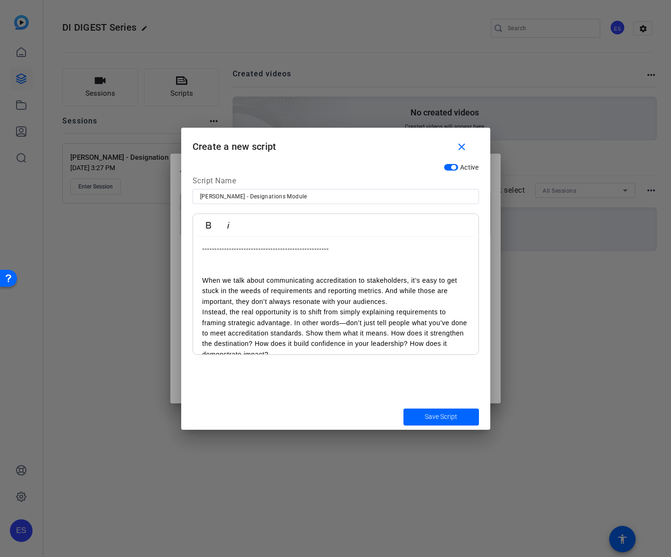
scroll to position [3156, 0]
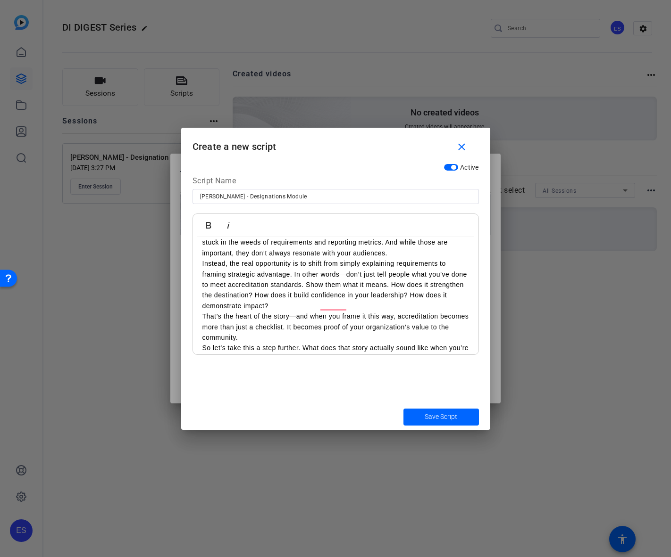
click at [414, 258] on p "When we talk about communicating accreditation to stakeholders, it’s easy to ge…" at bounding box center [335, 243] width 266 height 32
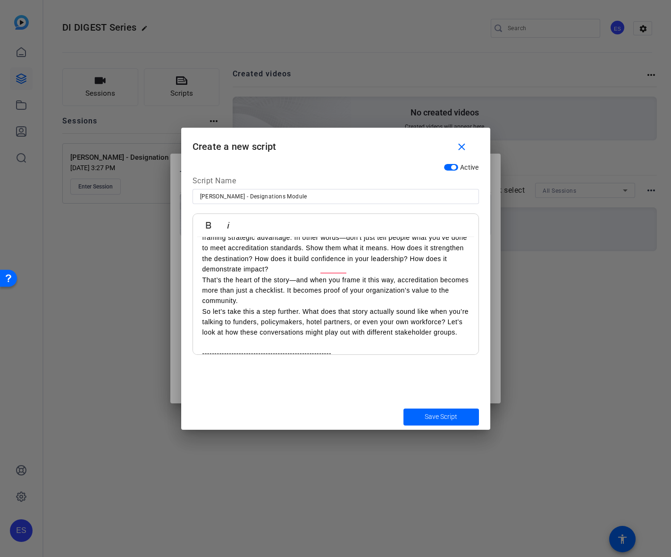
click at [345, 275] on p "Instead, the real opportunity is to shift from simply explaining requirements t…" at bounding box center [335, 248] width 266 height 53
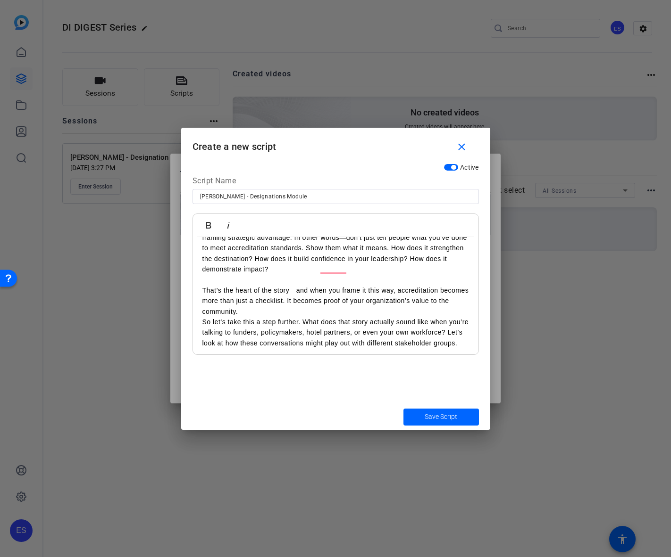
scroll to position [3250, 0]
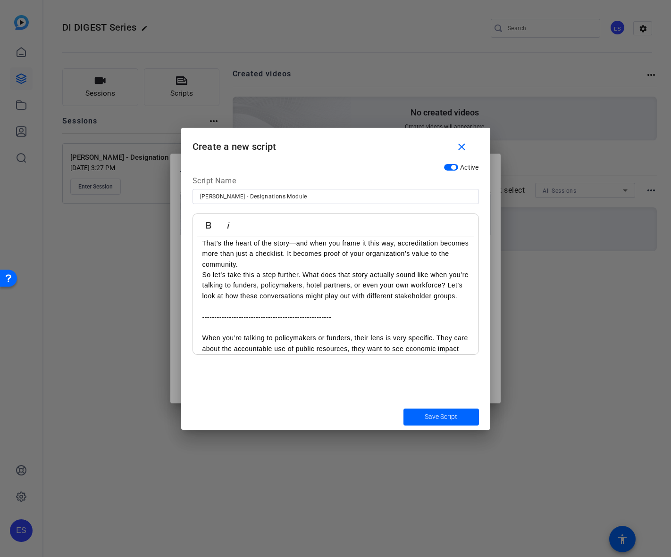
click at [325, 270] on p "That’s the heart of the story—and when you frame it this way, accreditation bec…" at bounding box center [335, 254] width 266 height 32
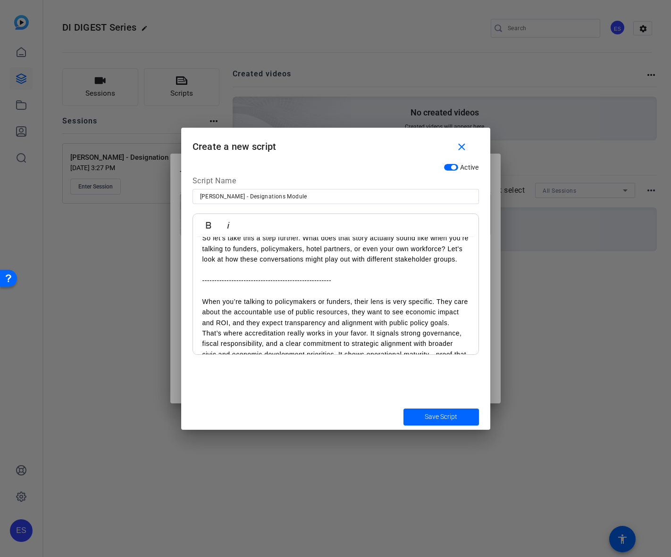
scroll to position [3344, 0]
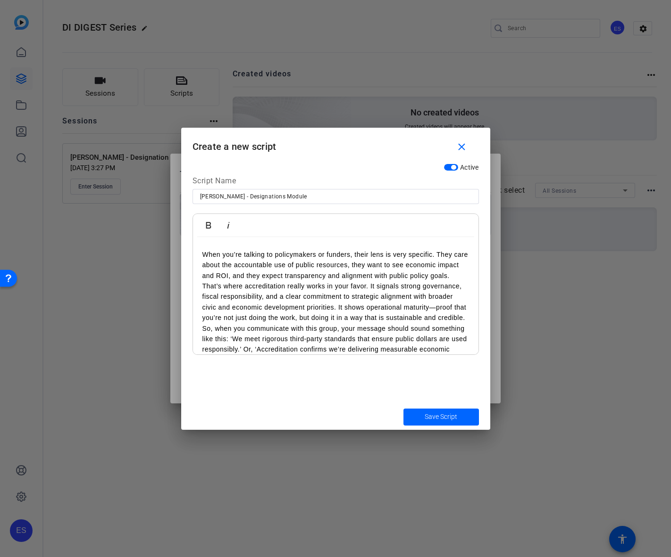
click at [264, 281] on p "When you’re talking to policymakers or funders, their lens is very specific. Th…" at bounding box center [335, 265] width 266 height 32
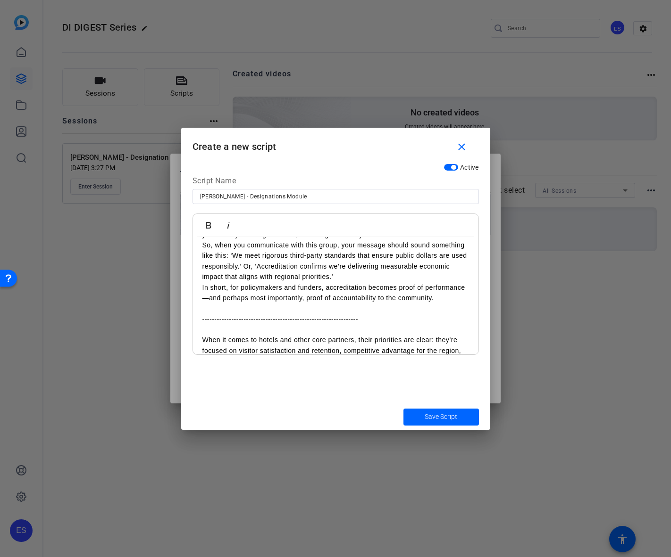
scroll to position [3439, 0]
click at [313, 240] on p "That’s where accreditation really works in your favor. It signals strong govern…" at bounding box center [335, 218] width 266 height 42
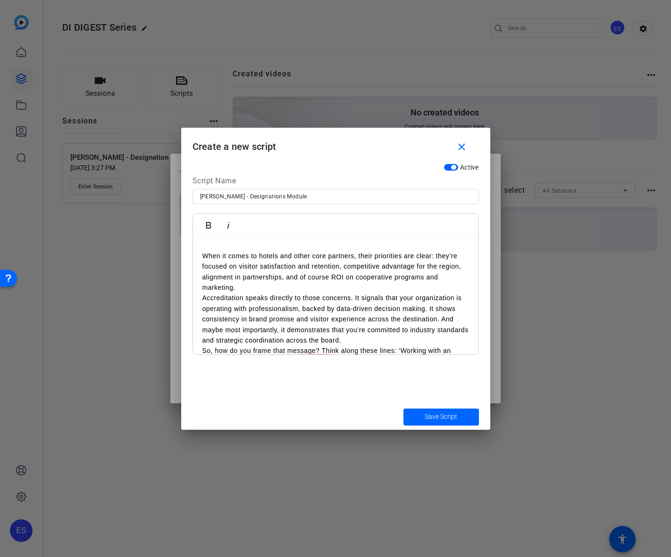
scroll to position [3580, 0]
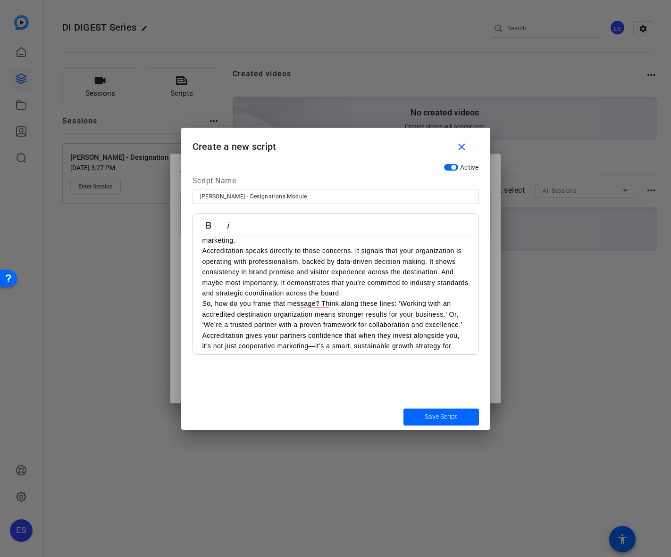
click at [257, 246] on p "When it comes to hotels and other core partners, their priorities are clear: th…" at bounding box center [335, 225] width 266 height 42
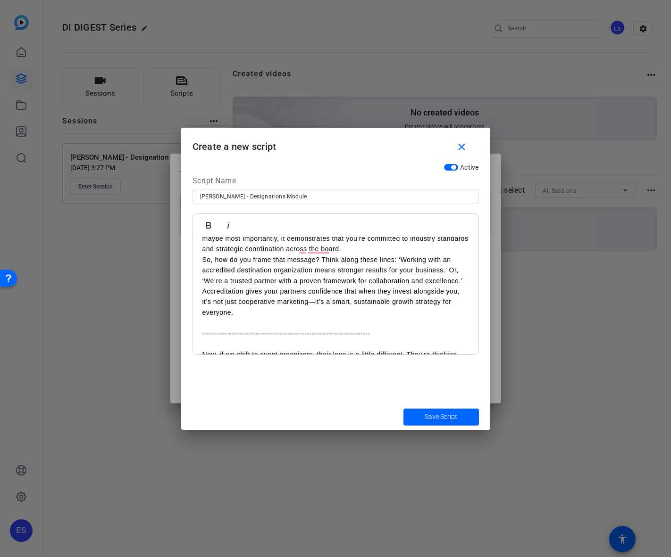
scroll to position [3674, 0]
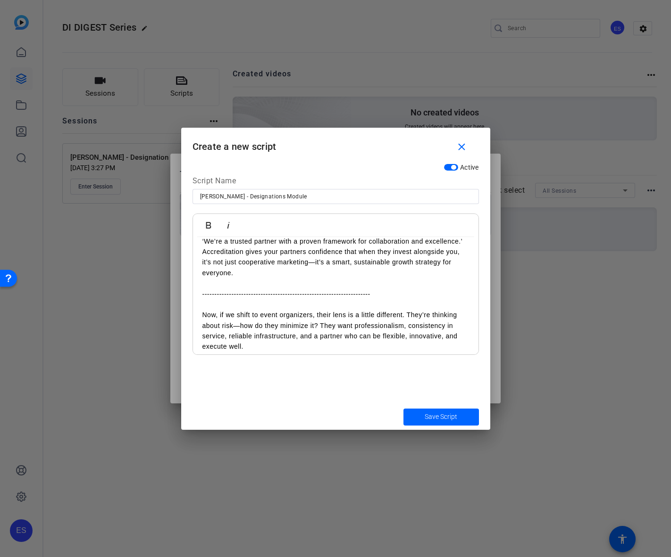
click at [388, 215] on p "Accreditation speaks directly to those concerns. It signals that your organizat…" at bounding box center [335, 188] width 266 height 53
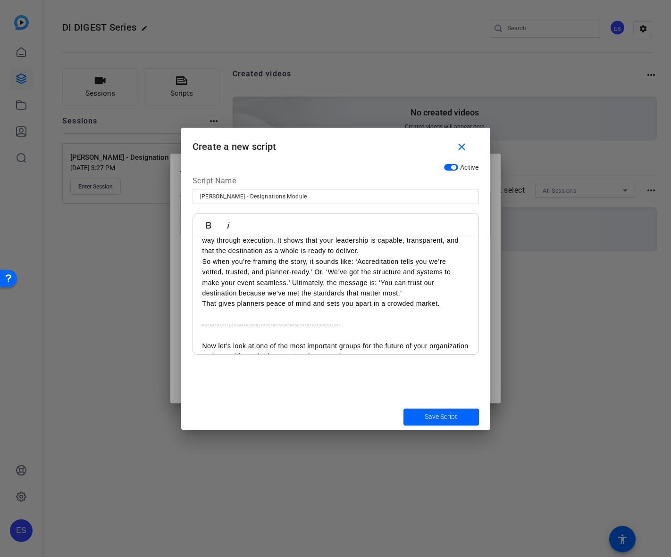
scroll to position [3826, 0]
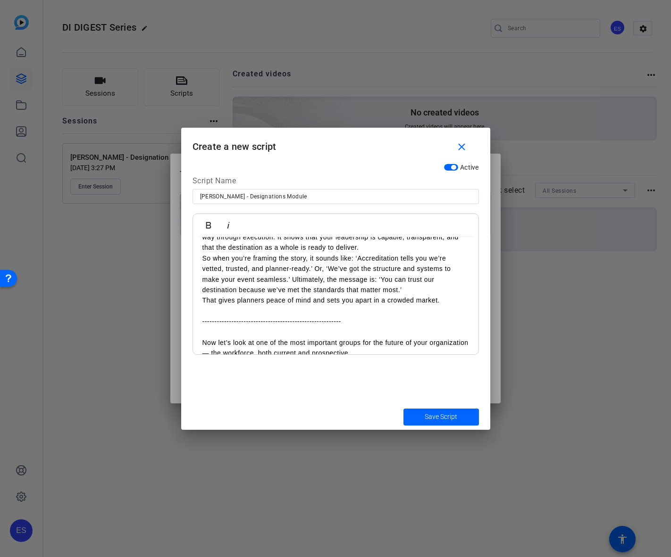
click at [290, 211] on p "Now, if we shift to event organizers, their lens is a little different. They’re…" at bounding box center [335, 190] width 266 height 42
click at [288, 211] on p "Now, if we shift to event organizers, their lens is a little different. They’re…" at bounding box center [335, 190] width 266 height 42
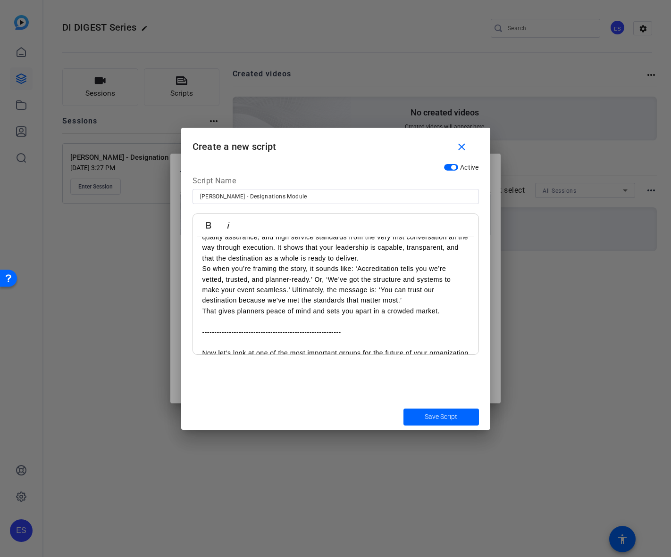
click at [397, 264] on p "Accreditation is your shorthand for all of that. It signals organizational reli…" at bounding box center [335, 243] width 266 height 42
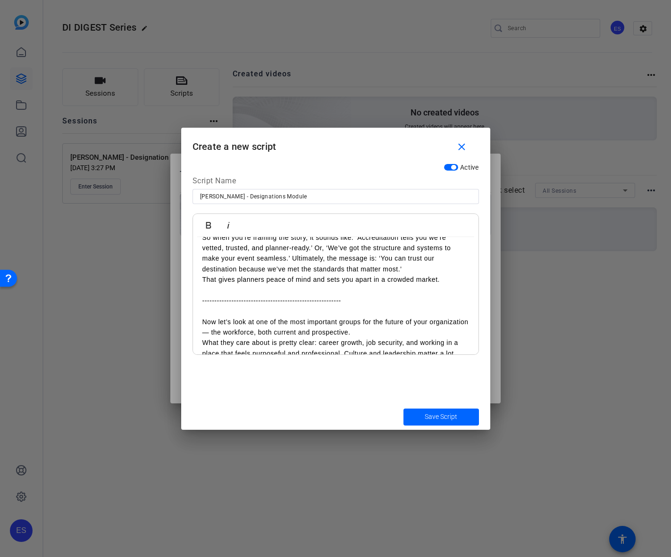
scroll to position [0, 0]
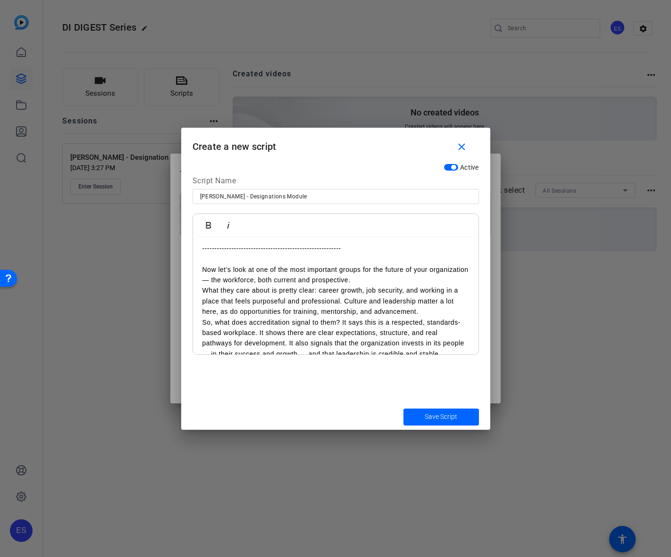
click at [411, 223] on p "So when you’re framing the story, it sounds like: ‘Accreditation tells you we’r…" at bounding box center [335, 201] width 266 height 42
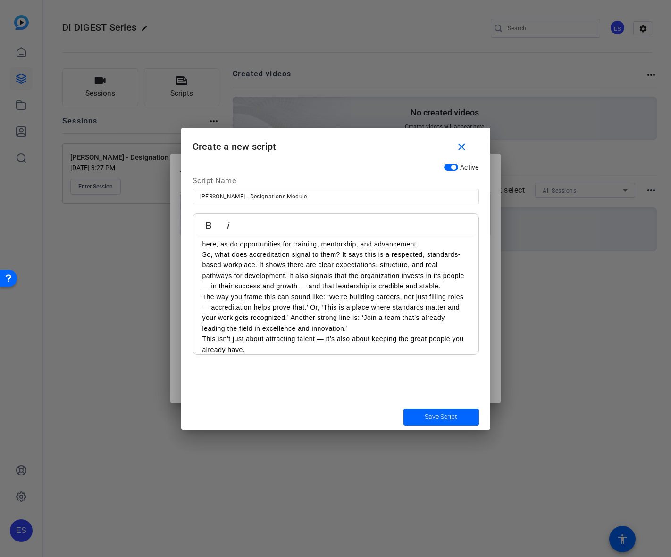
scroll to position [4015, 0]
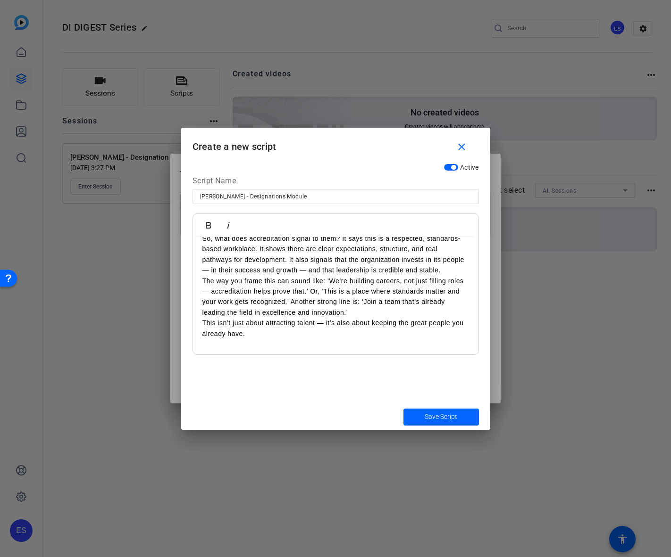
click at [415, 202] on p "Now let’s look at one of the most important groups for the future of your organ…" at bounding box center [335, 191] width 266 height 21
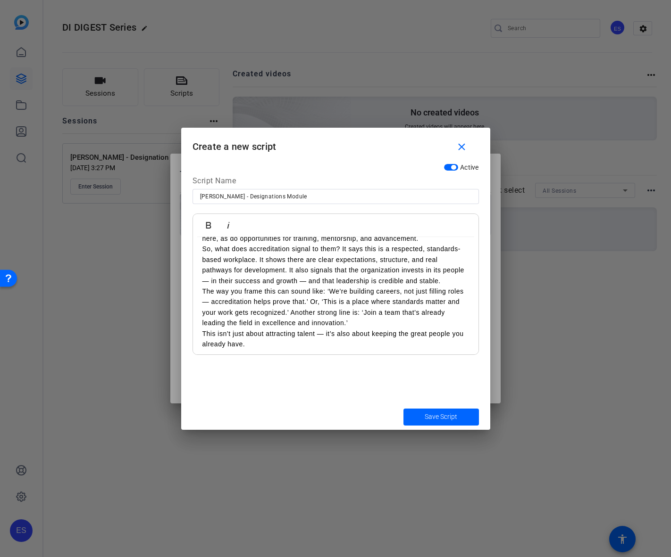
click at [428, 244] on p "What they care about is pretty clear: career growth, job security, and working …" at bounding box center [335, 228] width 266 height 32
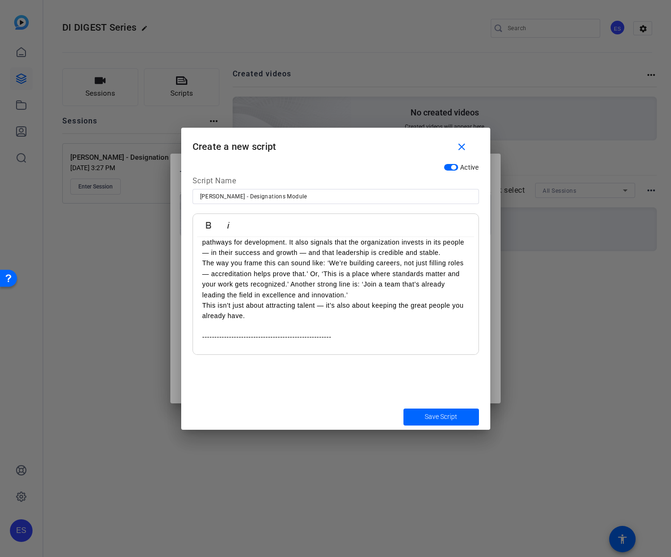
scroll to position [4109, 0]
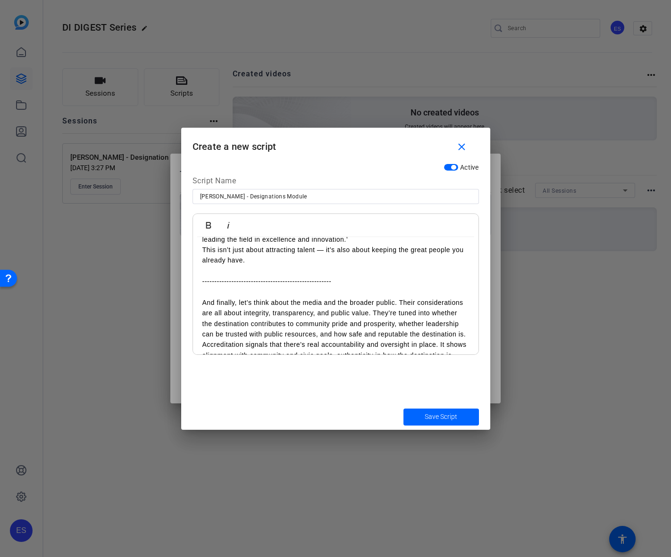
click at [363, 245] on p "The way you frame this can sound like: ‘We’re building careers, not just fillin…" at bounding box center [335, 223] width 266 height 42
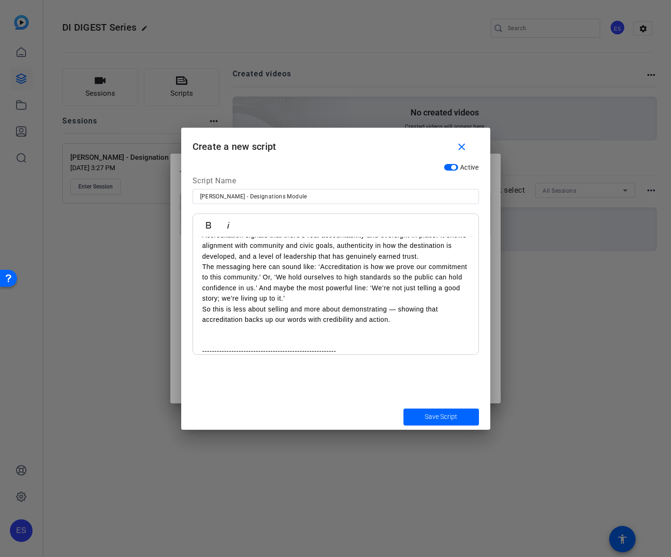
scroll to position [4251, 0]
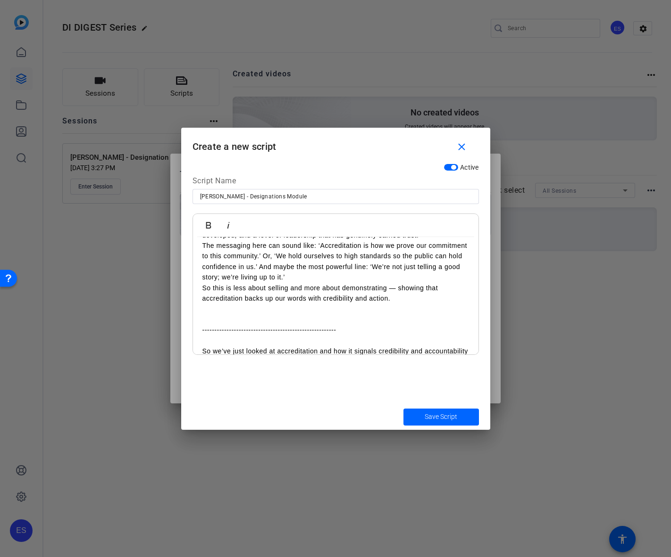
click at [299, 209] on p "And finally, let’s think about the media and the broader public. Their consider…" at bounding box center [335, 187] width 266 height 42
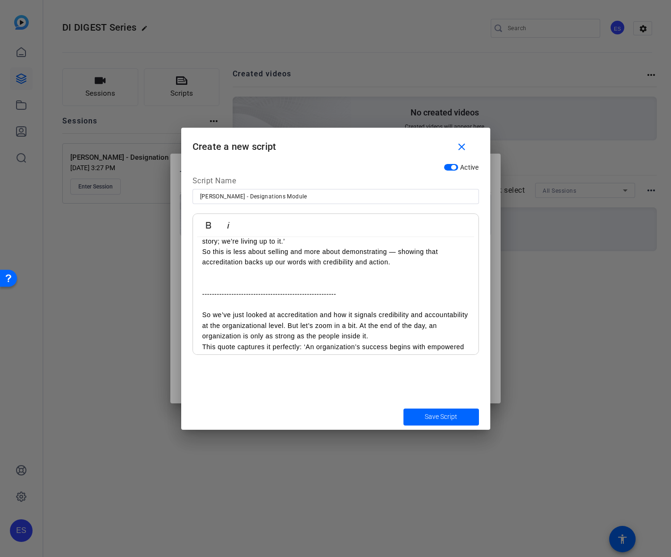
scroll to position [4298, 0]
click at [376, 246] on p "The messaging here can sound like: ‘Accreditation is how we prove our commitmen…" at bounding box center [335, 225] width 266 height 42
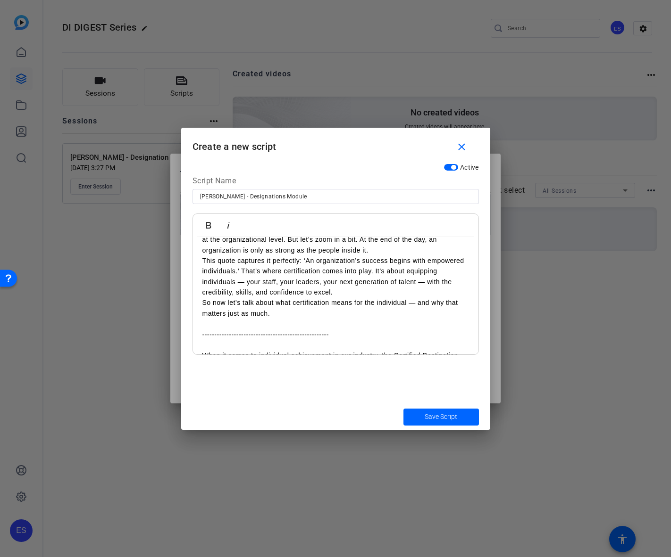
scroll to position [4439, 0]
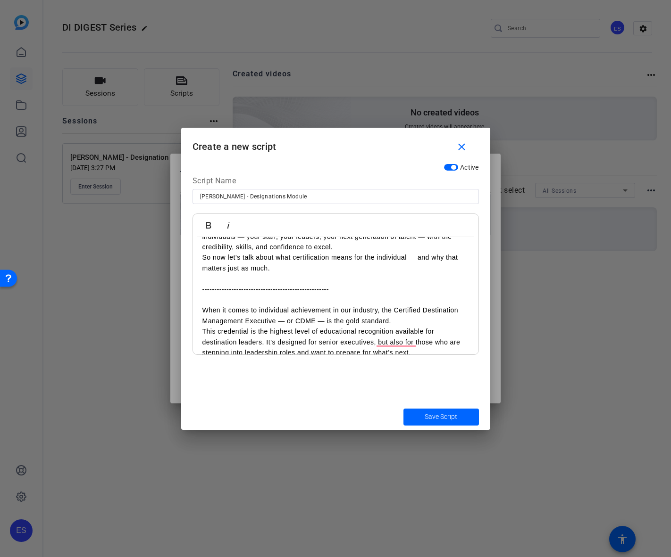
click at [437, 210] on p "So we’ve just looked at accreditation and how it signals credibility and accoun…" at bounding box center [335, 195] width 266 height 32
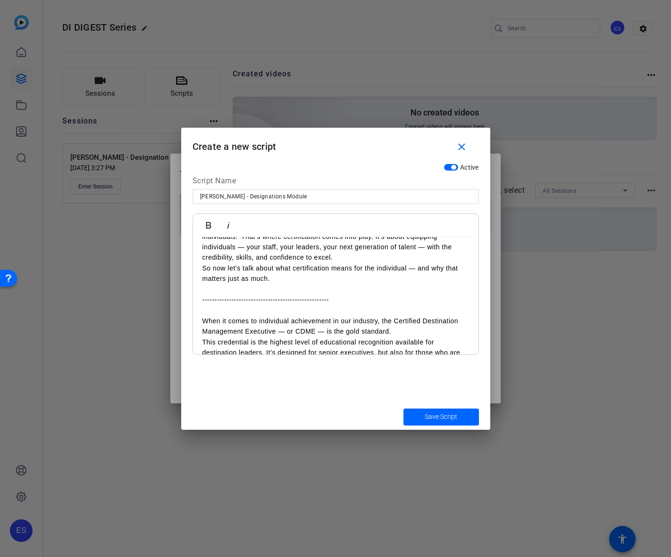
click at [378, 263] on p "This quote captures it perfectly: ‘An organization’s success begins with empowe…" at bounding box center [335, 242] width 266 height 42
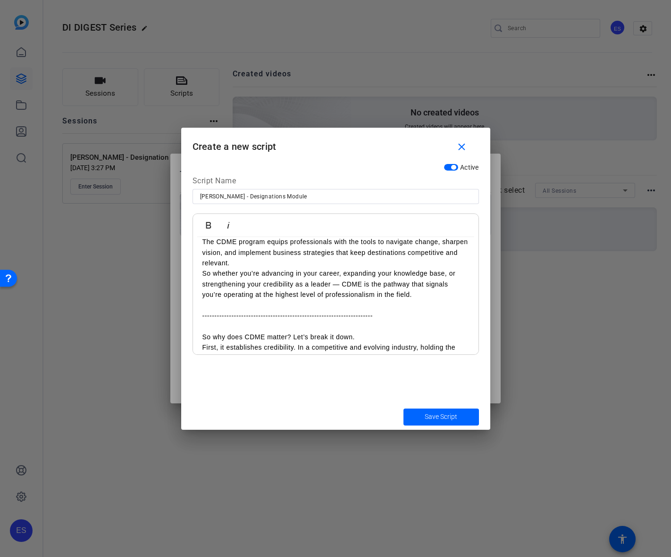
scroll to position [4584, 0]
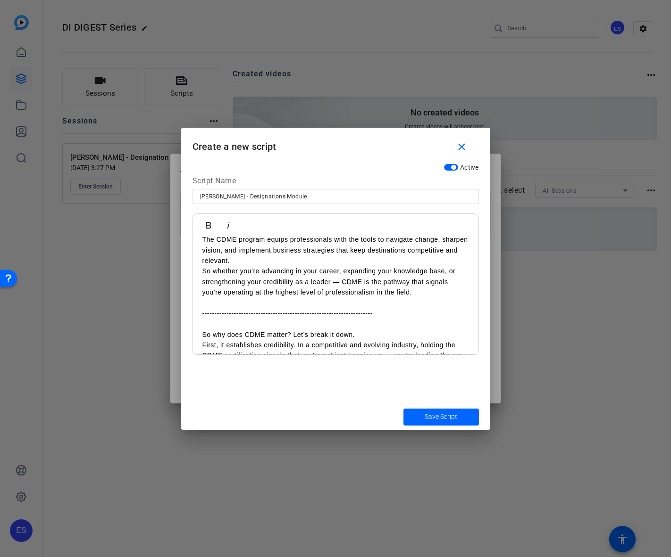
click at [406, 203] on p "When it comes to individual achievement in our industry, the Certified Destinat…" at bounding box center [335, 192] width 266 height 21
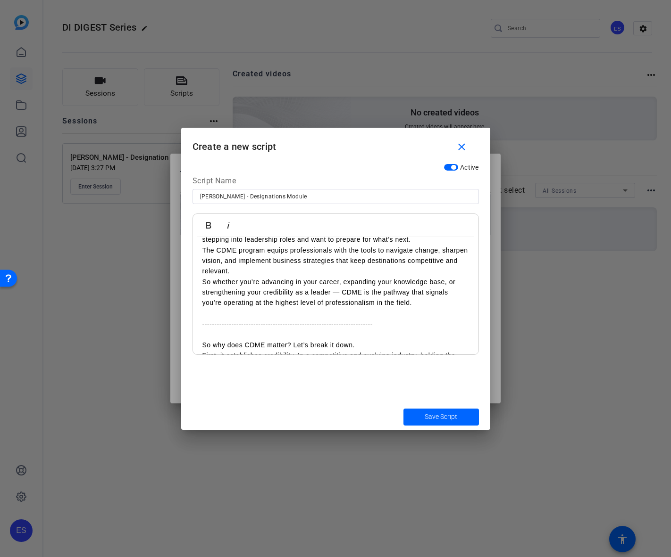
click at [427, 245] on p "This credential is the highest level of educational recognition available for d…" at bounding box center [335, 229] width 266 height 32
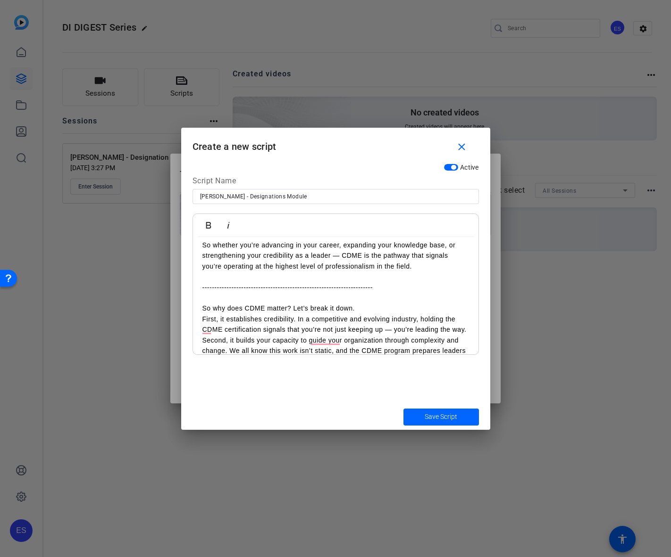
click at [369, 240] on p "The CDME program equips professionals with the tools to navigate change, sharpe…" at bounding box center [335, 224] width 266 height 32
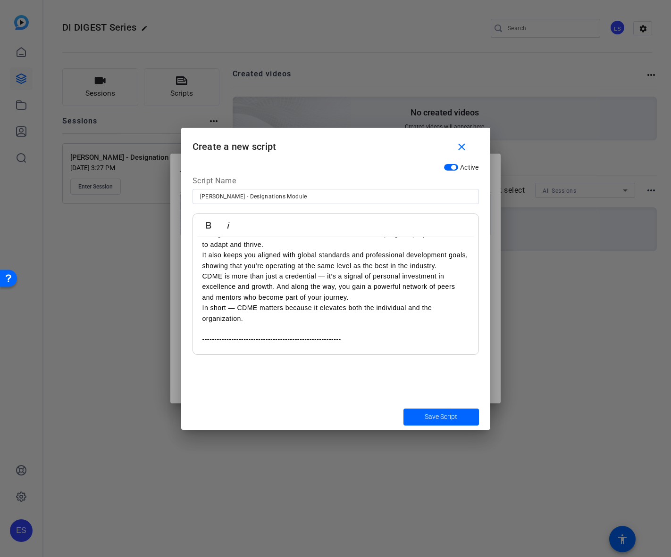
scroll to position [4773, 0]
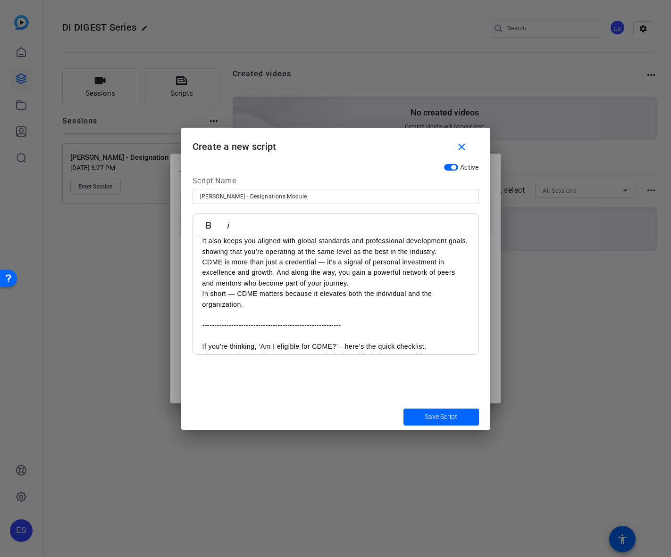
click at [361, 204] on p "First, it establishes credibility. In a competitive and evolving industry, hold…" at bounding box center [335, 193] width 266 height 21
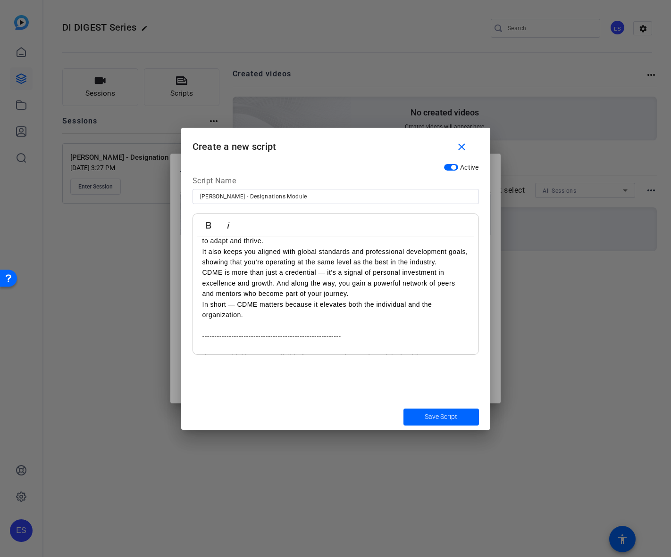
scroll to position [4820, 0]
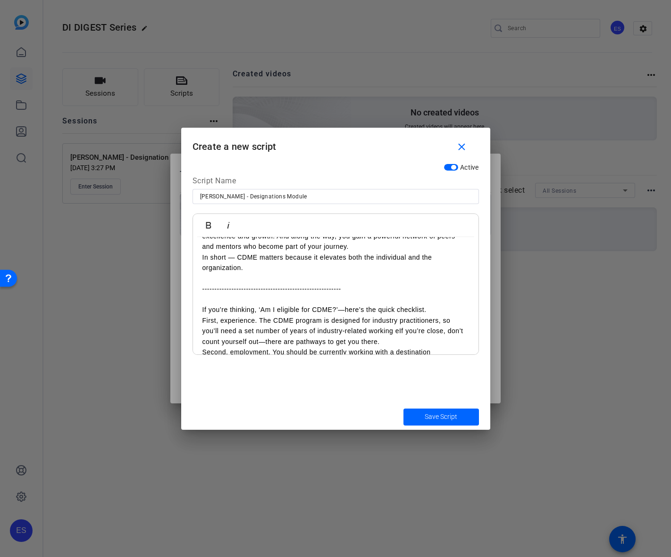
click at [327, 221] on p "It also keeps you aligned with global standards and professional development go…" at bounding box center [335, 209] width 266 height 21
click at [303, 199] on p "Second, it builds your capacity to guide your organization through complexity a…" at bounding box center [335, 183] width 266 height 32
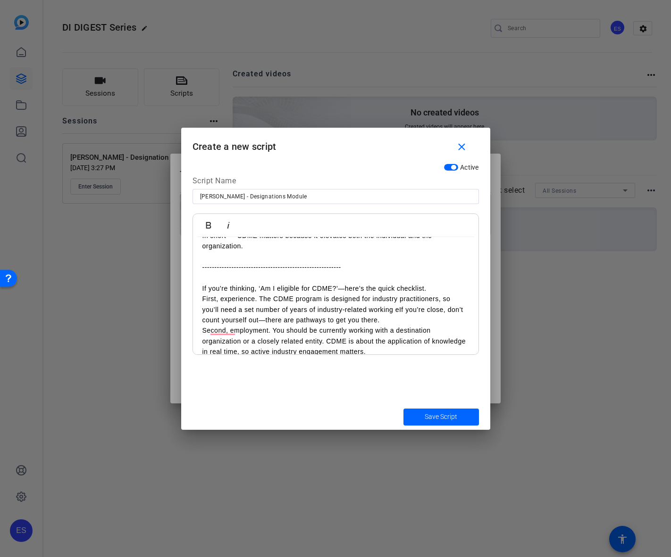
scroll to position [4867, 0]
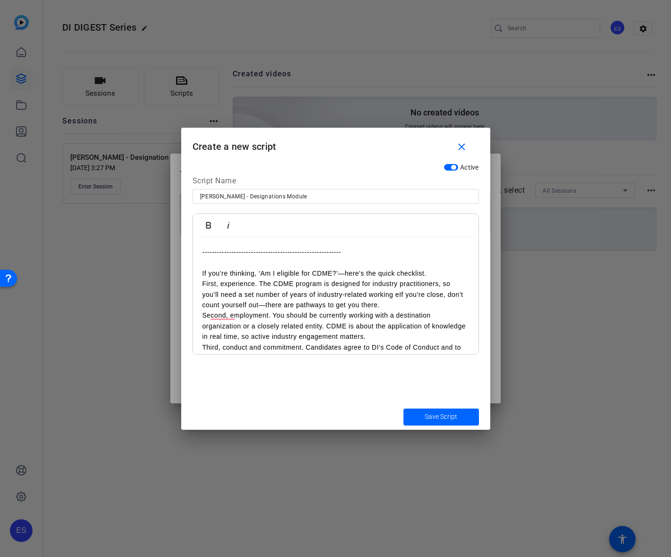
click at [375, 216] on p "CDME is more than just a credential — it’s a signal of personal investment in e…" at bounding box center [335, 200] width 266 height 32
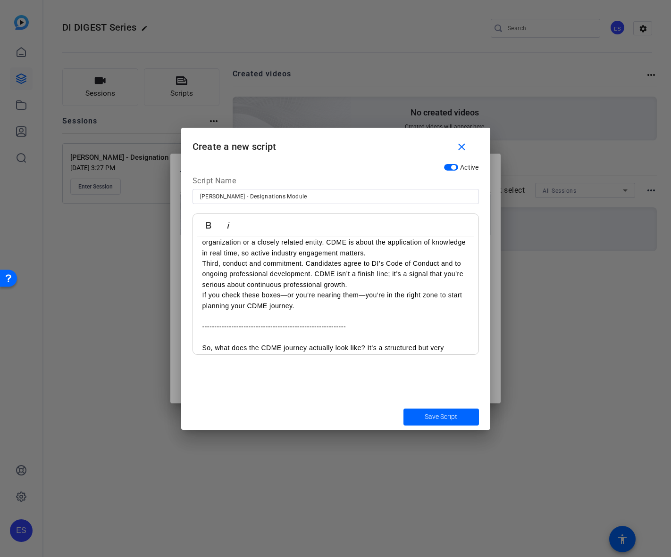
scroll to position [5009, 0]
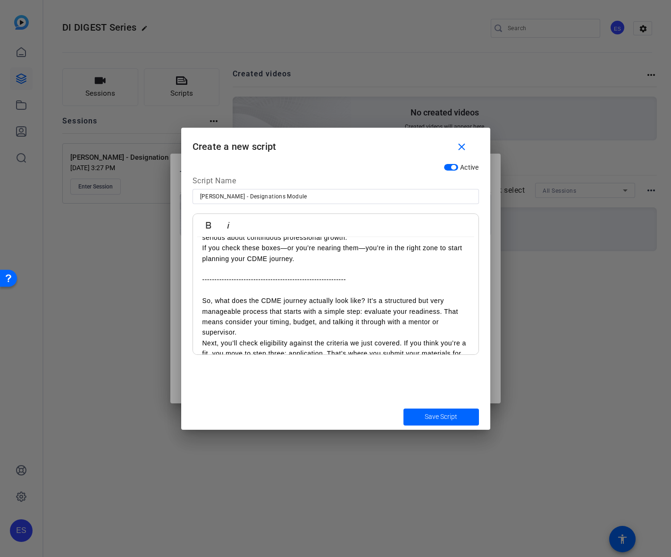
click at [388, 180] on p "First, experience. The CDME program is designed for industry practitioners, so …" at bounding box center [335, 164] width 266 height 32
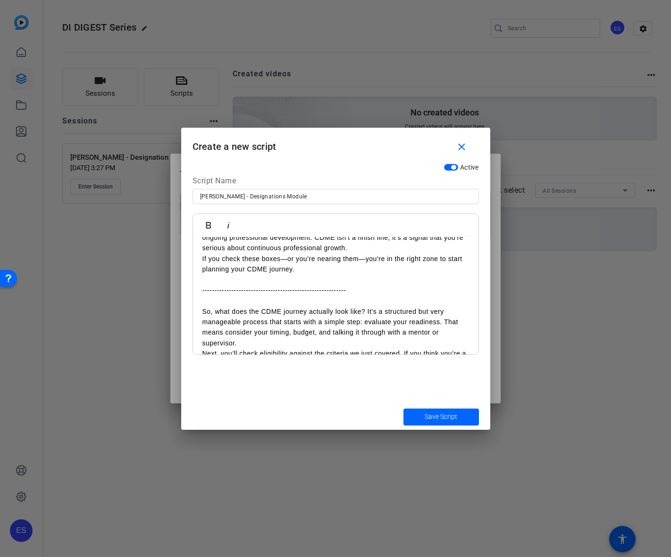
click at [408, 222] on p "Second, employment. You should be currently working with a destination organiza…" at bounding box center [335, 206] width 266 height 32
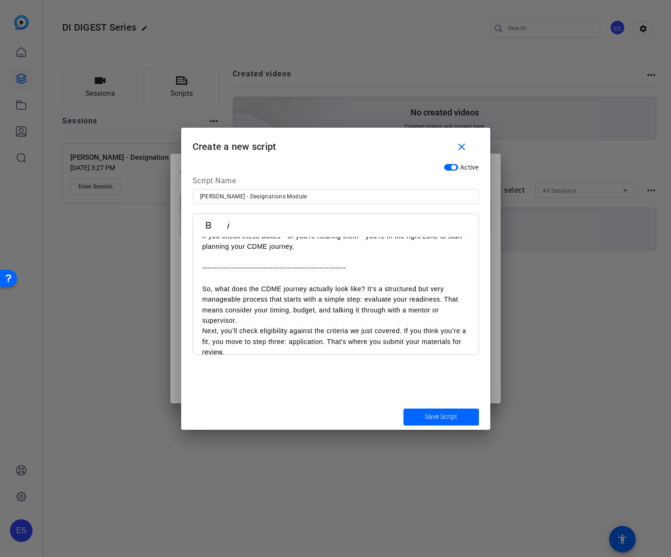
scroll to position [5056, 0]
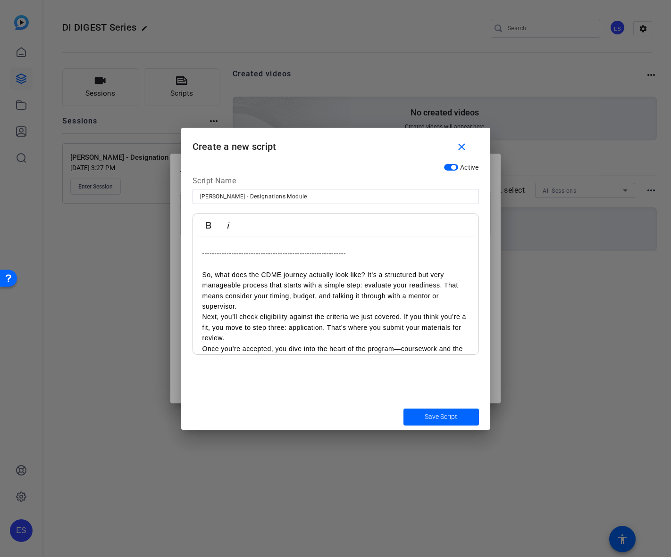
click at [381, 238] on p "If you check these boxes—or you’re nearing them—you’re in the right zone to sta…" at bounding box center [335, 227] width 266 height 21
click at [377, 217] on p "Third, conduct and commitment. Candidates agree to DI’s Code of Conduct and to …" at bounding box center [335, 201] width 266 height 32
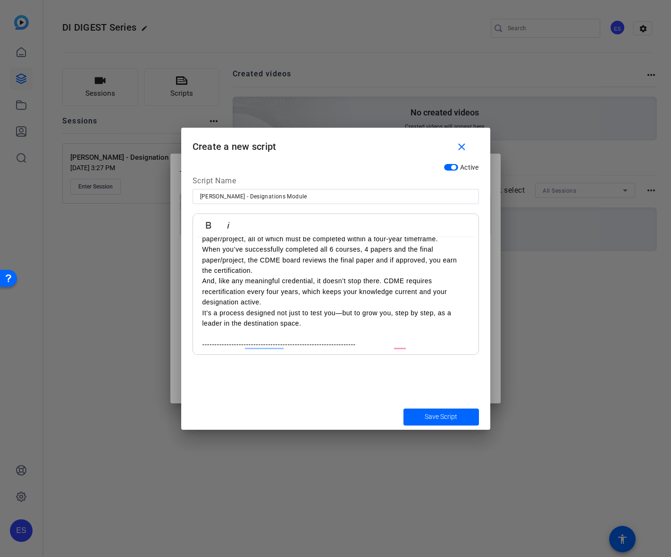
click at [341, 181] on p "So, what does the CDME journey actually look like? It’s a structured but very m…" at bounding box center [335, 160] width 266 height 42
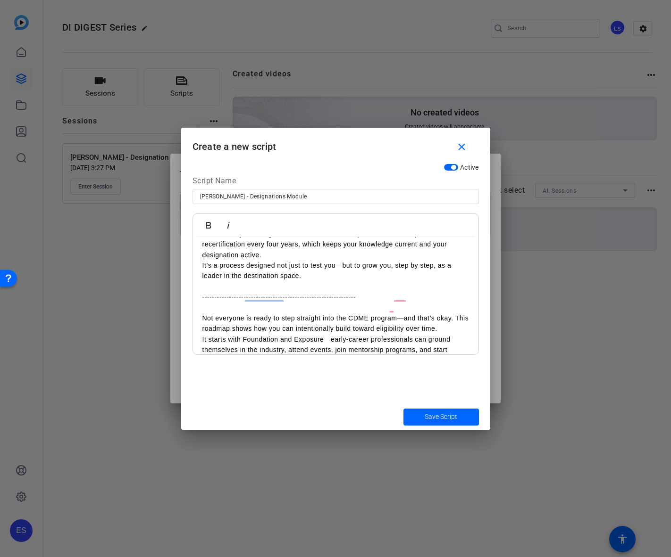
click at [276, 165] on p "Next, you’ll check eligibility against the criteria we just covered. If you thi…" at bounding box center [335, 149] width 266 height 32
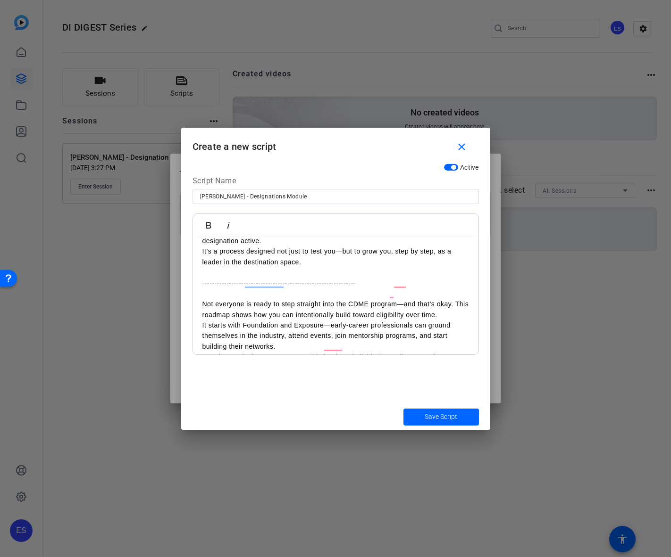
scroll to position [5266, 0]
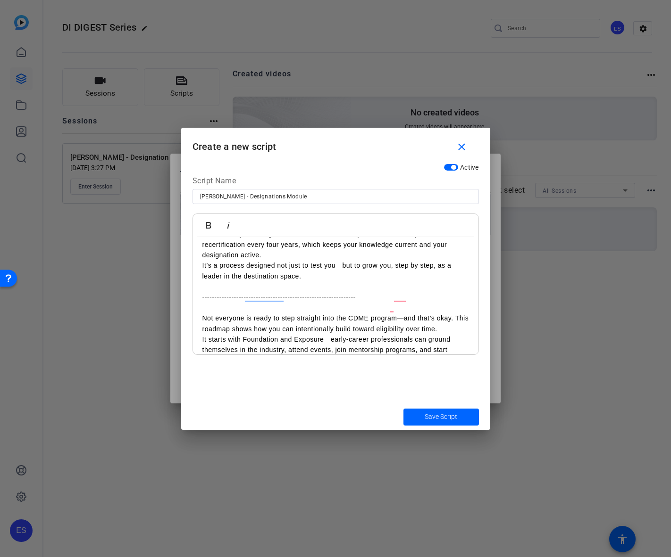
click at [297, 229] on p "When you’ve successfully completed all 6 courses, 4 papers and the final paper/…" at bounding box center [335, 213] width 266 height 32
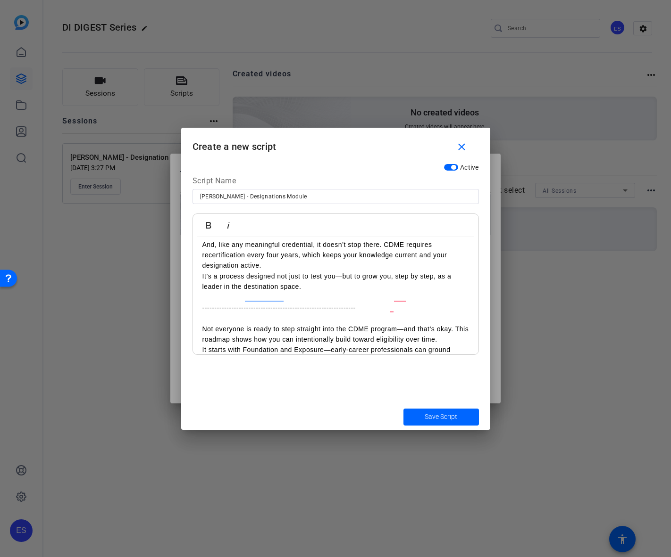
scroll to position [5313, 0]
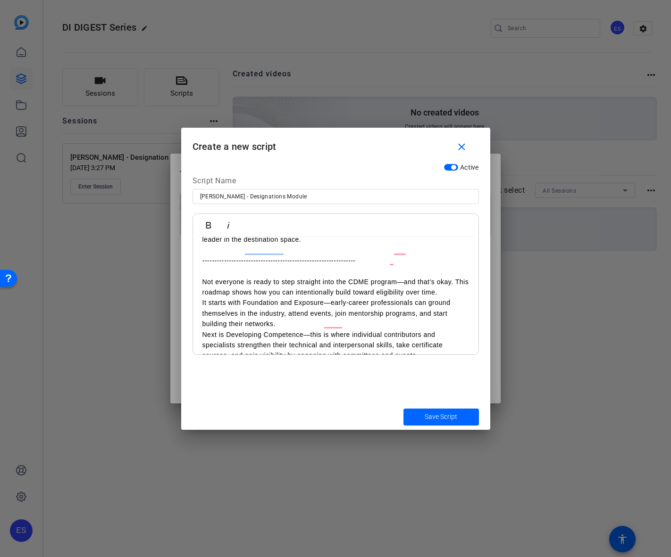
click at [318, 245] on p "It’s a process designed not just to test you—but to grow you, step by step, as …" at bounding box center [335, 234] width 266 height 21
click at [314, 224] on p "And, like any meaningful credential, it doesn’t stop there. CDME requires recer…" at bounding box center [335, 208] width 266 height 32
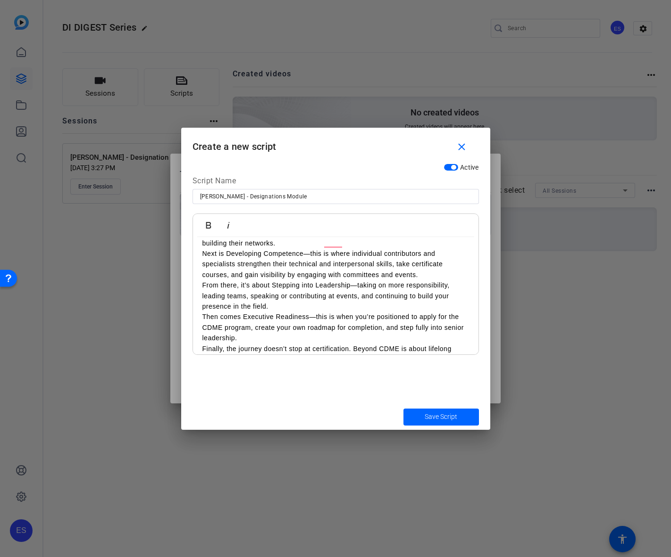
scroll to position [5454, 0]
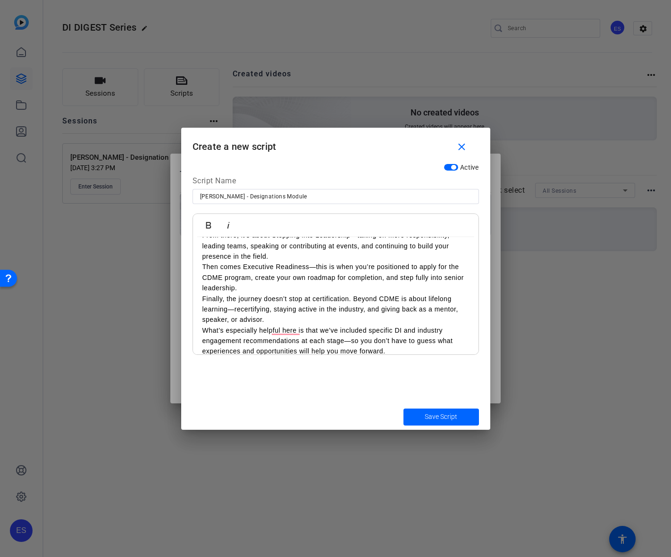
click at [331, 199] on p "It starts with Foundation and Exposure—early-career professionals can ground th…" at bounding box center [335, 183] width 266 height 32
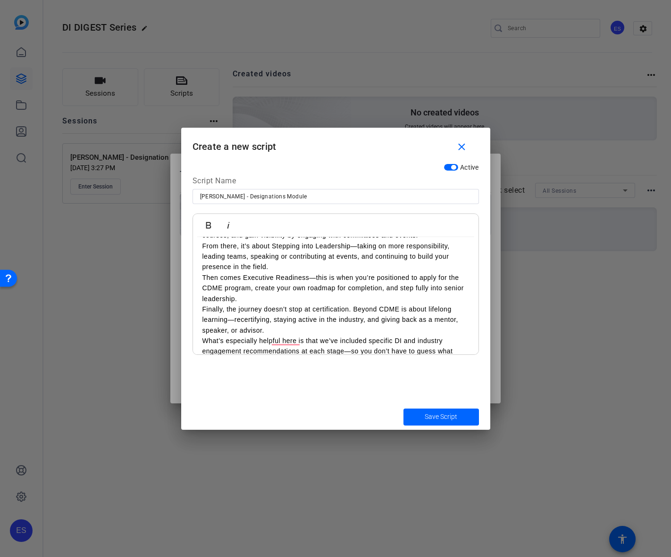
scroll to position [5501, 0]
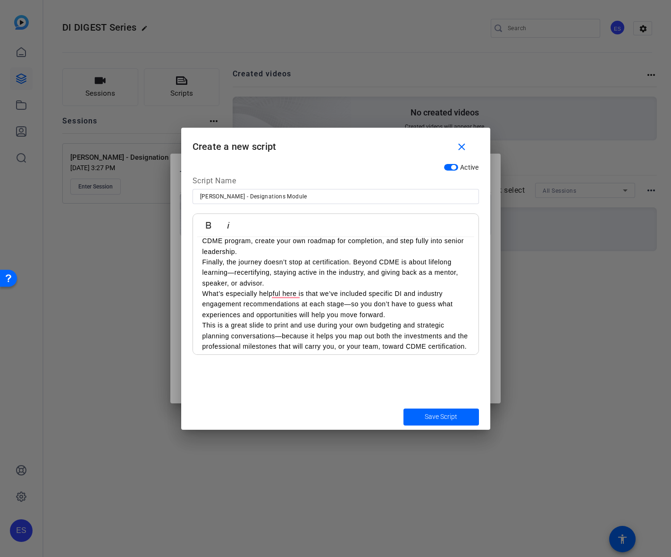
click at [333, 225] on p "From there, it’s about Stepping into Leadership—taking on more responsibility, …" at bounding box center [335, 210] width 266 height 32
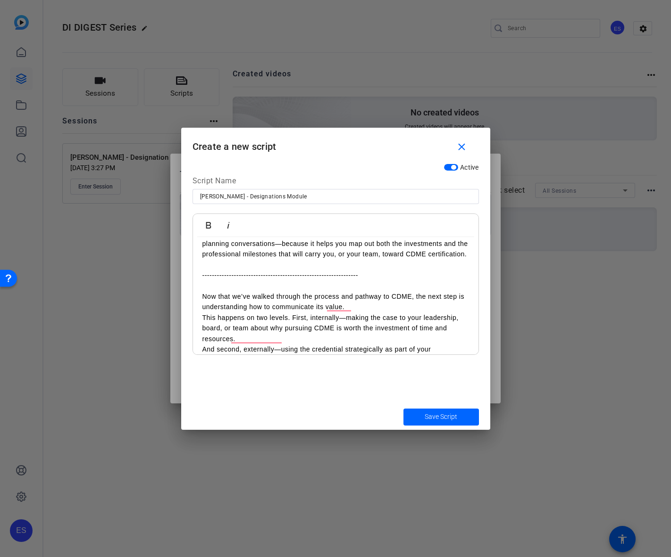
scroll to position [5548, 0]
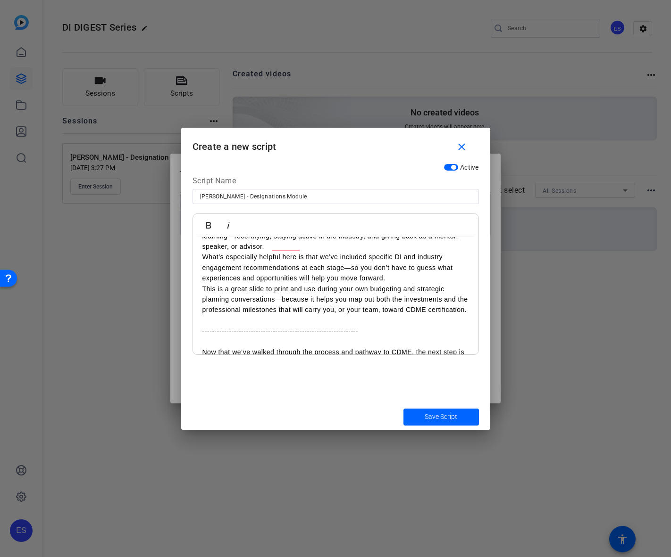
click at [291, 220] on p "Then comes Executive Readiness—this is when you’re positioned to apply for the …" at bounding box center [335, 205] width 266 height 32
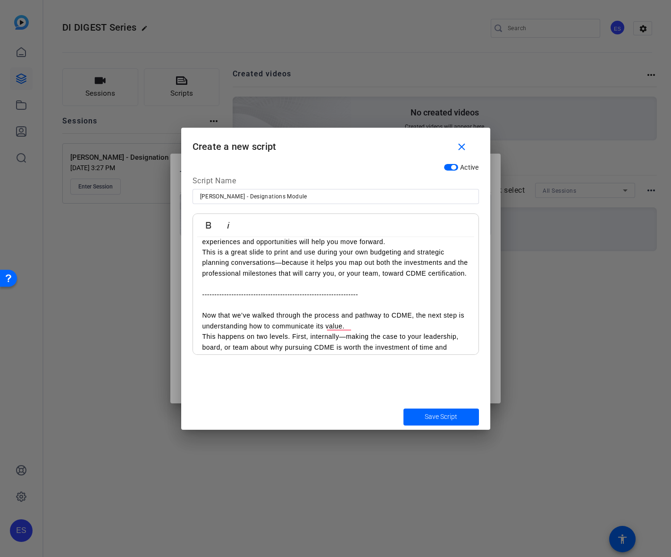
click at [297, 216] on p "Finally, the journey doesn’t stop at certification. Beyond CDME is about lifelo…" at bounding box center [335, 200] width 266 height 32
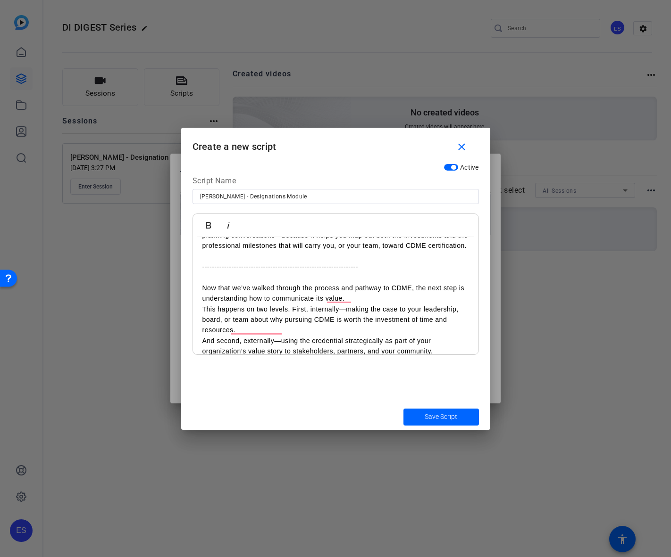
scroll to position [5690, 0]
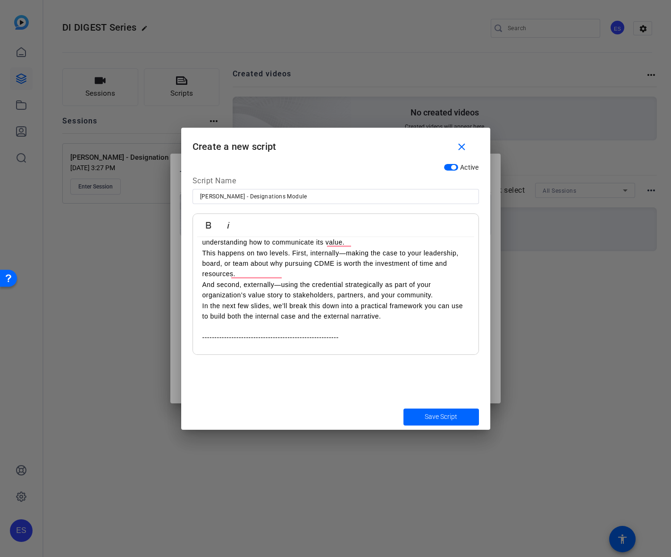
click at [391, 163] on p "What’s especially helpful here is that we’ve included specific DI and industry …" at bounding box center [335, 148] width 266 height 32
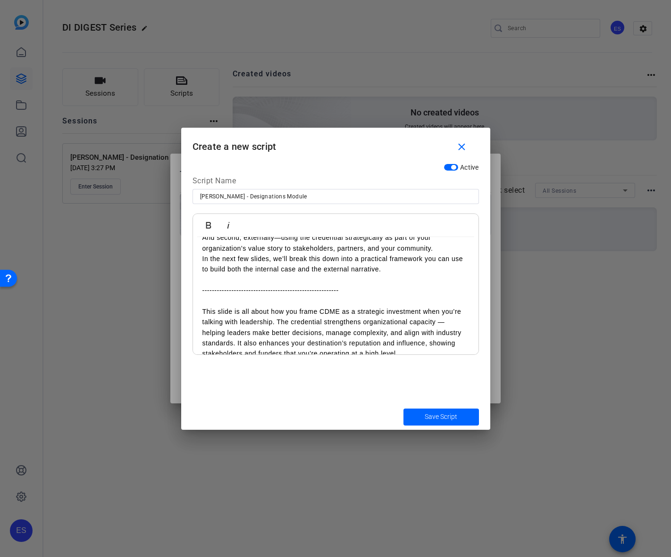
click at [373, 201] on p "Now that we’ve walked through the process and pathway to CDME, the next step is…" at bounding box center [335, 190] width 266 height 21
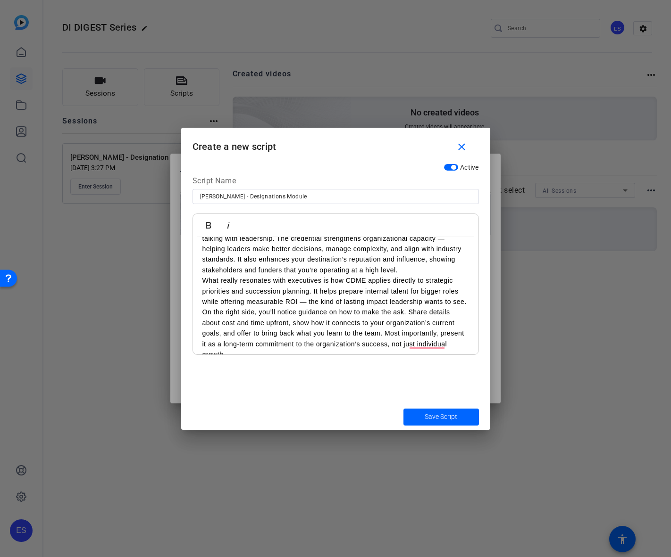
click at [319, 149] on p "This happens on two levels. First, internally—making the case to your leadershi…" at bounding box center [335, 133] width 266 height 32
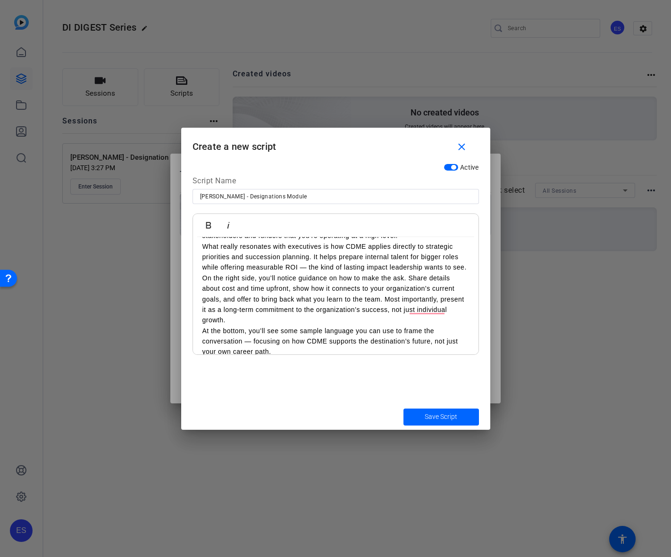
scroll to position [5900, 0]
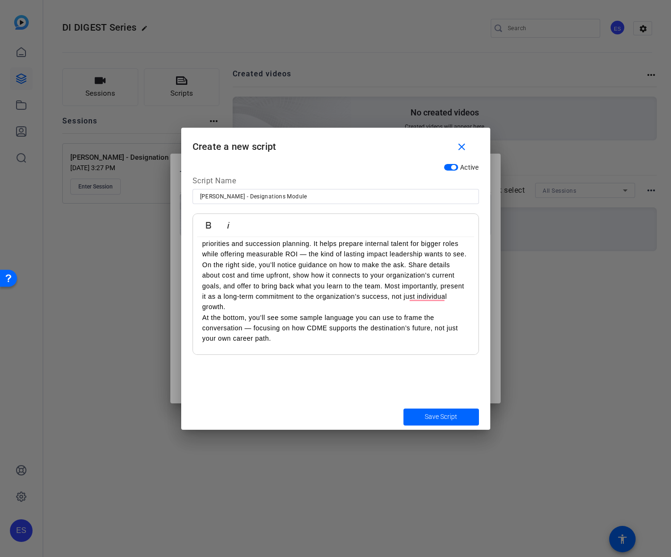
click at [421, 228] on p "This slide is all about how you frame CDME as a strategic investment when you’r…" at bounding box center [335, 201] width 266 height 53
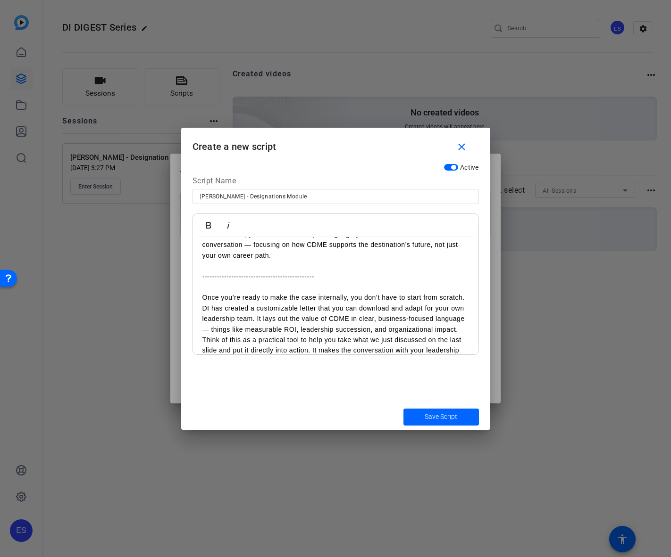
scroll to position [5994, 0]
click at [351, 176] on p "What really resonates with executives is how CDME applies directly to strategic…" at bounding box center [335, 160] width 266 height 32
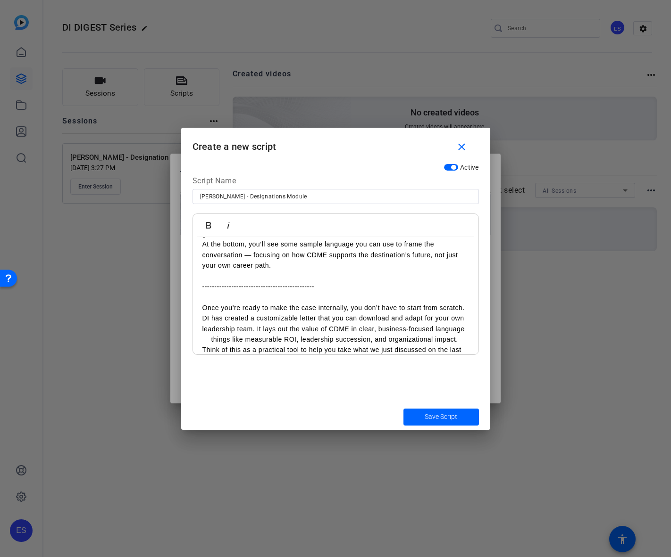
scroll to position [6041, 0]
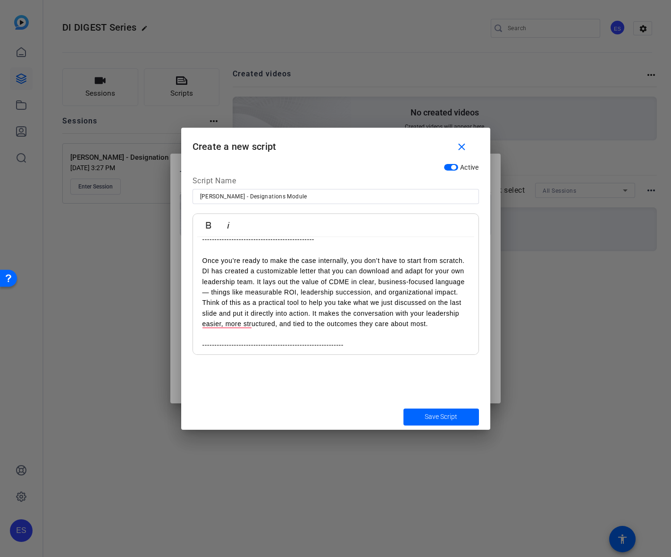
click at [310, 192] on p "On the right side, you’ll notice guidance on how to make the ask. Share details…" at bounding box center [335, 166] width 266 height 53
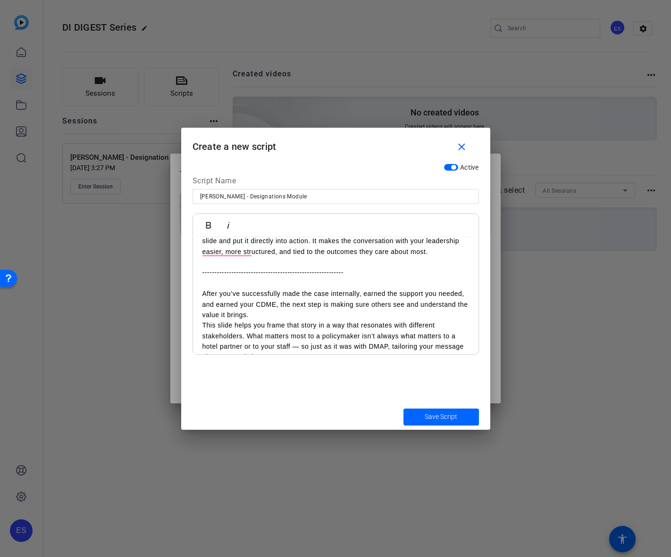
scroll to position [6183, 0]
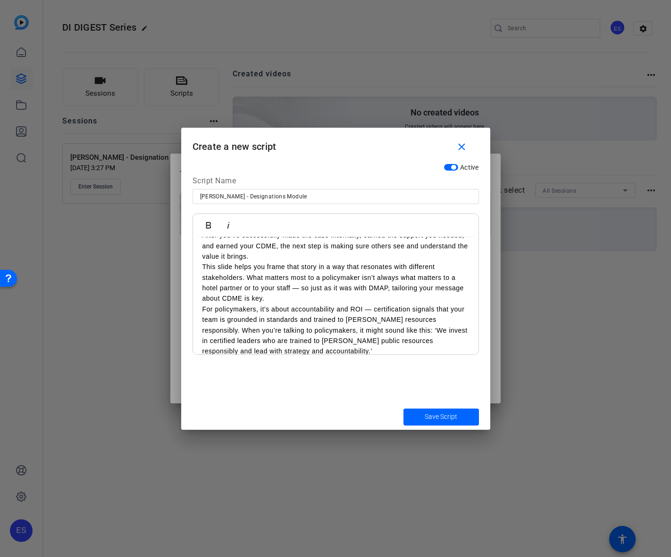
click at [341, 167] on p "Once you’re ready to make the case internally, you don’t have to start from scr…" at bounding box center [335, 145] width 266 height 42
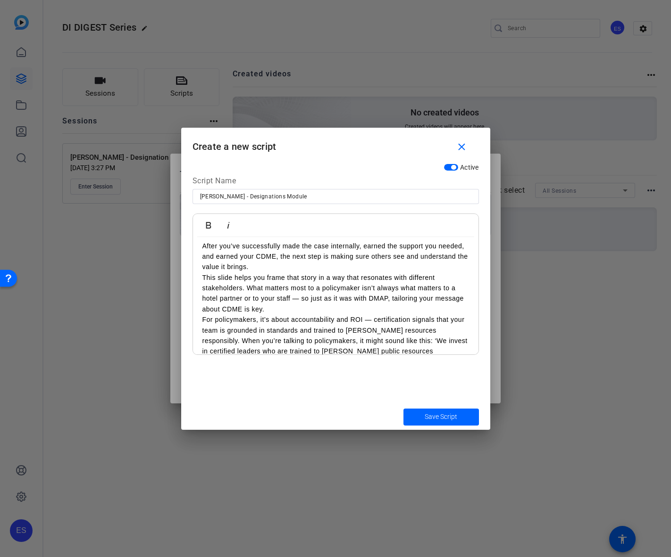
scroll to position [6277, 0]
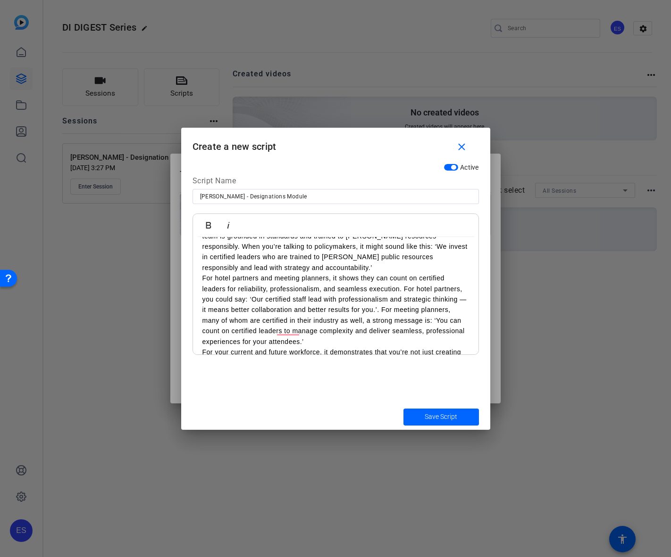
click at [332, 178] on p "After you’ve successfully made the case internally, earned the support you need…" at bounding box center [335, 163] width 266 height 32
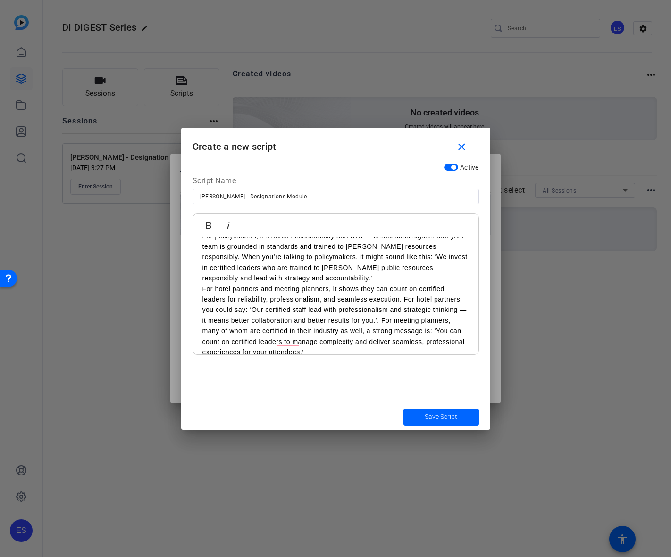
scroll to position [6324, 0]
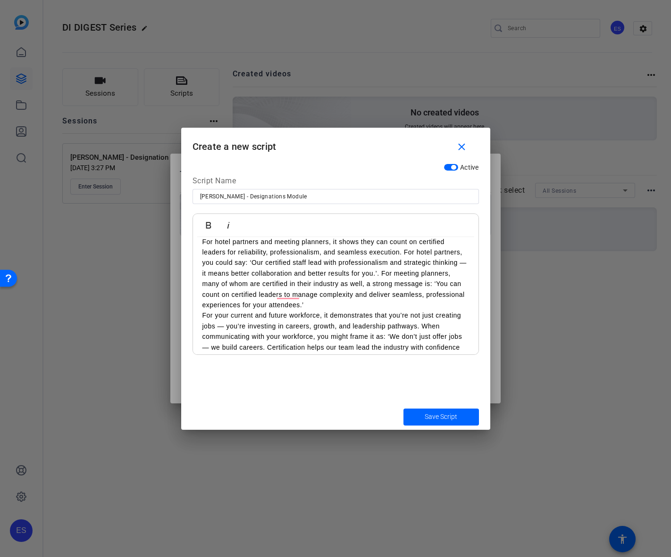
click at [331, 184] on p "This slide helps you frame that story in a way that resonates with different st…" at bounding box center [335, 162] width 266 height 42
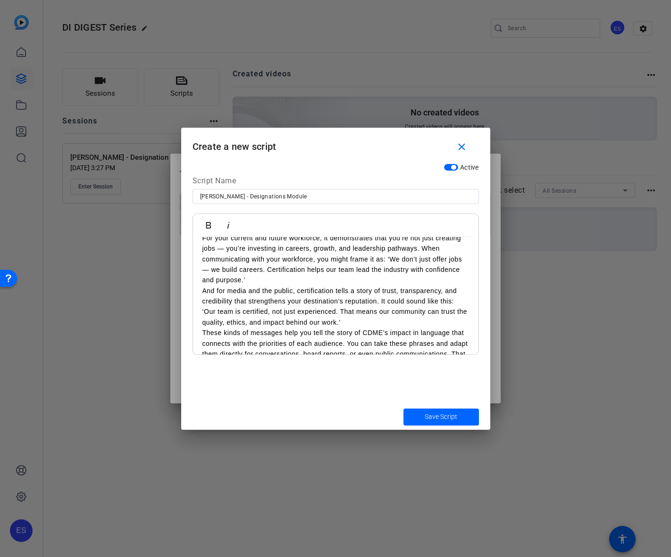
scroll to position [6419, 0]
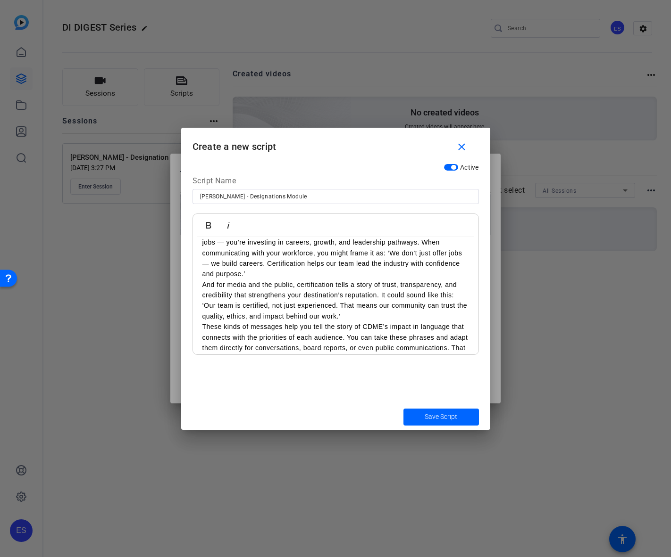
click at [309, 153] on p "For policymakers, it’s about accountability and ROI — certification signals tha…" at bounding box center [335, 126] width 266 height 53
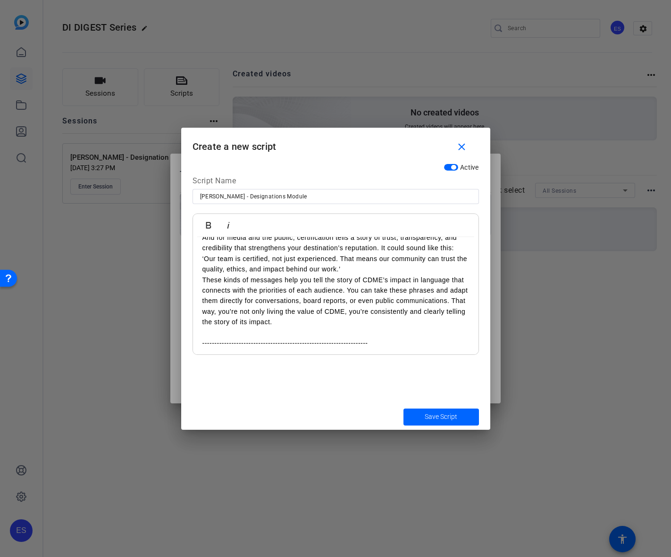
click at [357, 180] on p "For hotel partners and meeting planners, it shows they can count on certified l…" at bounding box center [335, 143] width 266 height 74
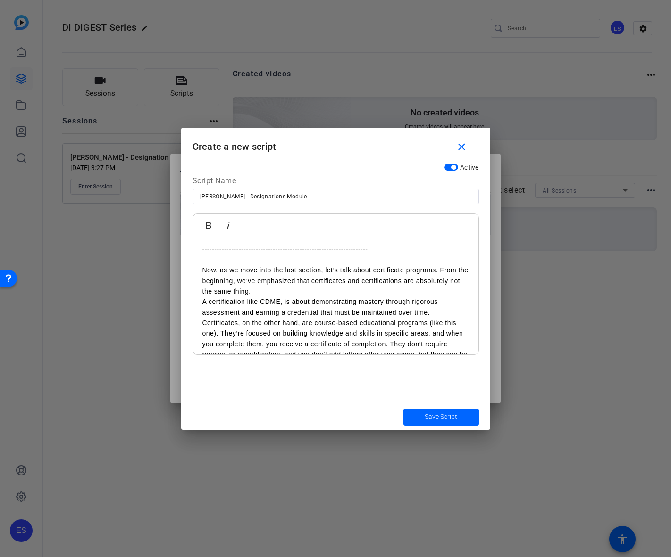
click at [361, 139] on p "For your current and future workforce, it demonstrates that you’re not just cre…" at bounding box center [335, 112] width 266 height 53
click at [362, 181] on p "And for media and the public, certification tells a story of trust, transparenc…" at bounding box center [335, 159] width 266 height 42
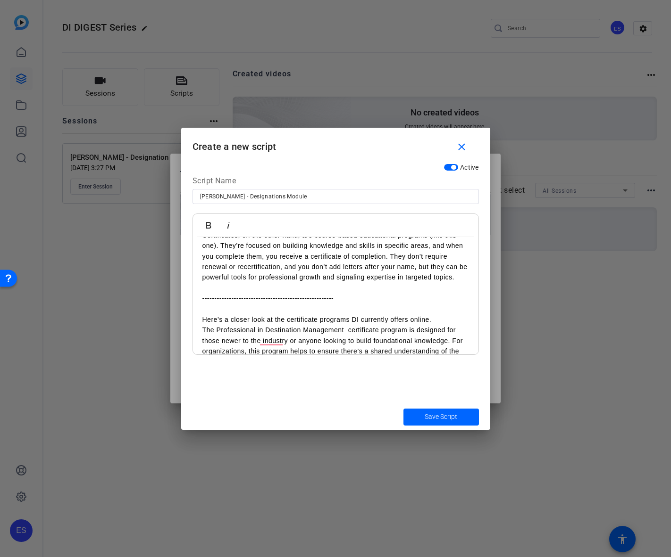
scroll to position [6733, 0]
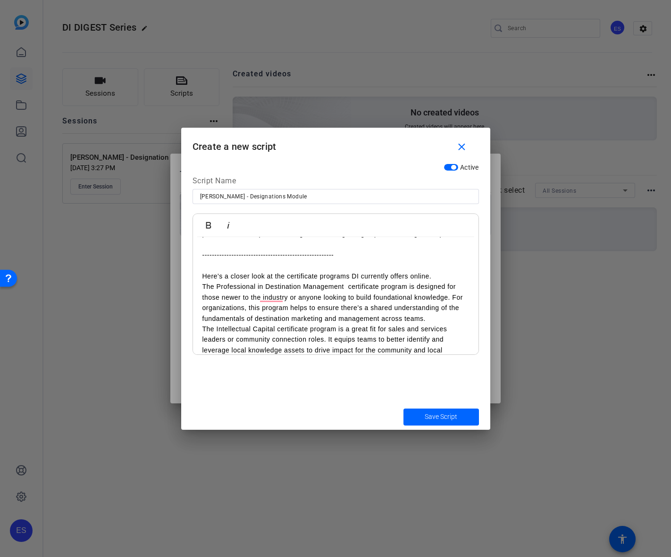
click at [302, 166] on p "Now, as we move into the last section, let’s talk about certificate programs. F…" at bounding box center [335, 150] width 266 height 32
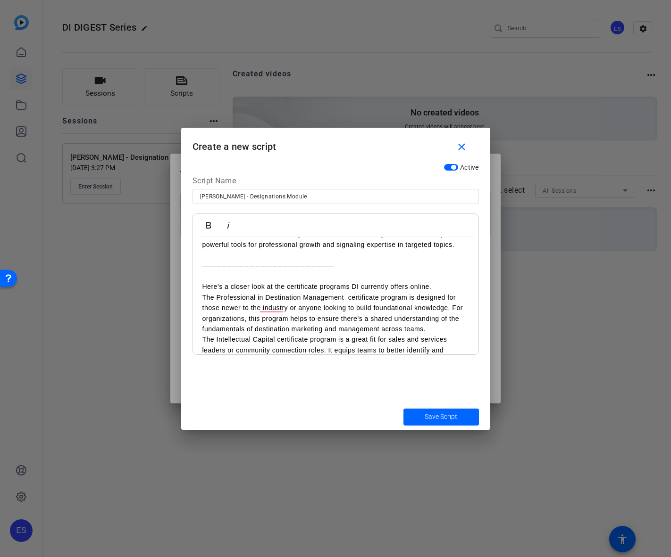
scroll to position [6827, 0]
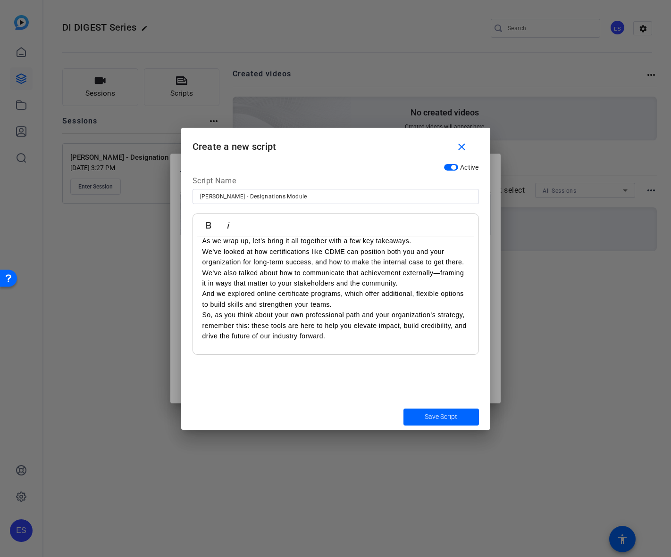
click at [359, 141] on p "The Intellectual Capital certificate program is a great fit for sales and servi…" at bounding box center [335, 120] width 266 height 42
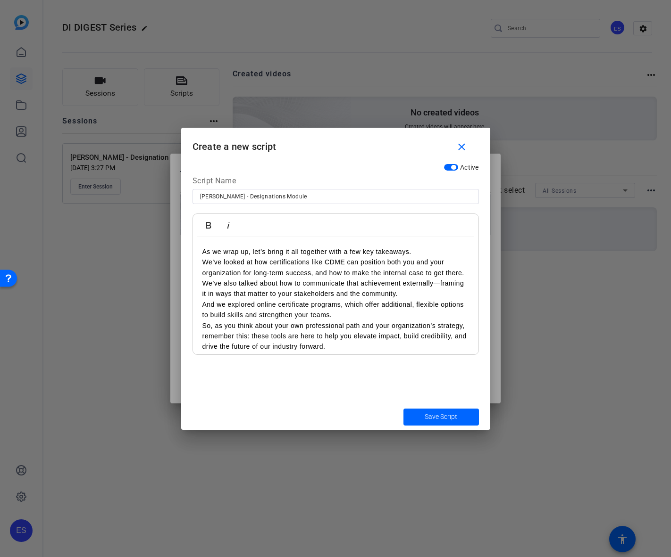
scroll to position [6979, 0]
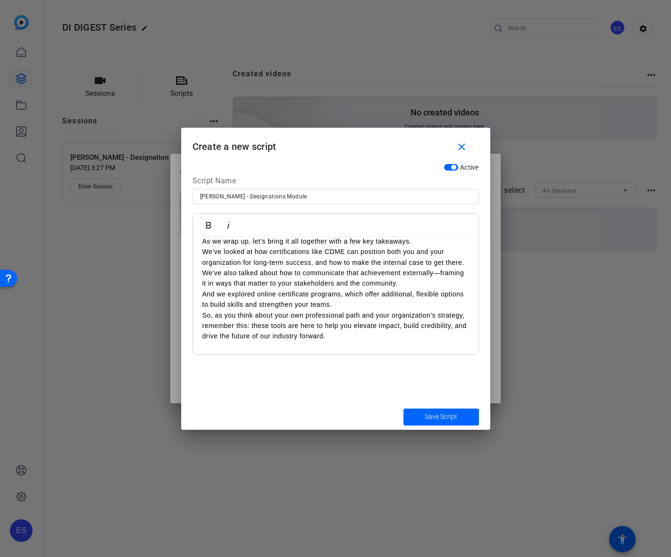
click at [406, 183] on p "And then, under Business Intelligence, there are three specialized courses—sale…" at bounding box center [335, 162] width 266 height 42
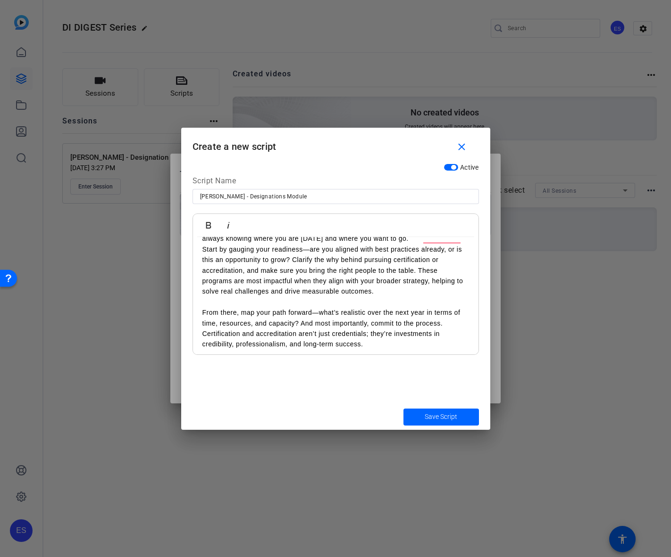
scroll to position [7168, 0]
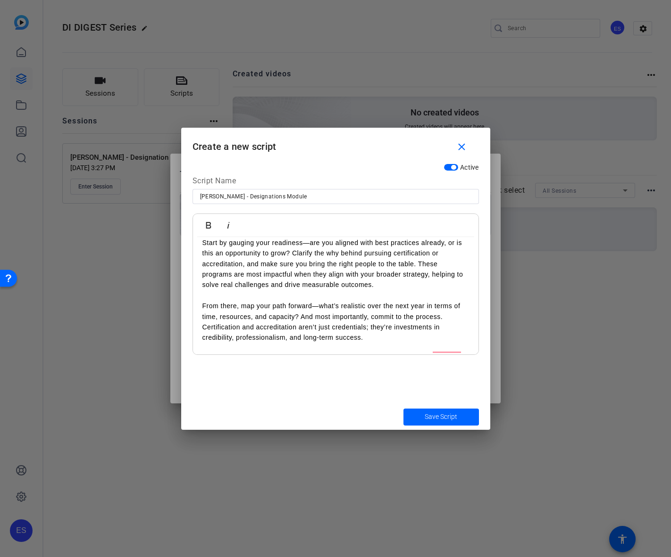
click at [366, 132] on p "And we explored online certificate programs, which offer additional, flexible o…" at bounding box center [335, 121] width 266 height 21
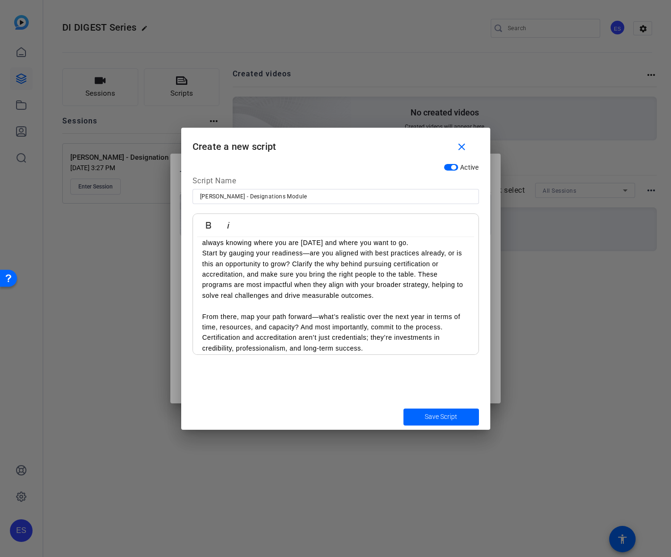
scroll to position [7262, 0]
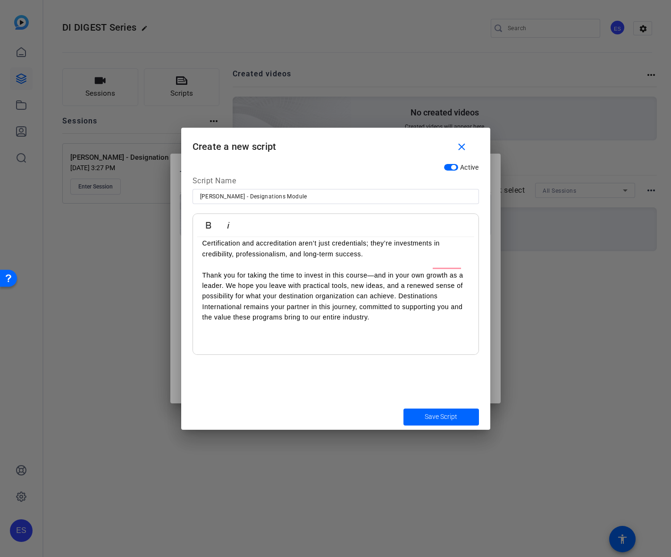
click at [422, 154] on p "Whether you’re pursuing certification as an individual through our CDME program…" at bounding box center [335, 138] width 266 height 32
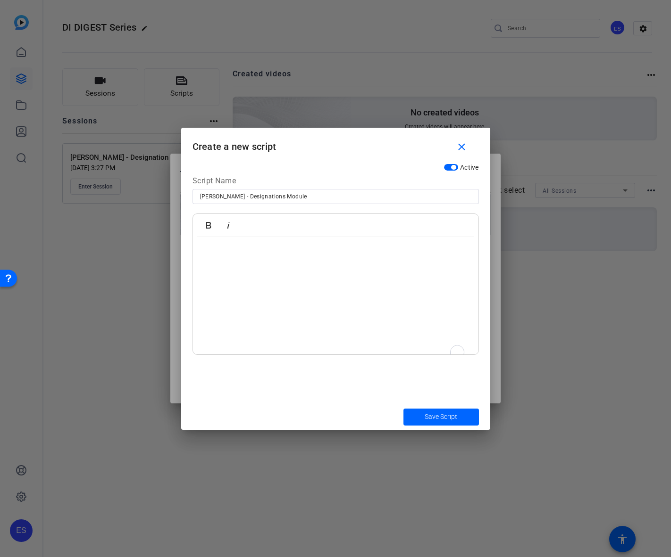
scroll to position [7387, 0]
click at [453, 417] on span "Save Script" at bounding box center [440, 417] width 33 height 10
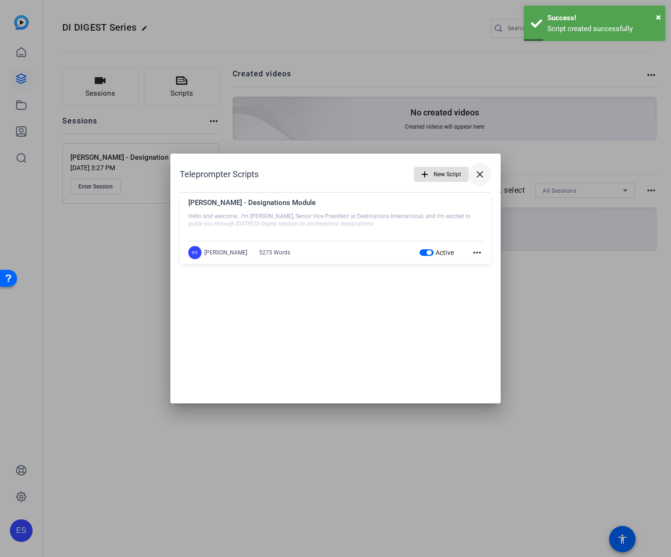
click at [481, 173] on mat-icon "close" at bounding box center [479, 174] width 11 height 11
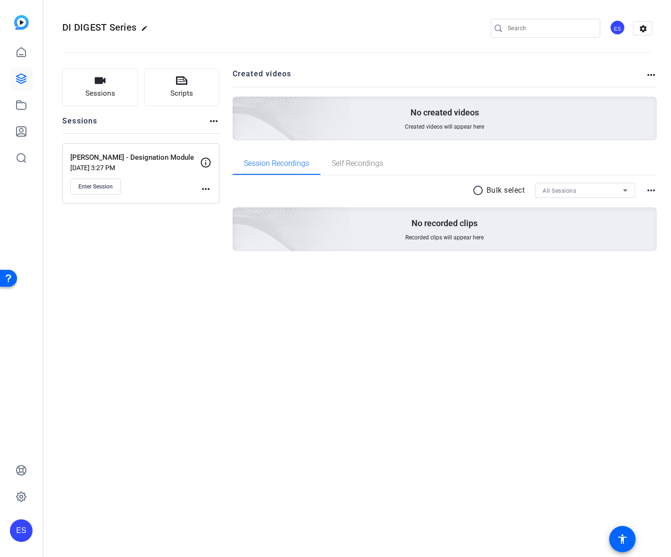
click at [13, 74] on link at bounding box center [21, 78] width 23 height 23
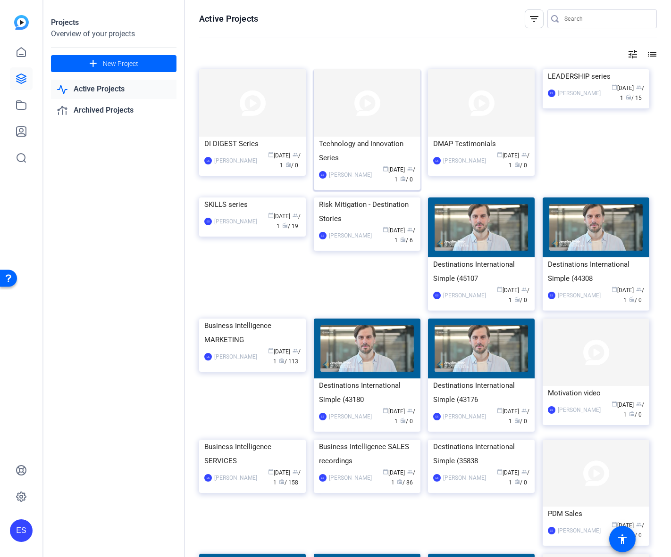
click at [344, 126] on img at bounding box center [367, 102] width 107 height 67
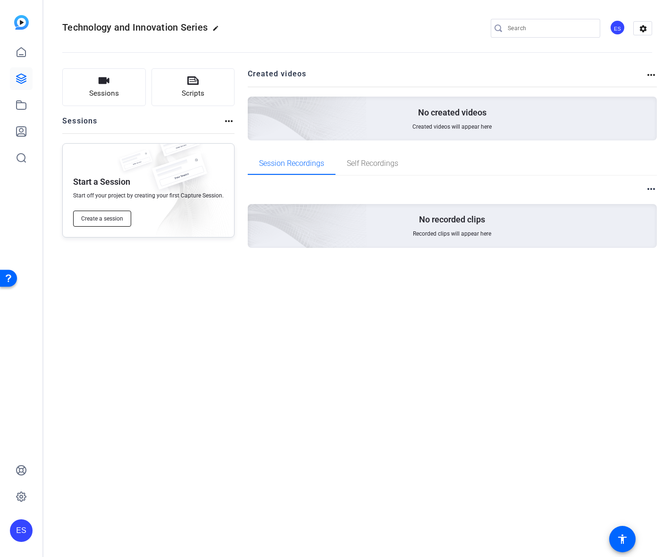
click at [108, 220] on span "Create a session" at bounding box center [102, 219] width 42 height 8
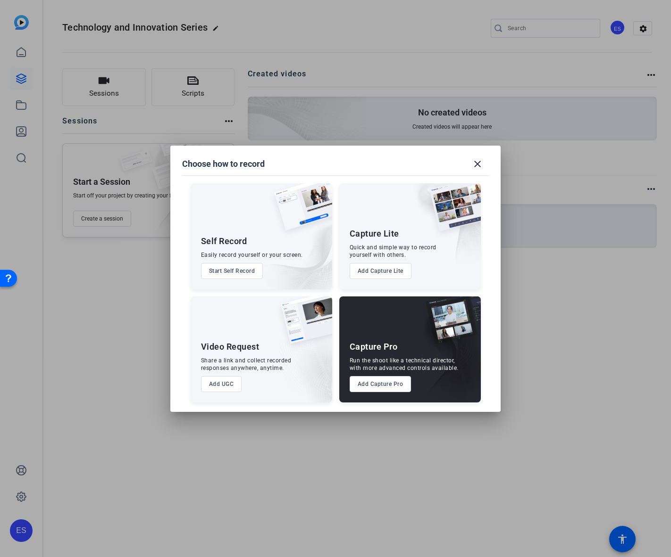
click at [221, 372] on div "Share a link and collect recorded responses anywhere, anytime." at bounding box center [246, 364] width 91 height 15
click at [231, 387] on button "Add UGC" at bounding box center [221, 384] width 41 height 16
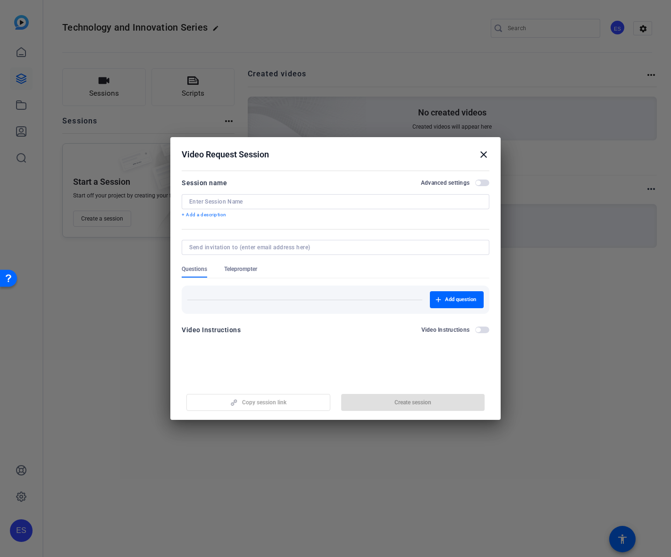
click at [285, 201] on input at bounding box center [335, 202] width 292 height 8
click at [263, 203] on input "[PERSON_NAME] -" at bounding box center [335, 202] width 292 height 8
paste input "The Leader's Guide to AI Governance"
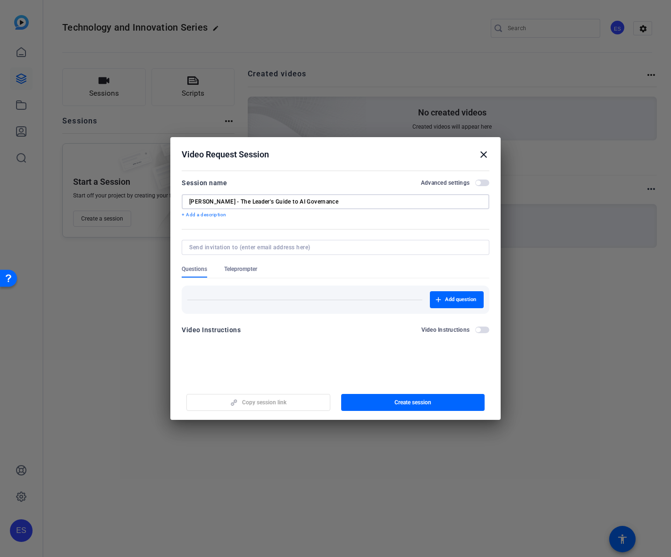
click at [342, 203] on input "[PERSON_NAME] - The Leader's Guide to AI Governance" at bounding box center [335, 202] width 292 height 8
type input "[PERSON_NAME] - The Leader's Guide to AI Governance"
click at [484, 181] on span "button" at bounding box center [482, 183] width 14 height 7
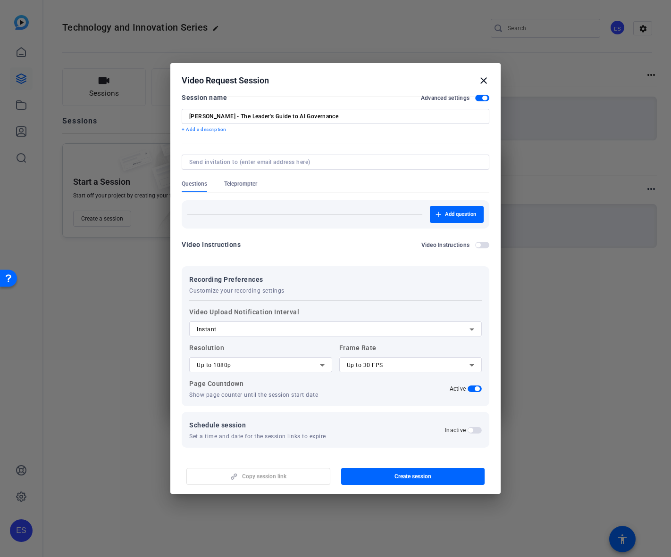
scroll to position [13, 0]
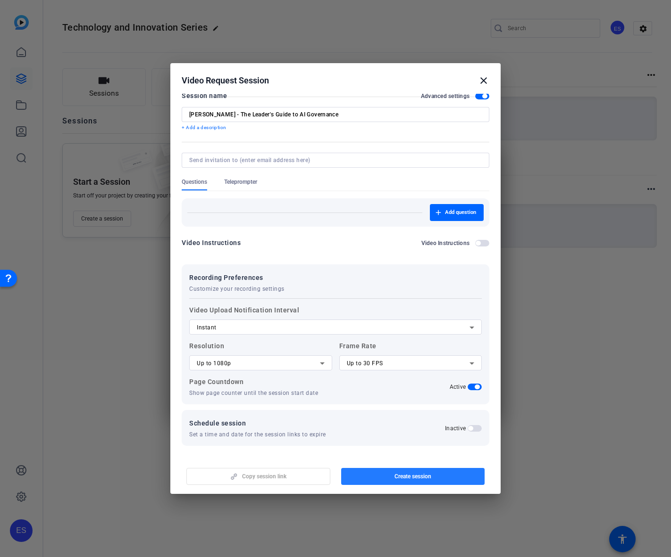
click at [408, 477] on span "Create session" at bounding box center [412, 477] width 37 height 8
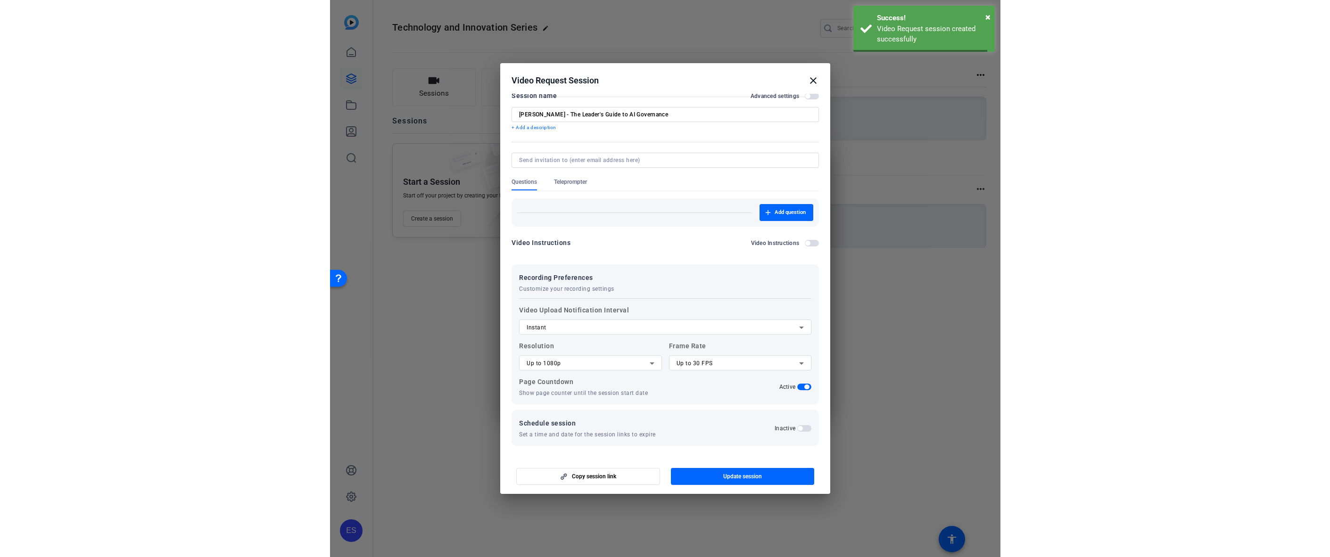
scroll to position [0, 0]
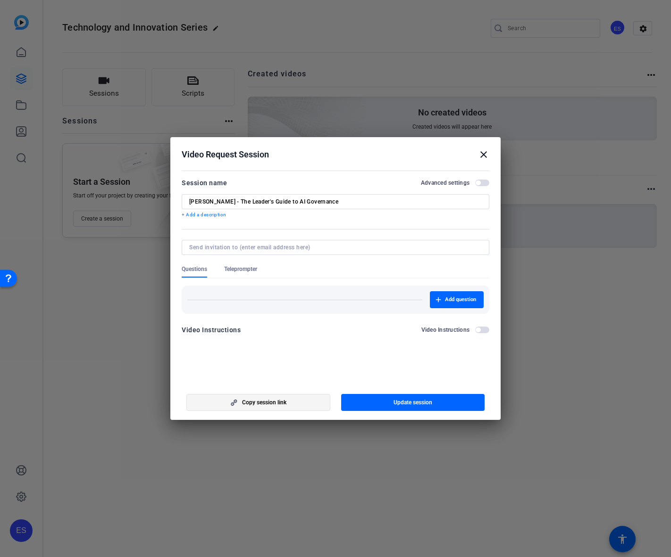
click at [283, 405] on span "Copy session link" at bounding box center [264, 403] width 44 height 8
click at [293, 199] on input "[PERSON_NAME] - The Leader's Guide to AI Governance" at bounding box center [335, 202] width 292 height 8
click at [332, 203] on input "[PERSON_NAME] - The Leader's Guide to AI Governance" at bounding box center [335, 202] width 292 height 8
drag, startPoint x: 338, startPoint y: 203, endPoint x: 174, endPoint y: 203, distance: 163.6
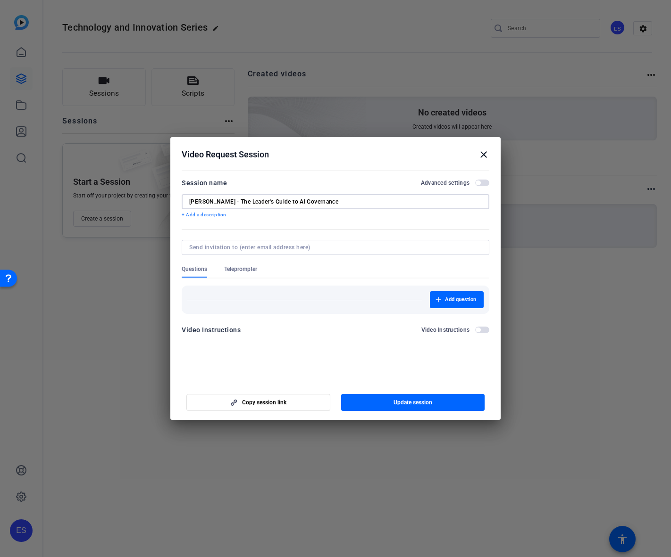
click at [174, 203] on mat-dialog-content "Session name Advanced settings [PERSON_NAME] - The Leader's Guide to AI Governa…" at bounding box center [335, 260] width 330 height 184
click at [96, 301] on div at bounding box center [335, 278] width 671 height 557
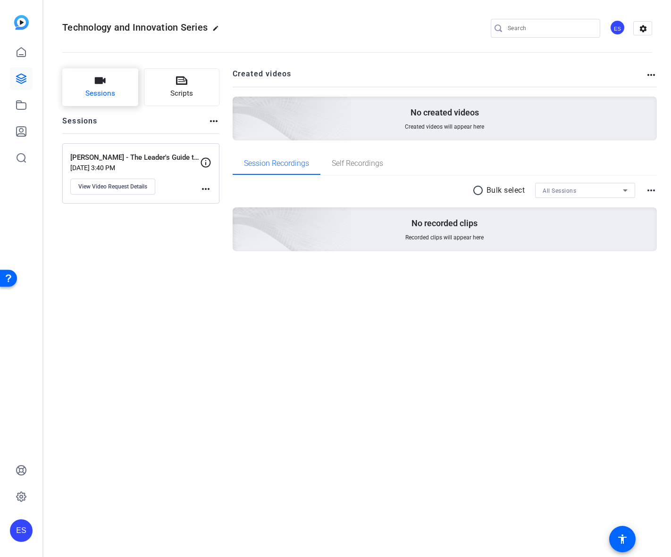
click at [104, 86] on icon "button" at bounding box center [99, 80] width 11 height 11
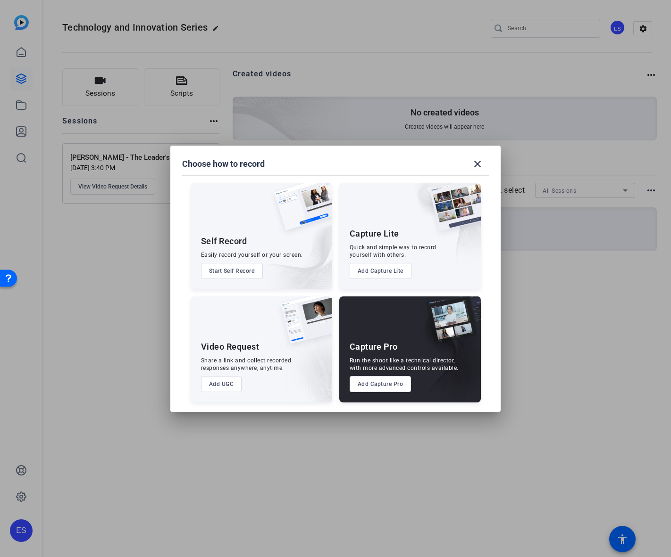
click at [228, 385] on button "Add UGC" at bounding box center [221, 384] width 41 height 16
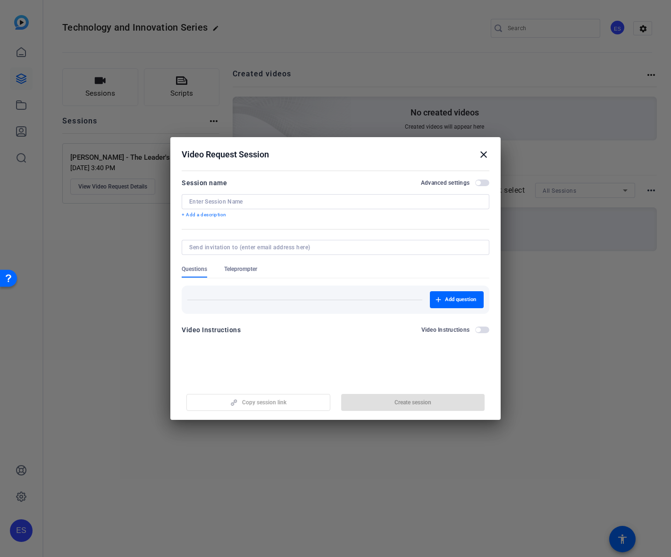
click at [232, 206] on div at bounding box center [335, 201] width 292 height 15
click at [233, 203] on input at bounding box center [335, 202] width 292 height 8
paste input "Measuring What Matters with AI"
click at [188, 200] on div "Measuring What Matters with AI" at bounding box center [335, 201] width 307 height 15
click at [191, 200] on div "Measuring What Matters with AI" at bounding box center [335, 201] width 307 height 15
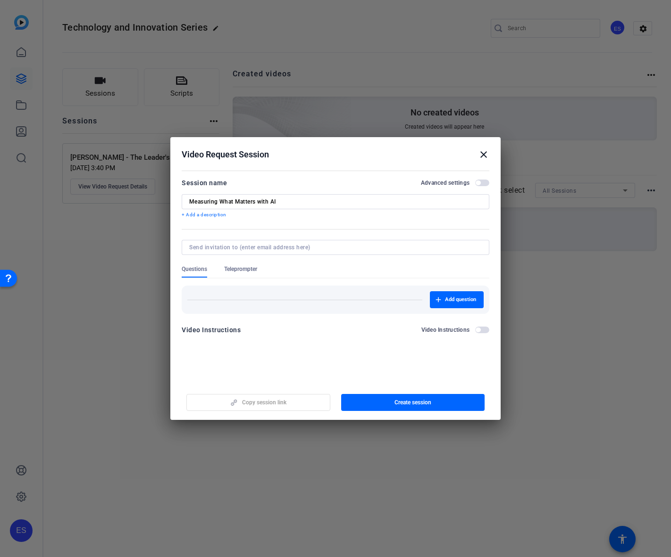
click at [191, 200] on input "Measuring What Matters with AI" at bounding box center [335, 202] width 292 height 8
type input "[PERSON_NAME] - Measuring What Matters with AI"
click at [382, 408] on span "button" at bounding box center [413, 402] width 144 height 23
click at [286, 407] on span "button" at bounding box center [258, 402] width 143 height 23
click at [243, 206] on div "[PERSON_NAME] - Measuring What Matters with AI" at bounding box center [335, 201] width 292 height 15
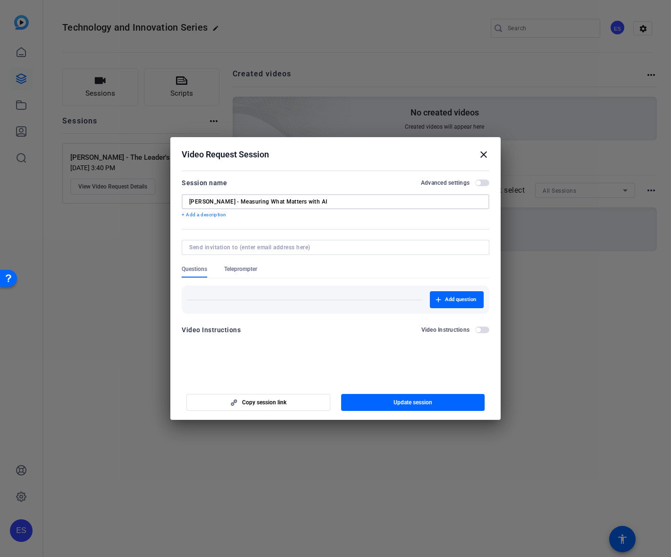
click at [243, 206] on div "[PERSON_NAME] - Measuring What Matters with AI" at bounding box center [335, 201] width 292 height 15
click at [244, 203] on input "[PERSON_NAME] - Measuring What Matters with AI" at bounding box center [335, 202] width 292 height 8
click at [387, 424] on div at bounding box center [335, 278] width 671 height 557
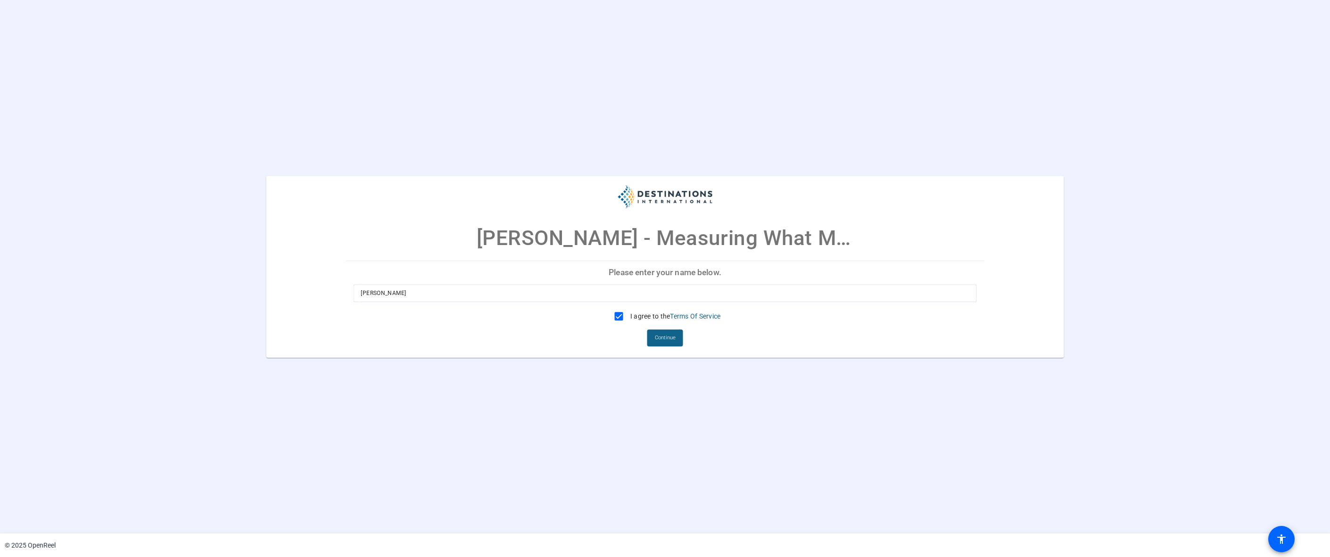
click at [630, 340] on mat-card-actions "Continue" at bounding box center [665, 338] width 646 height 25
click at [682, 342] on span at bounding box center [665, 338] width 36 height 23
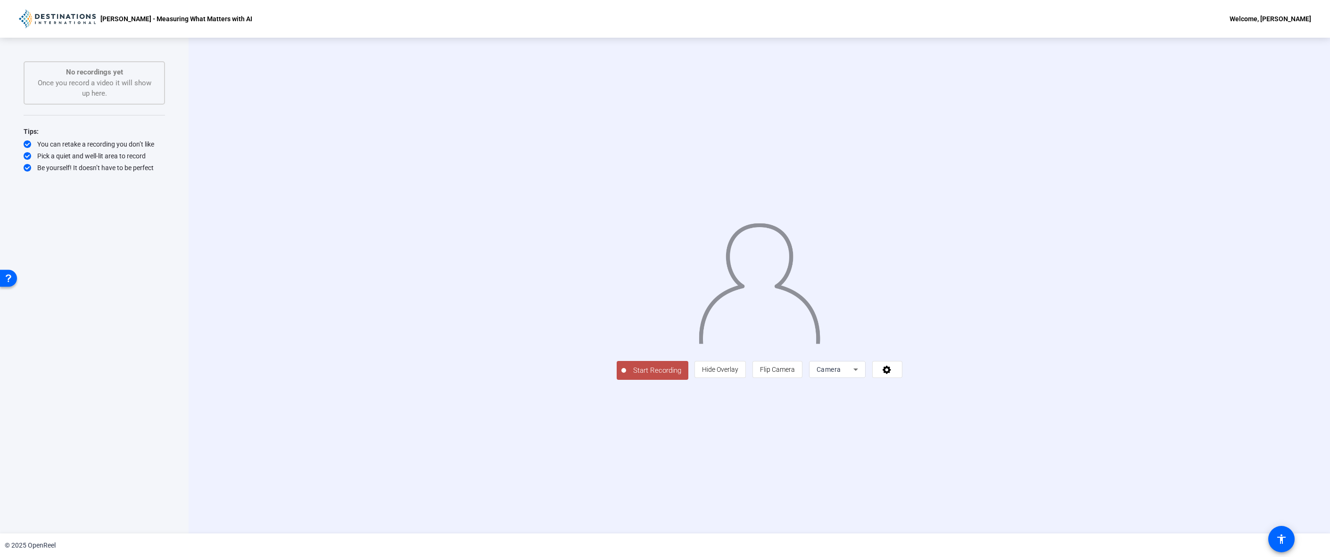
click at [862, 375] on icon at bounding box center [855, 369] width 11 height 11
click at [941, 471] on span "Screen" at bounding box center [941, 473] width 18 height 11
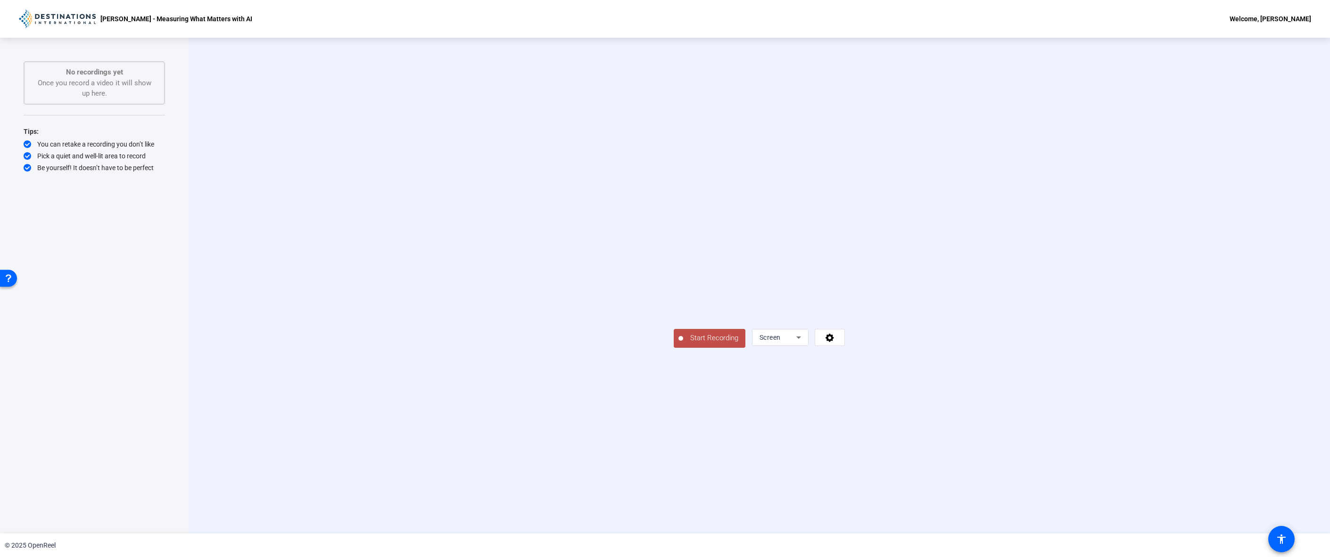
click at [683, 344] on span "Start Recording" at bounding box center [714, 338] width 62 height 11
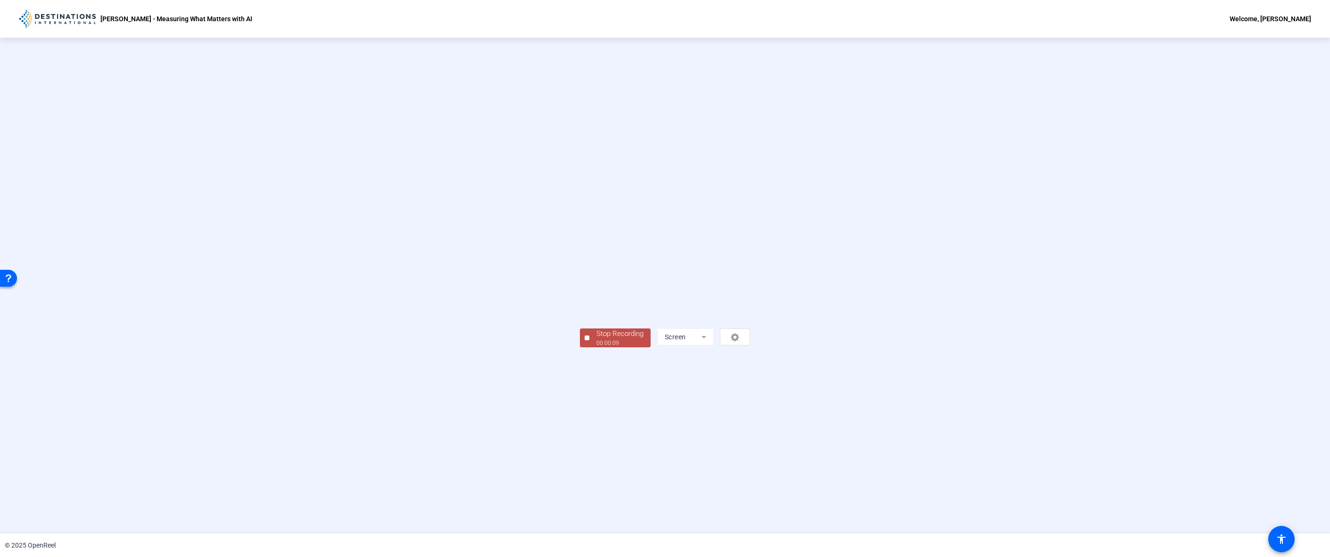
click at [597, 348] on div "00:00:09" at bounding box center [620, 343] width 47 height 8
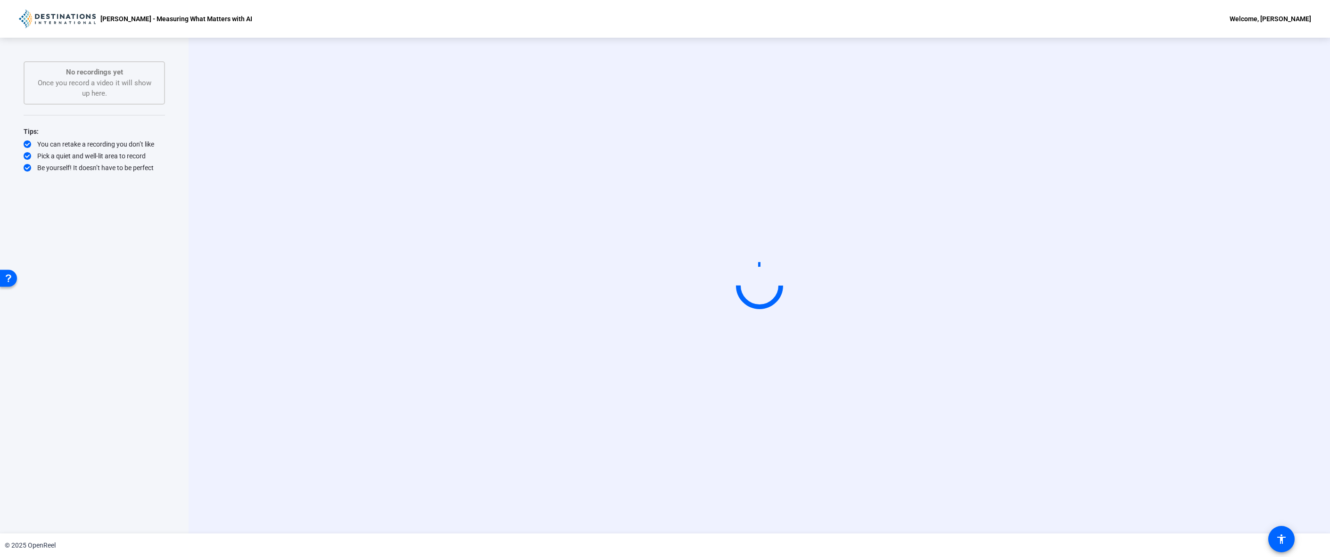
click at [356, 326] on div "Start Recording" at bounding box center [759, 286] width 970 height 80
click at [382, 246] on div "Start Recording" at bounding box center [759, 286] width 970 height 80
click at [830, 326] on video at bounding box center [759, 286] width 141 height 80
click at [689, 326] on video at bounding box center [759, 286] width 141 height 80
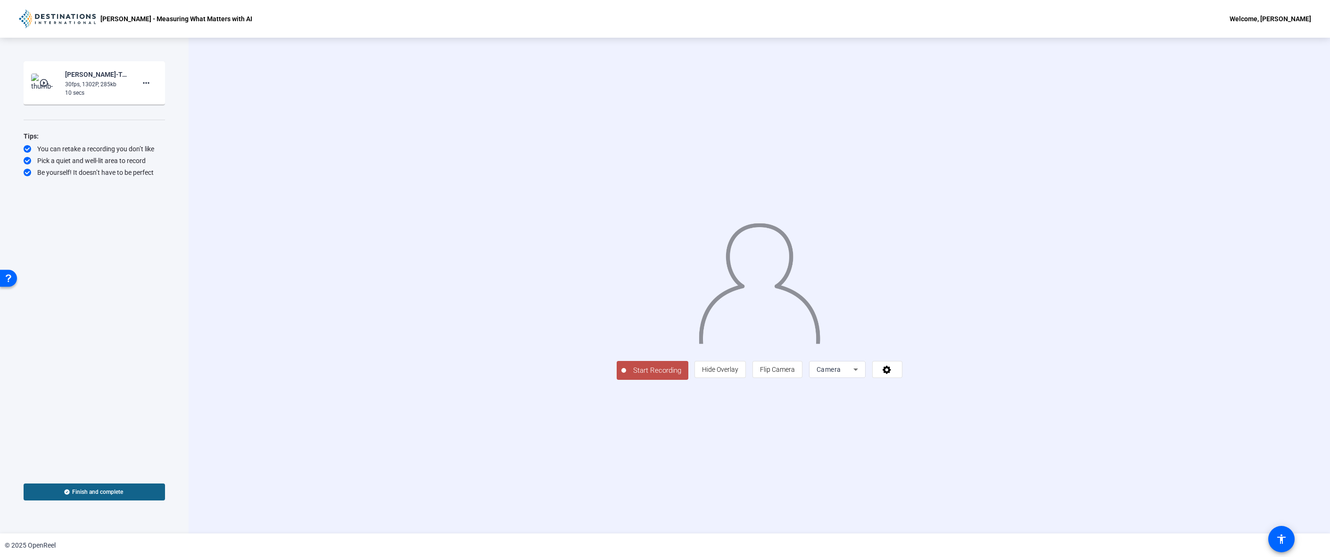
click at [841, 373] on span "Camera" at bounding box center [829, 370] width 25 height 8
click at [951, 473] on mat-option "Screen" at bounding box center [956, 473] width 57 height 19
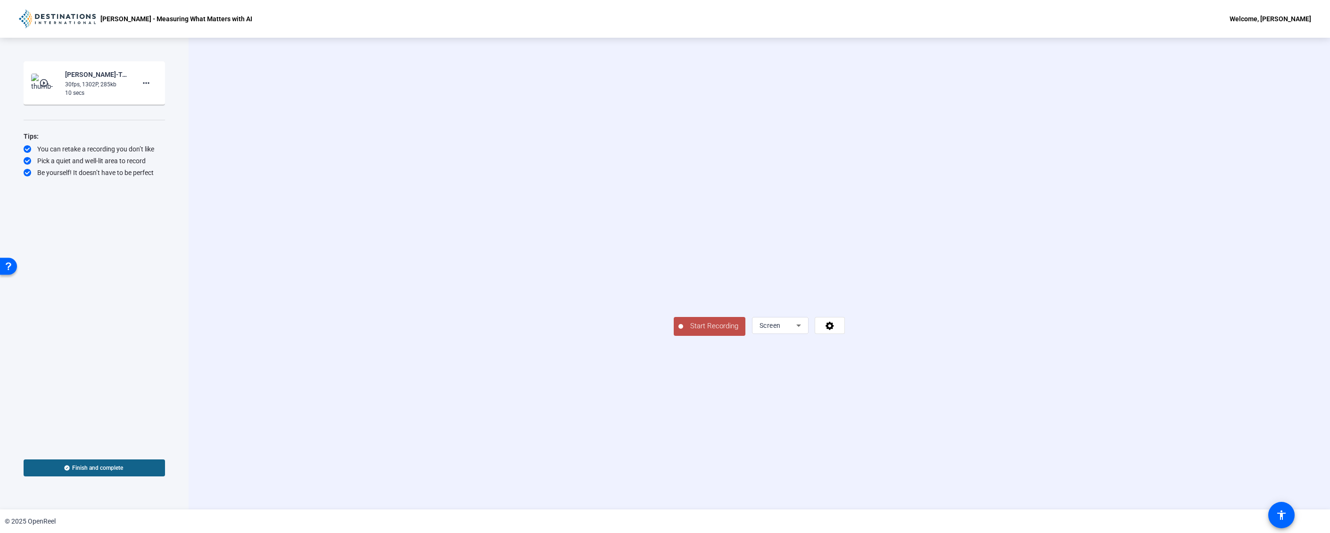
click at [683, 332] on span "Start Recording" at bounding box center [714, 326] width 62 height 11
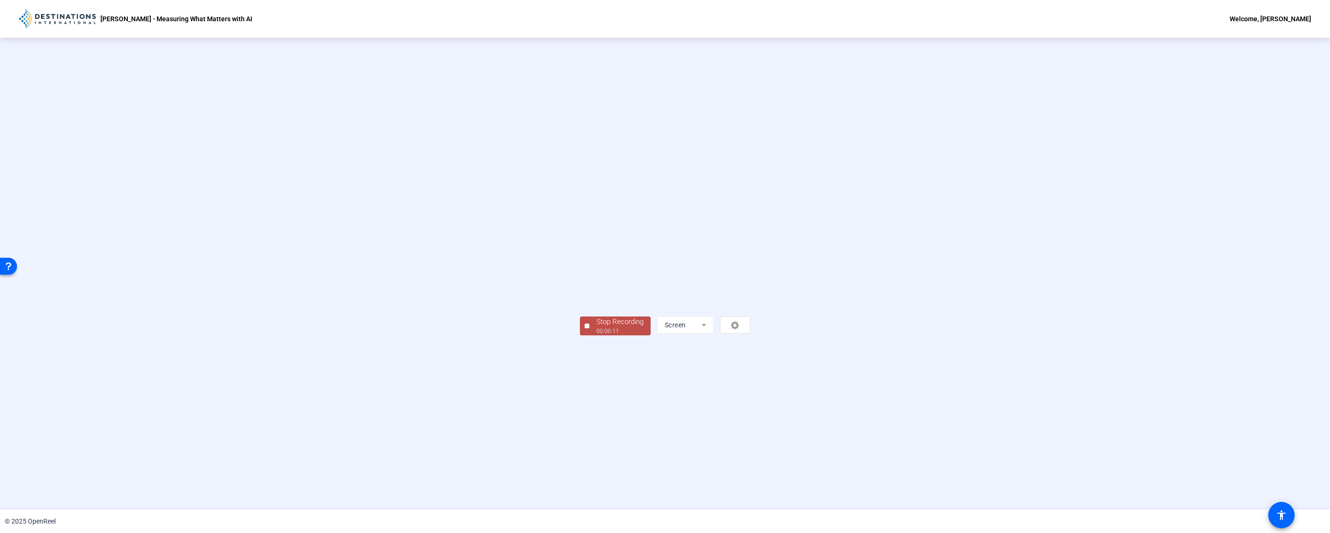
click at [597, 335] on div "00:00:11" at bounding box center [620, 331] width 47 height 8
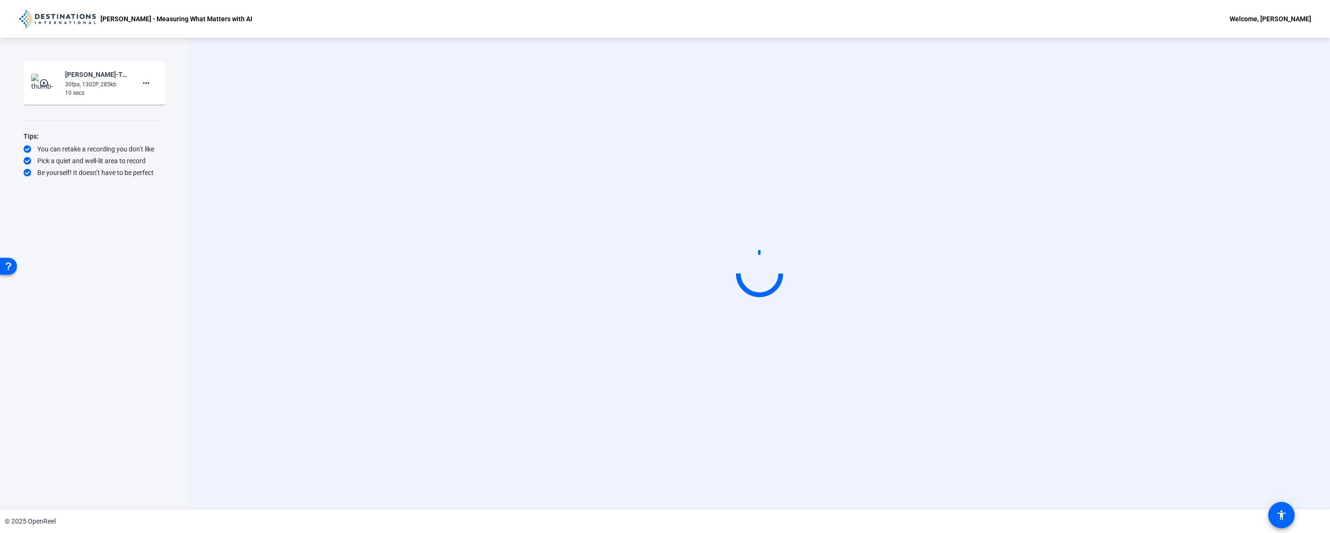
click at [398, 234] on div "Start Recording" at bounding box center [759, 274] width 970 height 80
